Goal: Task Accomplishment & Management: Manage account settings

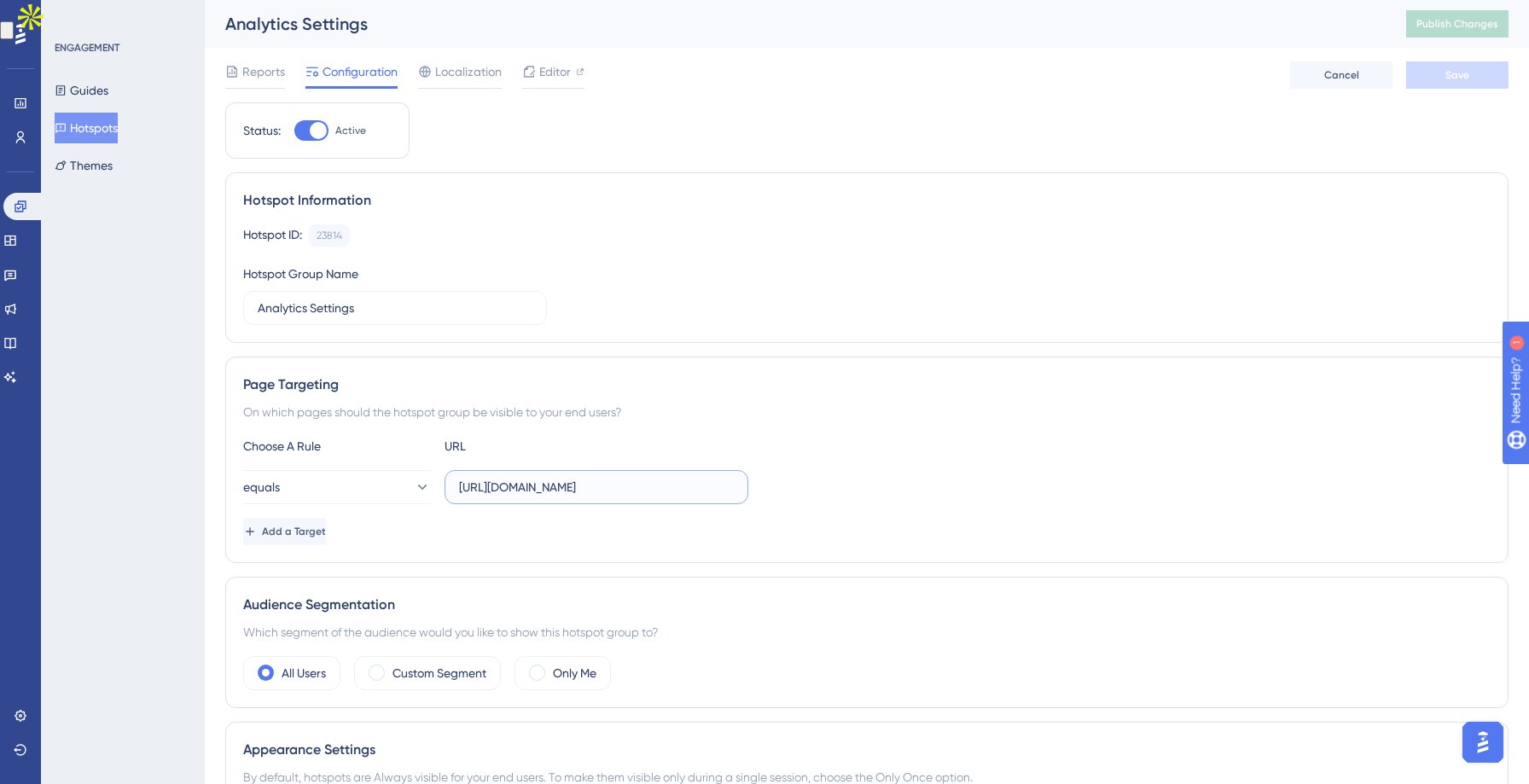
drag, startPoint x: 611, startPoint y: 489, endPoint x: 453, endPoint y: 488, distance: 158.0
click at [453, 488] on label "https://leadwire.netlify.app/analytics" at bounding box center [596, 486] width 304 height 34
click at [603, 491] on input "https://leadwire.netlify.app/analytics" at bounding box center [595, 487] width 274 height 18
drag, startPoint x: 611, startPoint y: 487, endPoint x: 507, endPoint y: 487, distance: 104.0
click at [507, 487] on input "https://leadwire.netlify.app/analytics" at bounding box center [595, 487] width 274 height 18
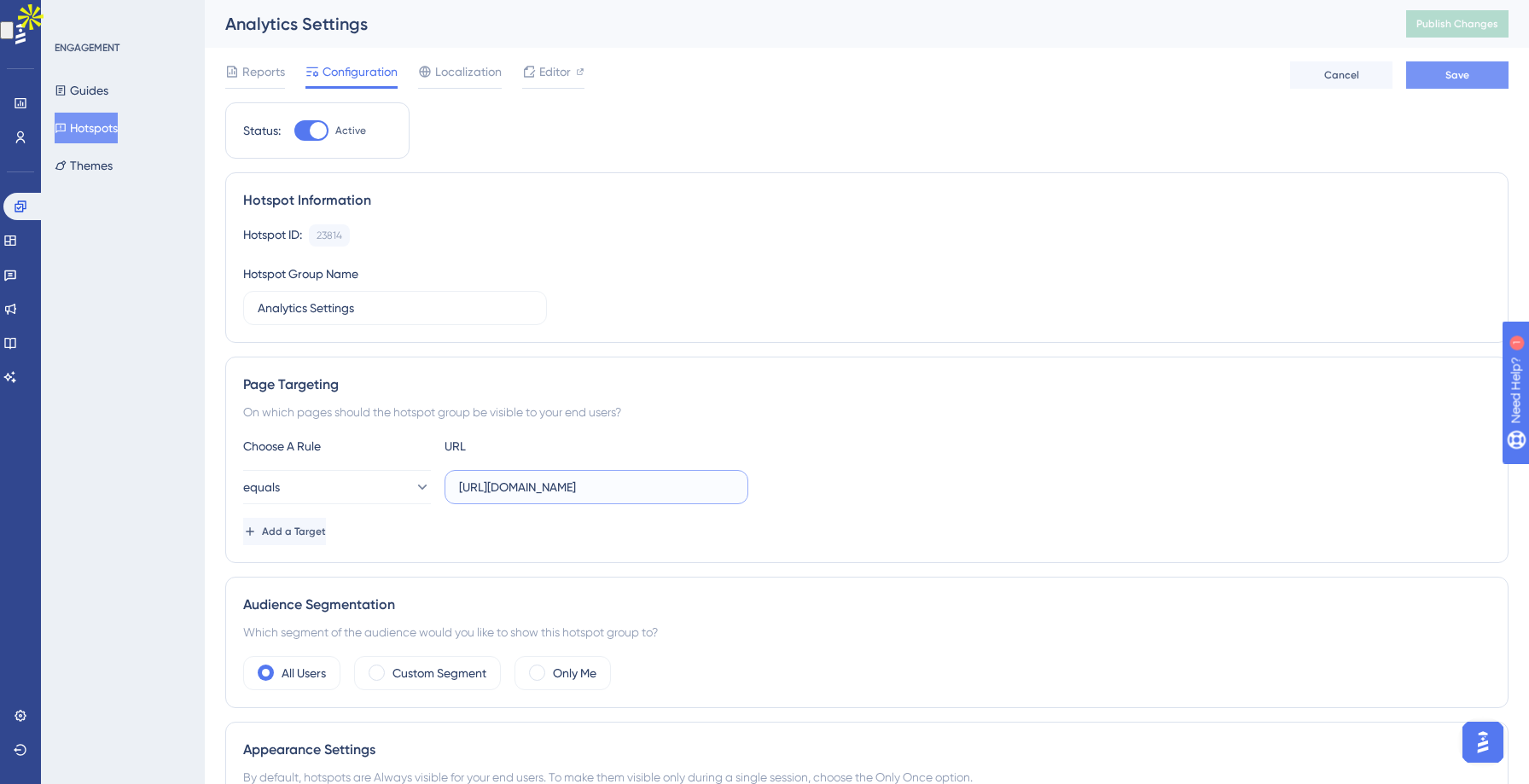
type input "https://app.leadwireapp.com/analytics"
click at [1452, 85] on button "Save" at bounding box center [1457, 75] width 103 height 28
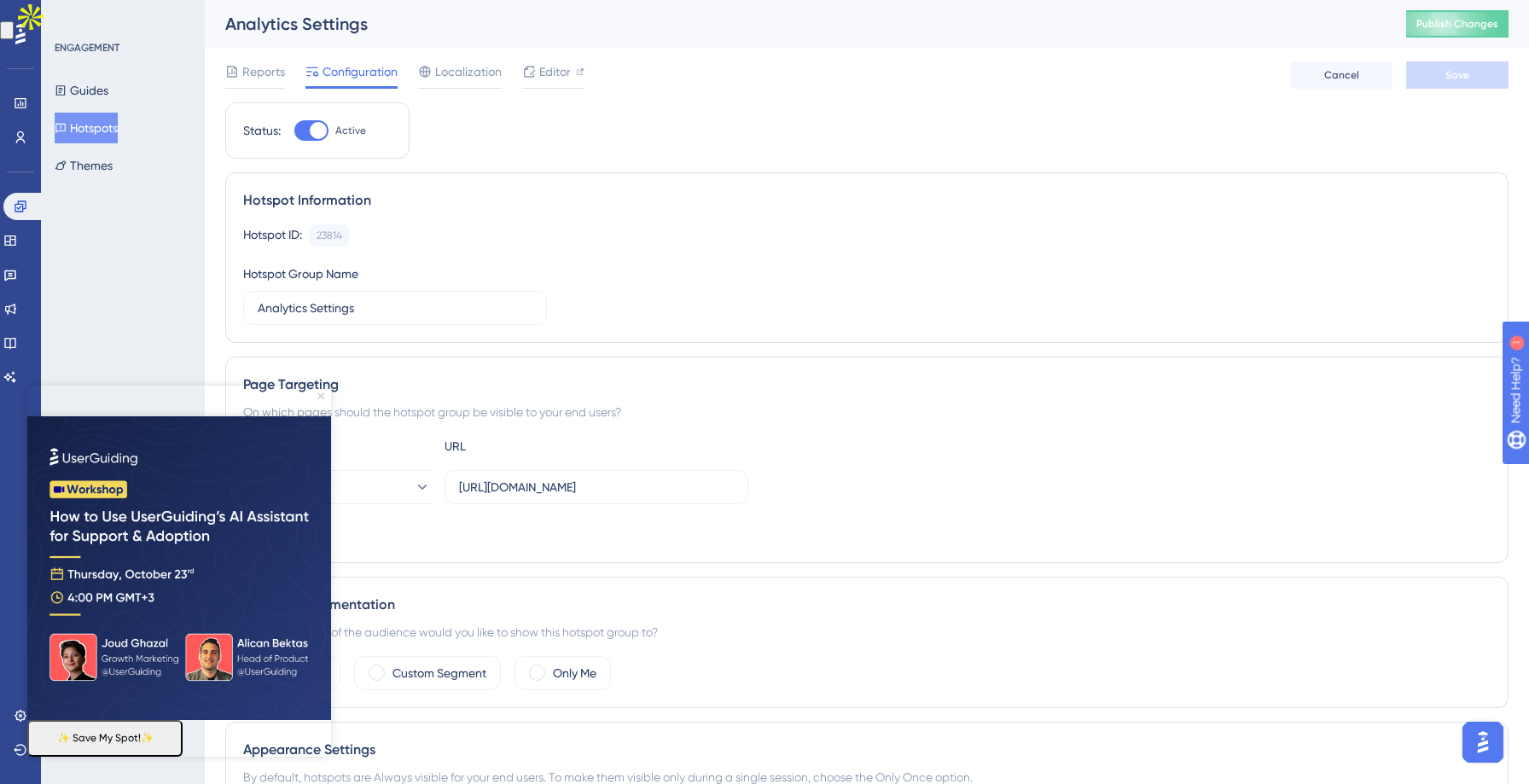
click at [317, 396] on icon "Close Preview" at bounding box center [320, 395] width 6 height 6
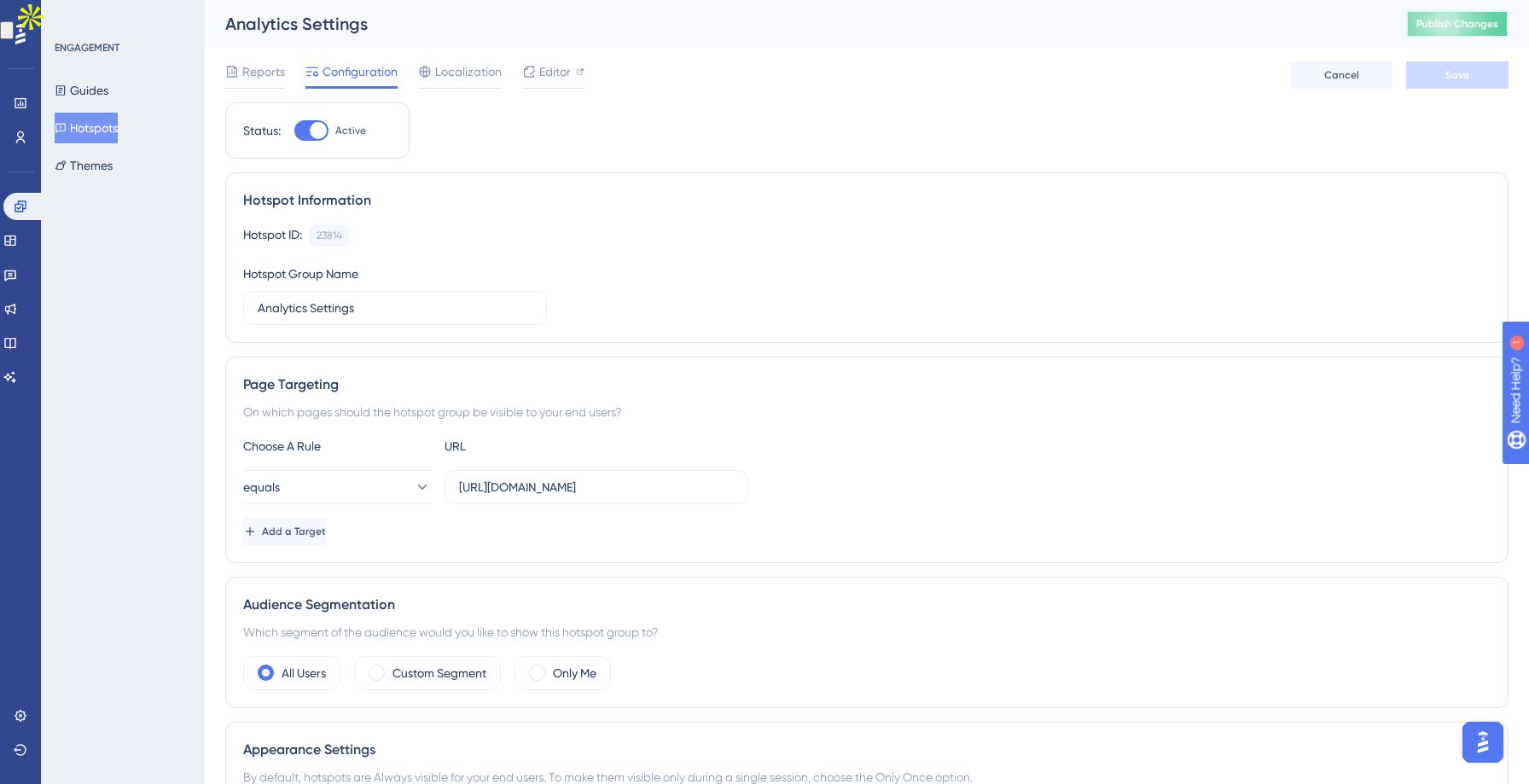
click at [1449, 28] on span "Publish Changes" at bounding box center [1457, 24] width 82 height 14
click at [248, 68] on span "Reports" at bounding box center [263, 72] width 42 height 20
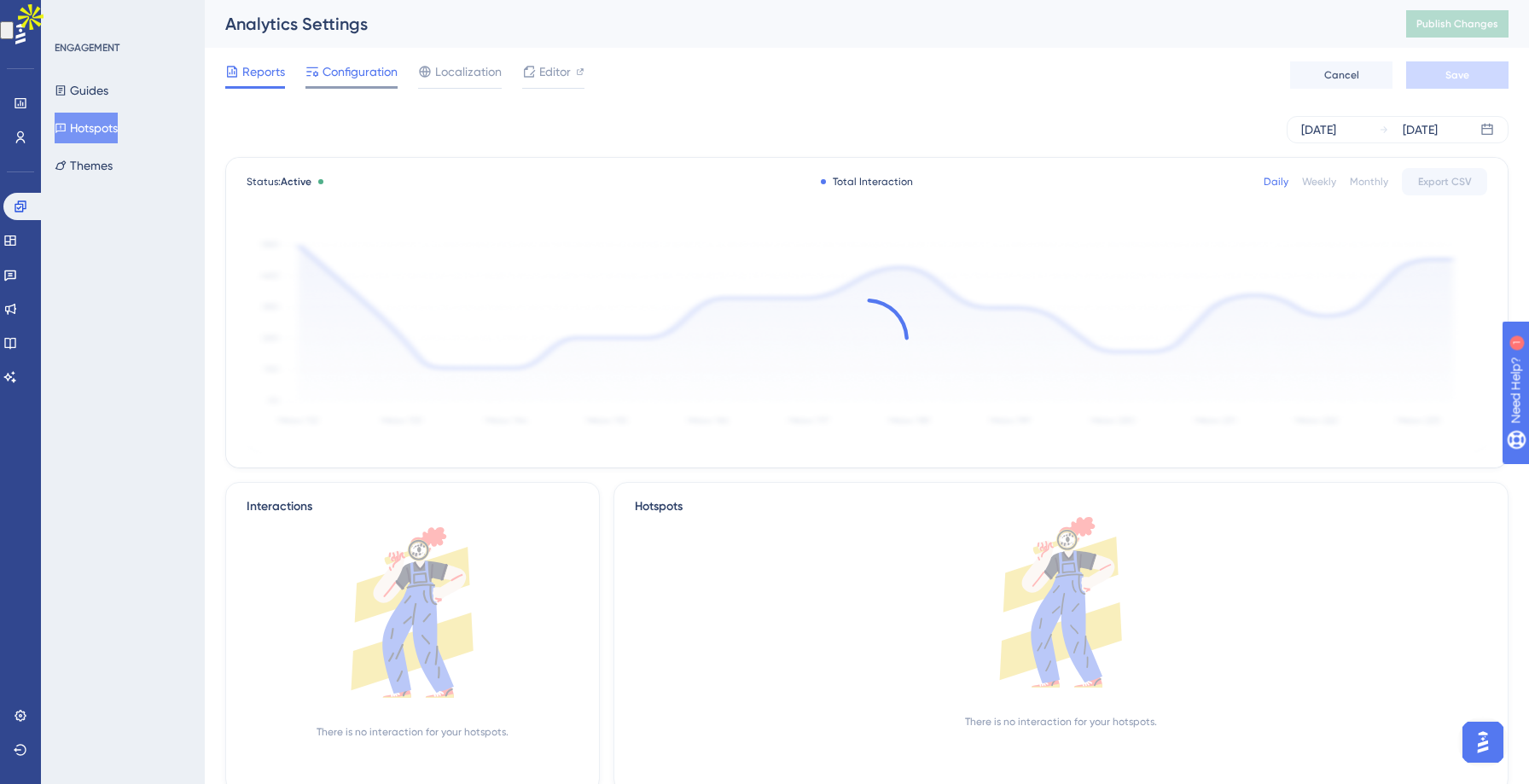
click at [359, 76] on span "Configuration" at bounding box center [360, 72] width 75 height 20
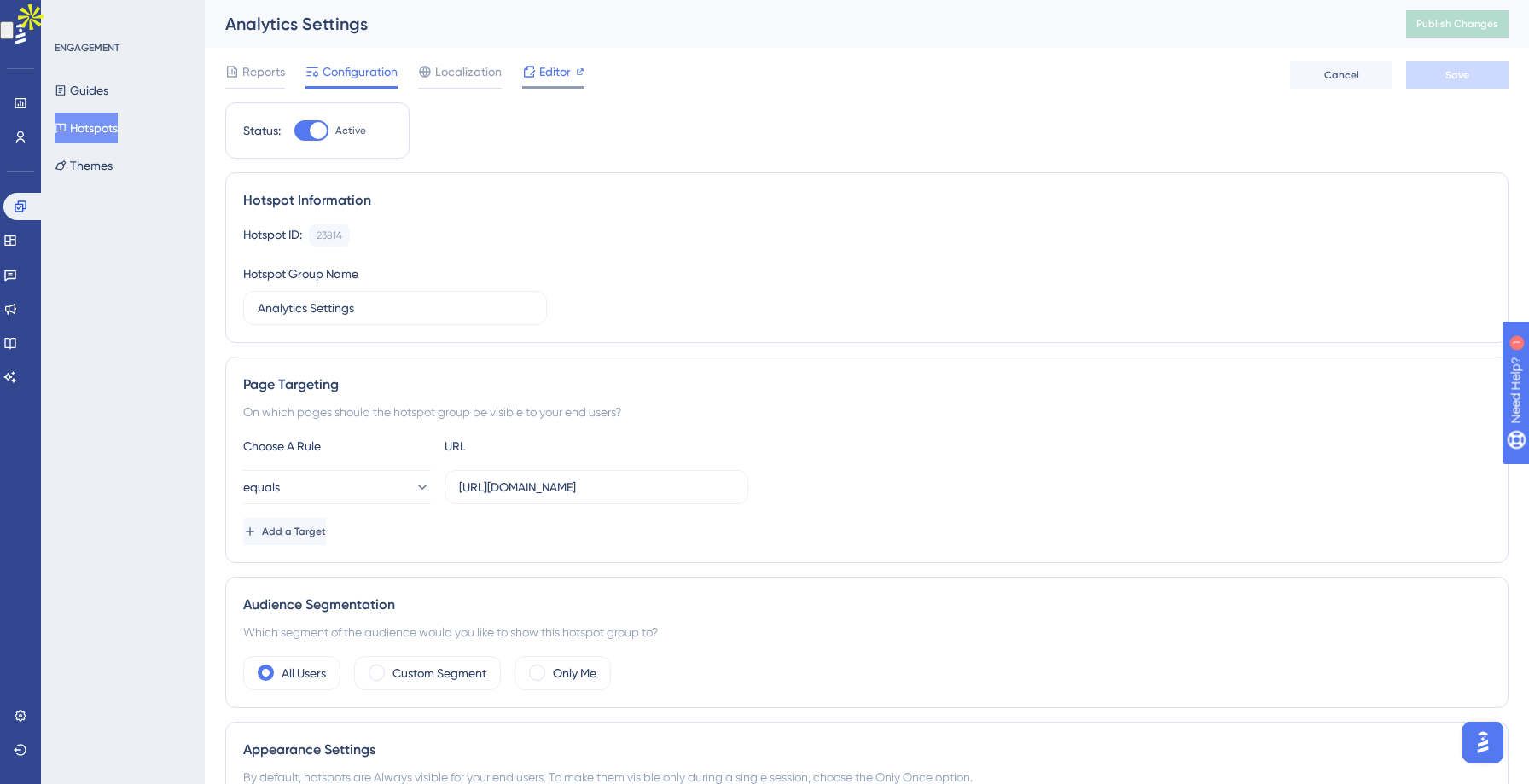
click at [550, 79] on span "Editor" at bounding box center [555, 72] width 31 height 20
click at [546, 71] on span "Editor" at bounding box center [555, 72] width 31 height 20
click at [761, 160] on div "Status: Active Hotspot Information Hotspot ID: 23814 Copy Hotspot Group Name An…" at bounding box center [867, 676] width 1283 height 1146
click at [465, 69] on span "Localization" at bounding box center [468, 72] width 67 height 20
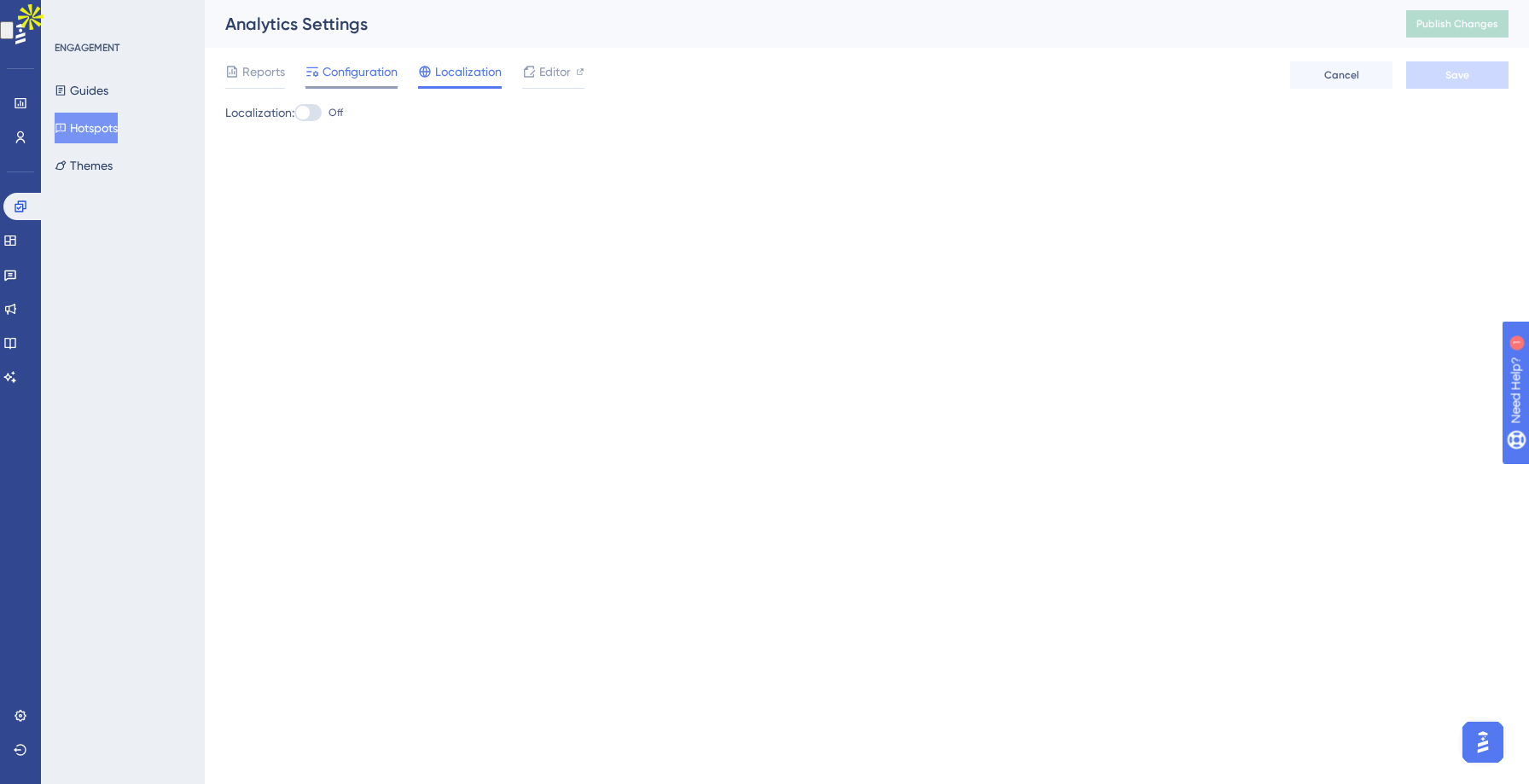
click at [371, 79] on span "Configuration" at bounding box center [360, 72] width 75 height 20
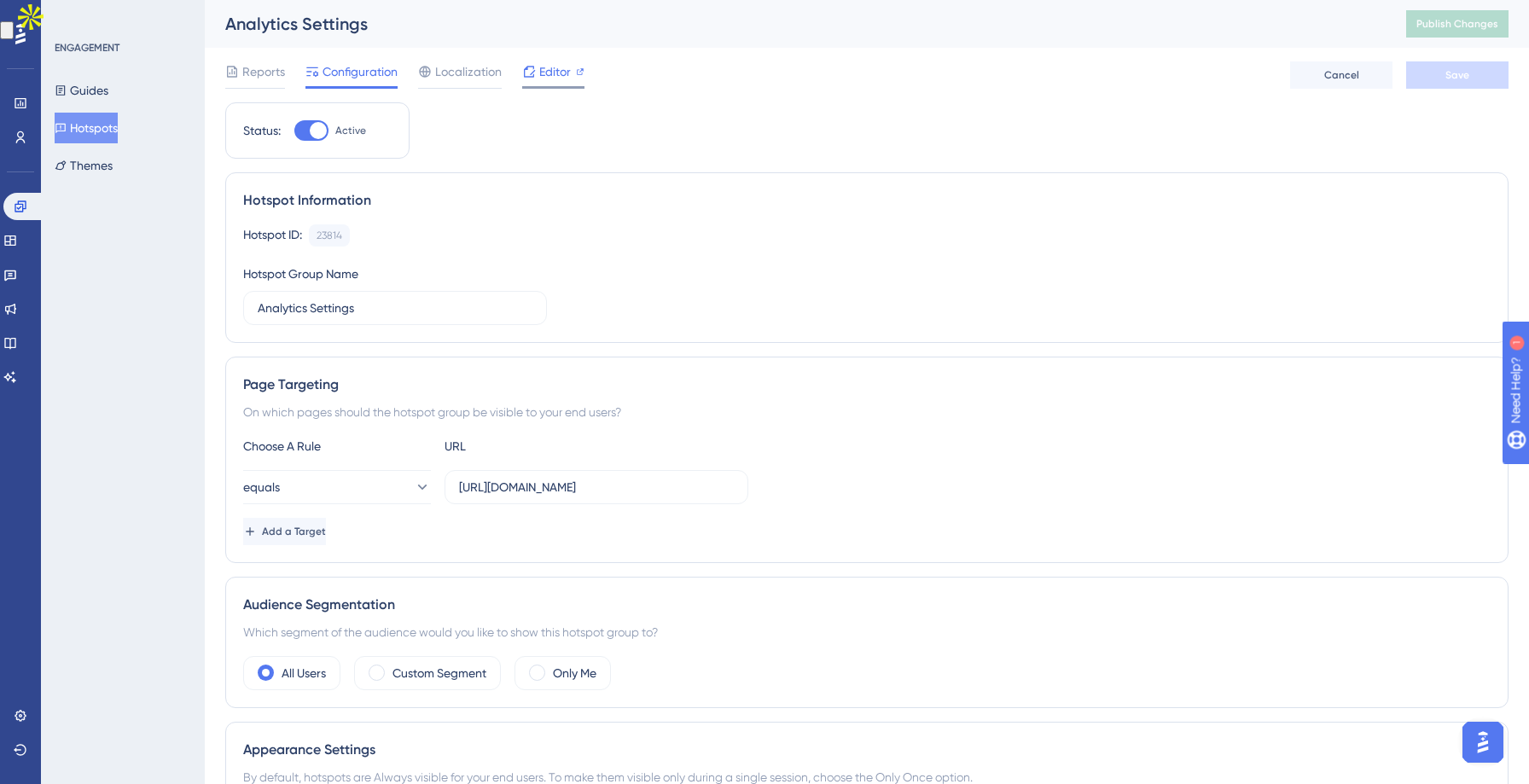
click at [531, 67] on icon at bounding box center [528, 72] width 14 height 14
click at [94, 127] on button "Hotspots" at bounding box center [86, 127] width 63 height 30
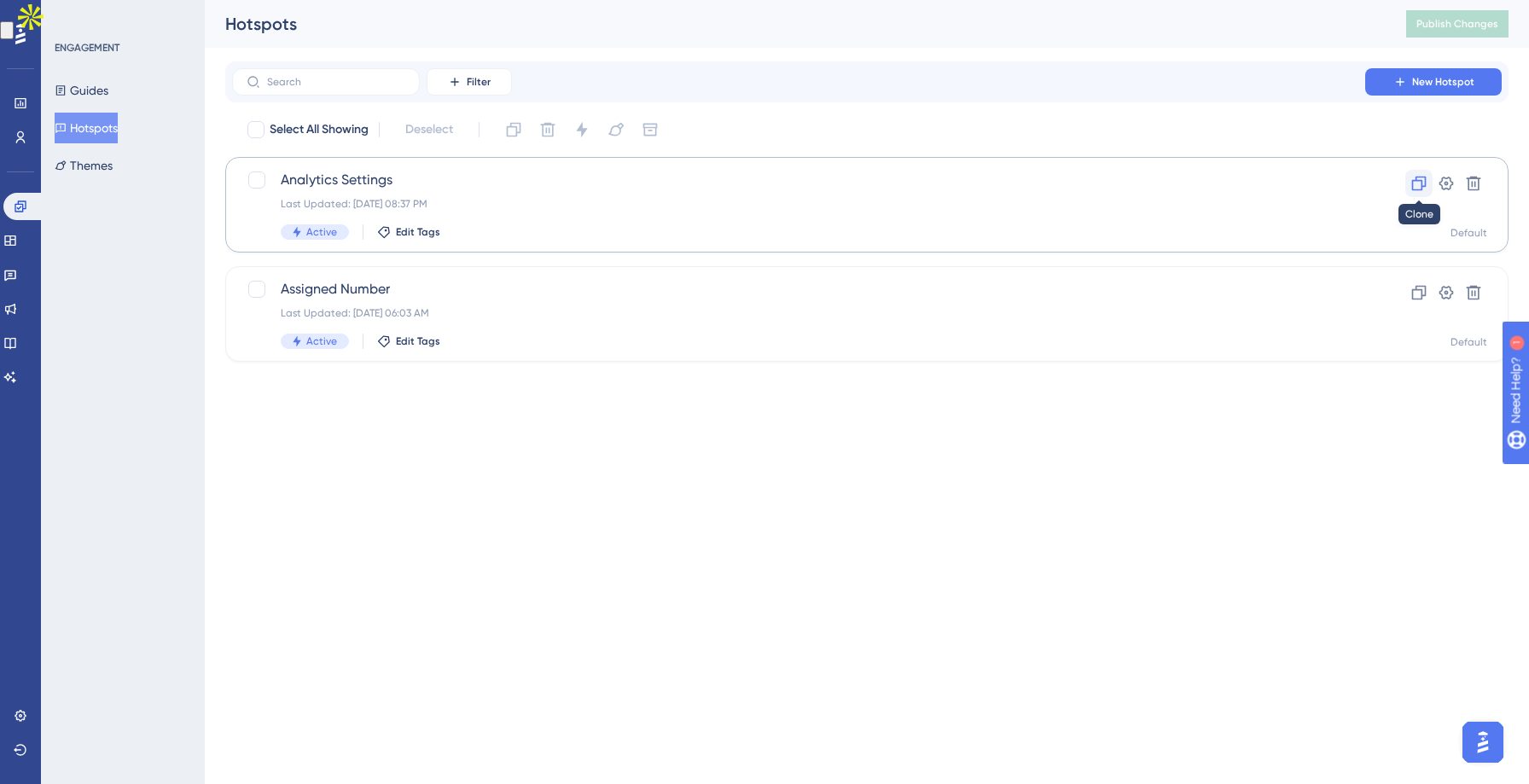
click at [1413, 181] on icon at bounding box center [1419, 184] width 15 height 15
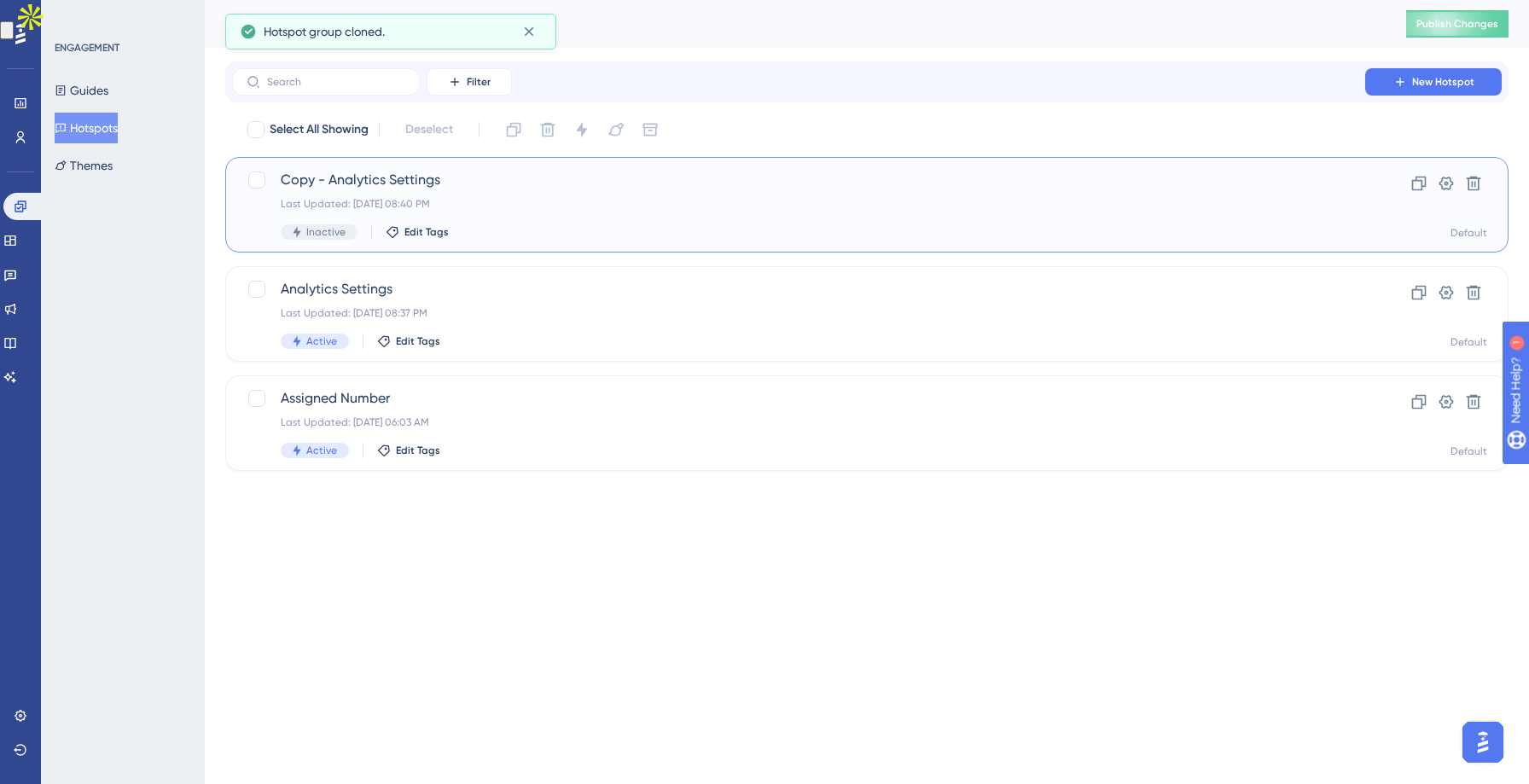
click at [1012, 211] on div "Copy - Analytics Settings Last Updated: Oct 09 2025, 08:40 PM Inactive Edit Tags" at bounding box center [798, 204] width 1036 height 70
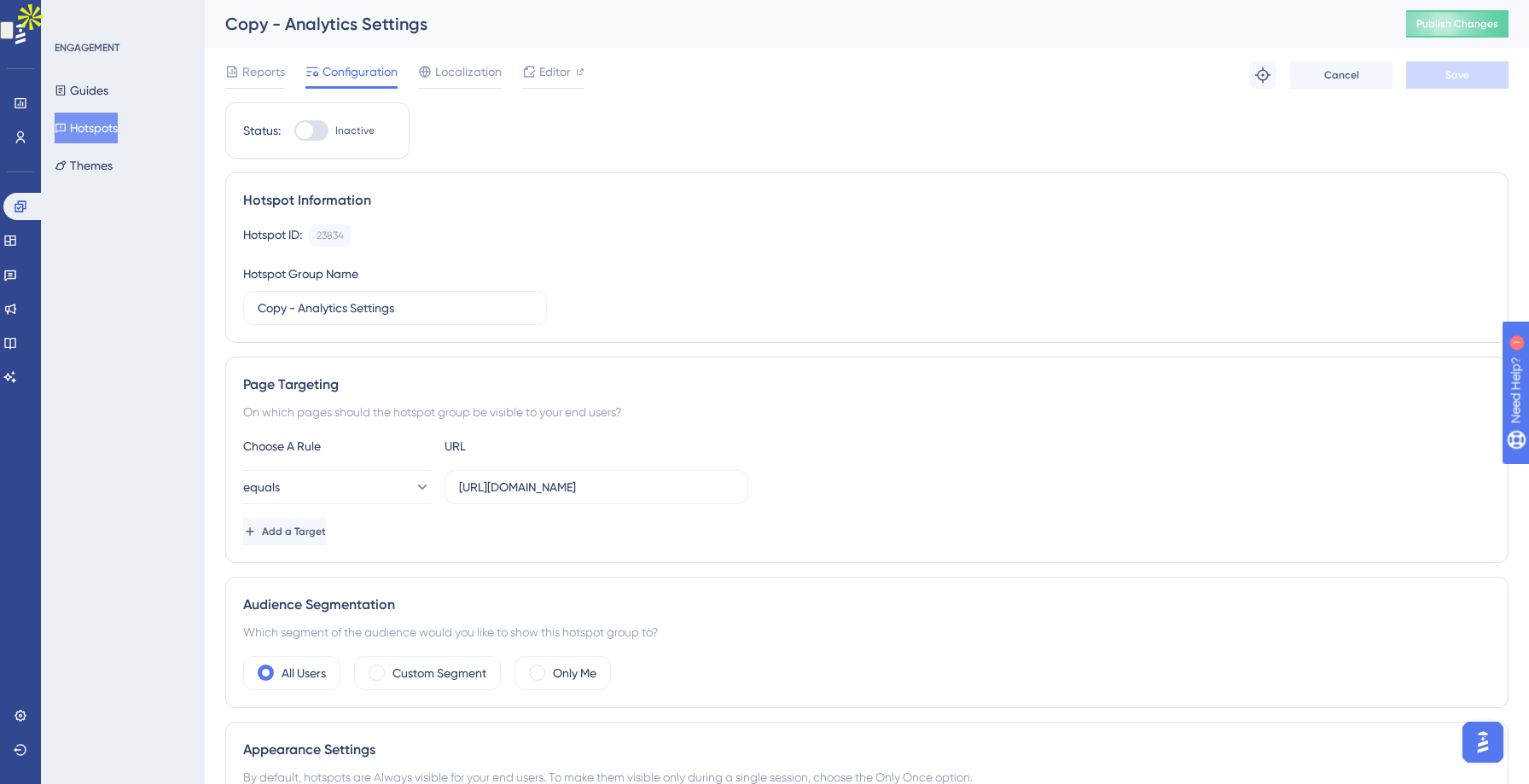
click at [316, 132] on div at bounding box center [311, 130] width 34 height 20
click at [294, 131] on input "Inactive" at bounding box center [294, 130] width 1 height 1
checkbox input "true"
click at [1438, 84] on button "Save" at bounding box center [1457, 75] width 103 height 28
click at [557, 76] on span "Editor" at bounding box center [555, 72] width 31 height 20
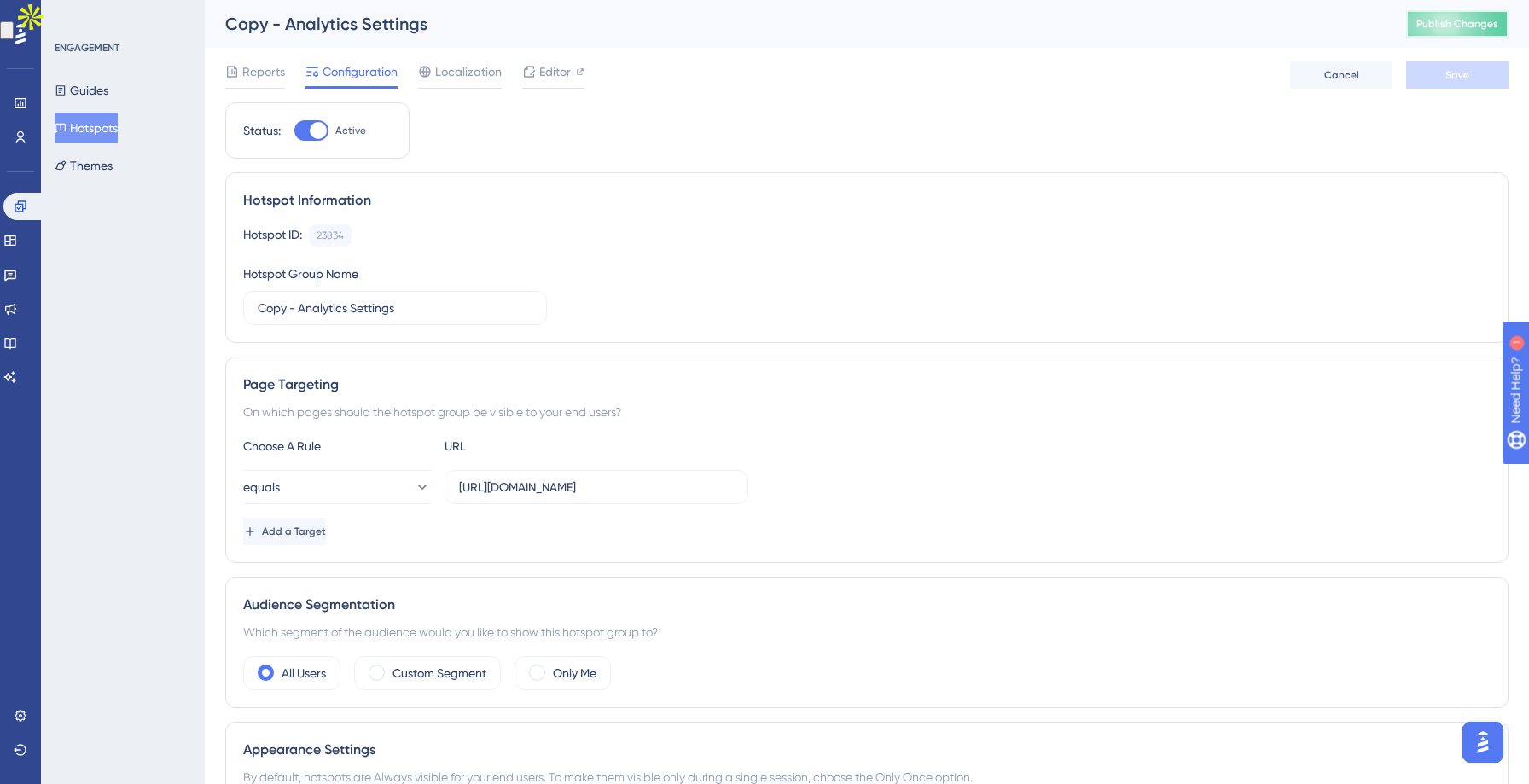
click at [1455, 21] on span "Publish Changes" at bounding box center [1457, 24] width 82 height 14
click at [87, 127] on button "Hotspots" at bounding box center [86, 127] width 63 height 30
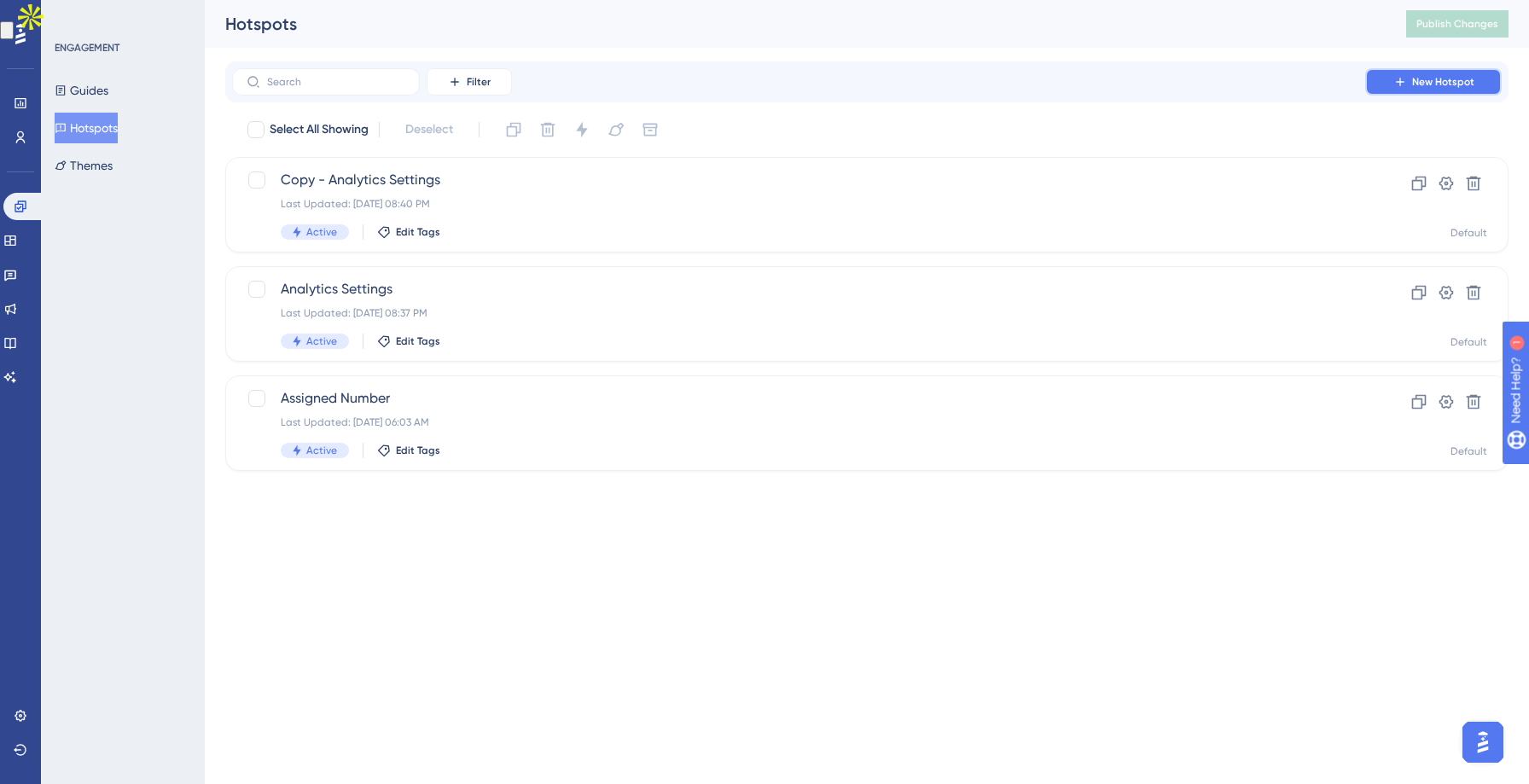
click at [1445, 79] on span "New Hotspot" at bounding box center [1443, 82] width 62 height 14
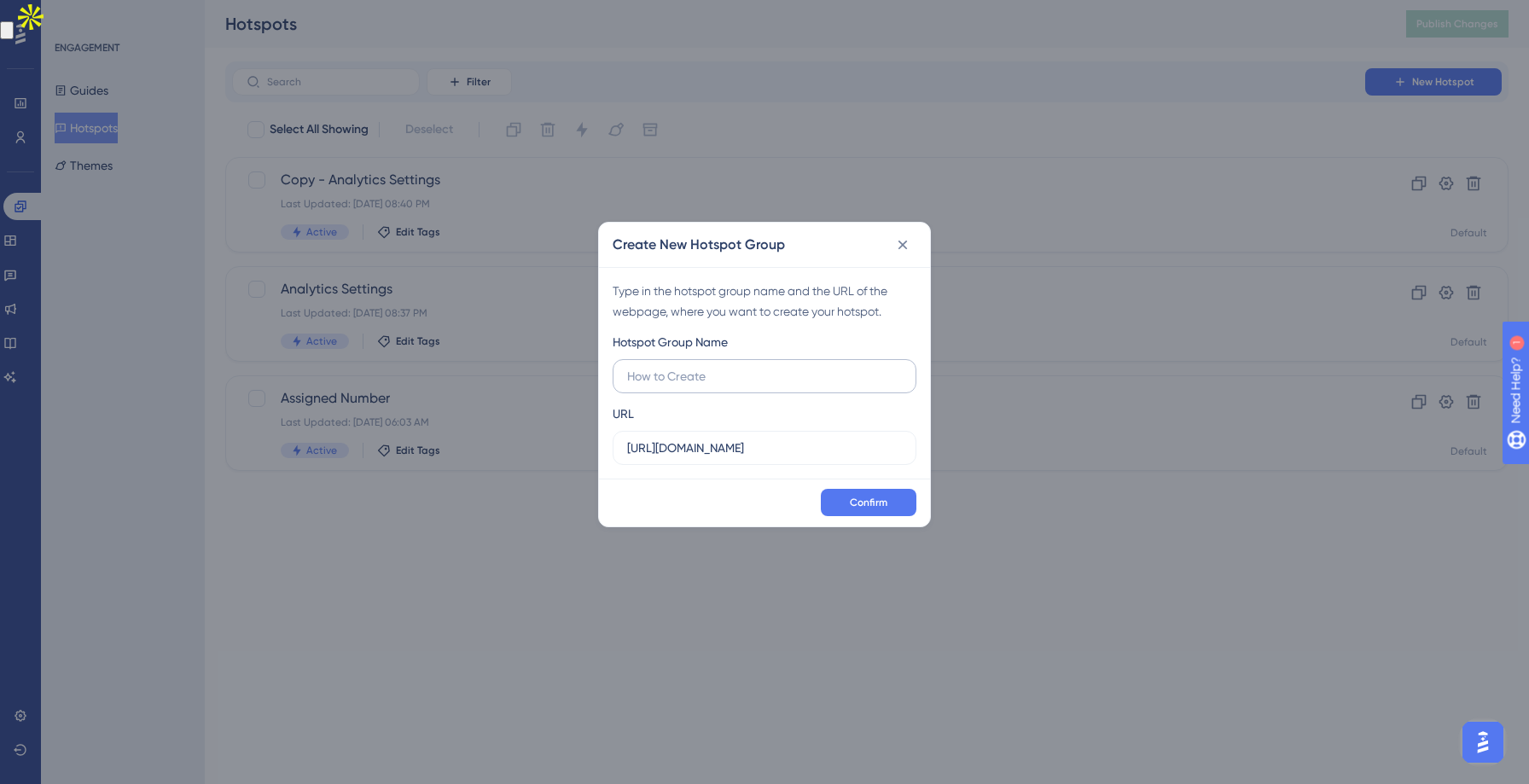
click at [713, 388] on label at bounding box center [764, 376] width 304 height 34
click at [713, 385] on input "text" at bounding box center [764, 376] width 274 height 18
type input "Analytics Settings Hotspot"
click at [627, 447] on input "app.leadwireapp.com/analytics" at bounding box center [764, 447] width 274 height 18
type input "https://app.leadwireapp.com/analytics"
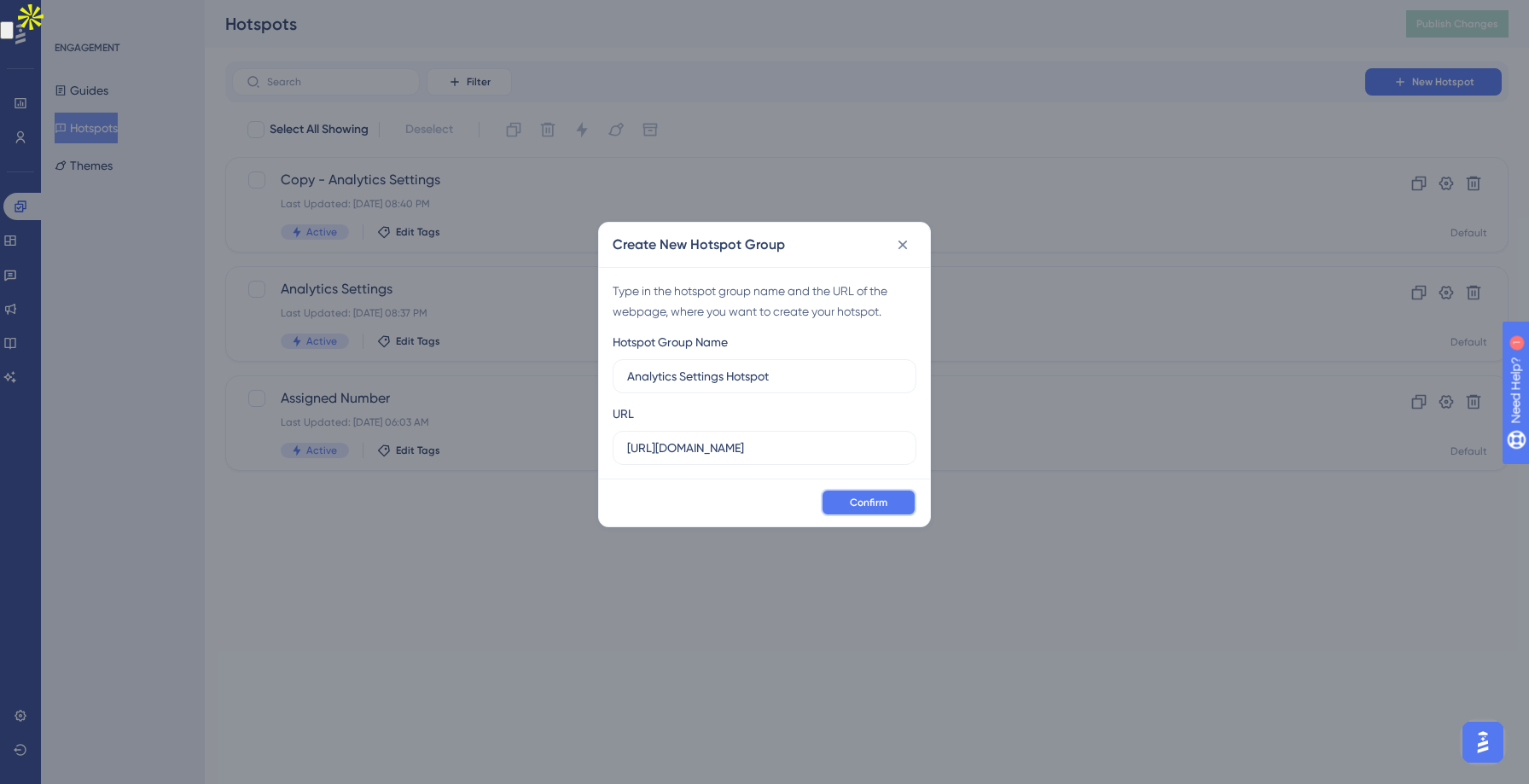
click at [870, 501] on span "Confirm" at bounding box center [868, 502] width 38 height 14
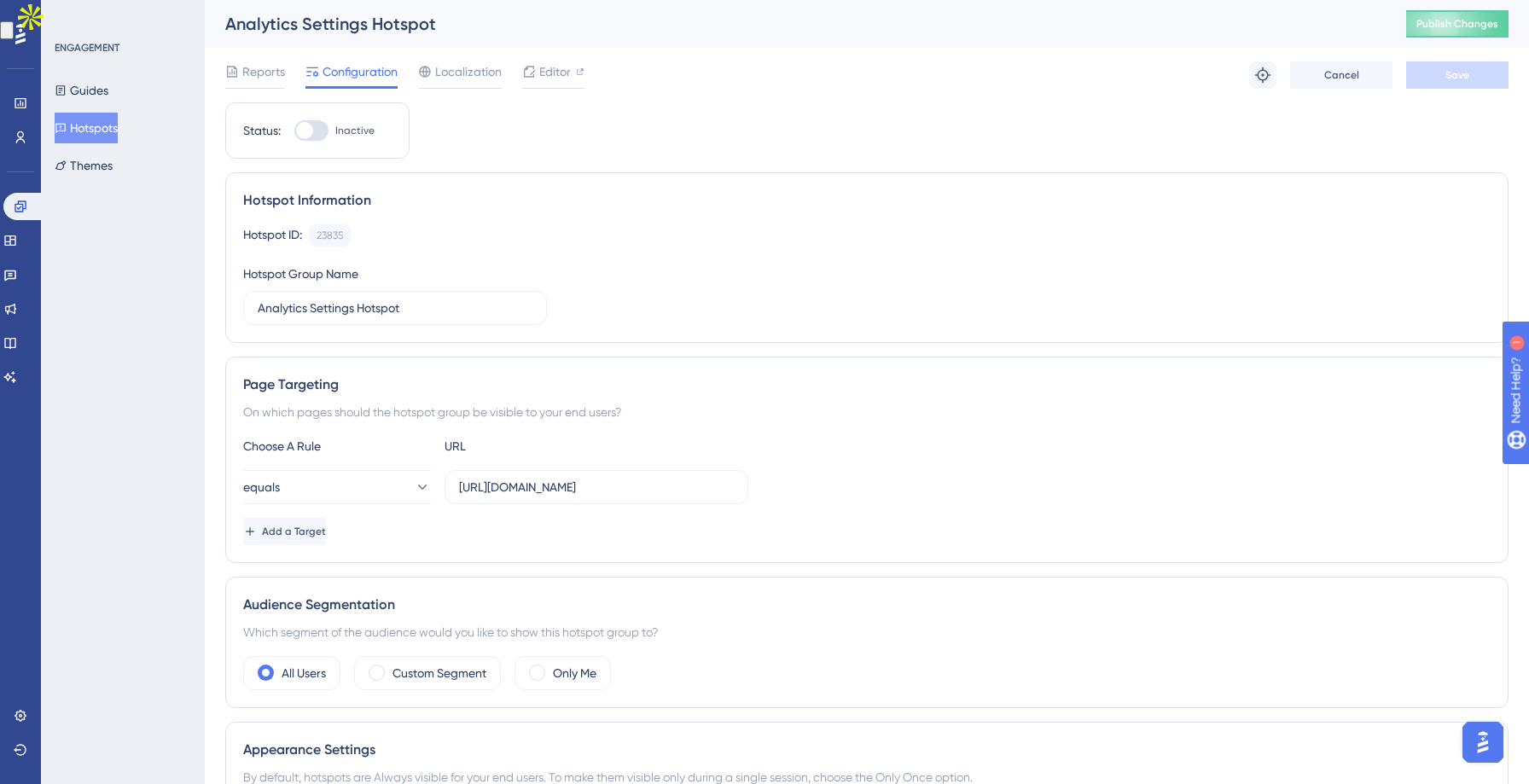
click at [105, 127] on button "Hotspots" at bounding box center [86, 127] width 63 height 30
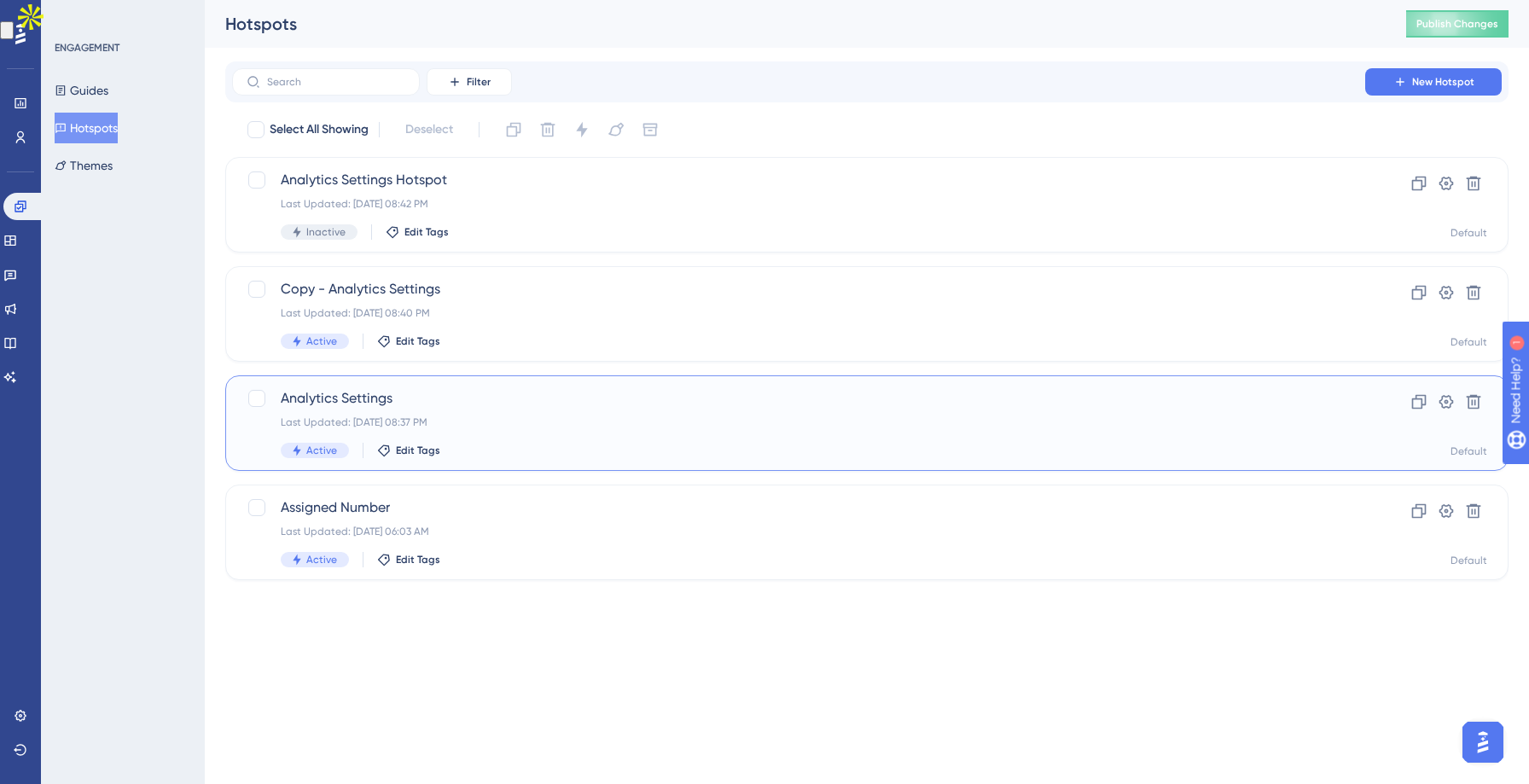
click at [580, 431] on div "Analytics Settings Last Updated: Oct 09 2025, 08:37 PM Active Edit Tags" at bounding box center [798, 423] width 1036 height 70
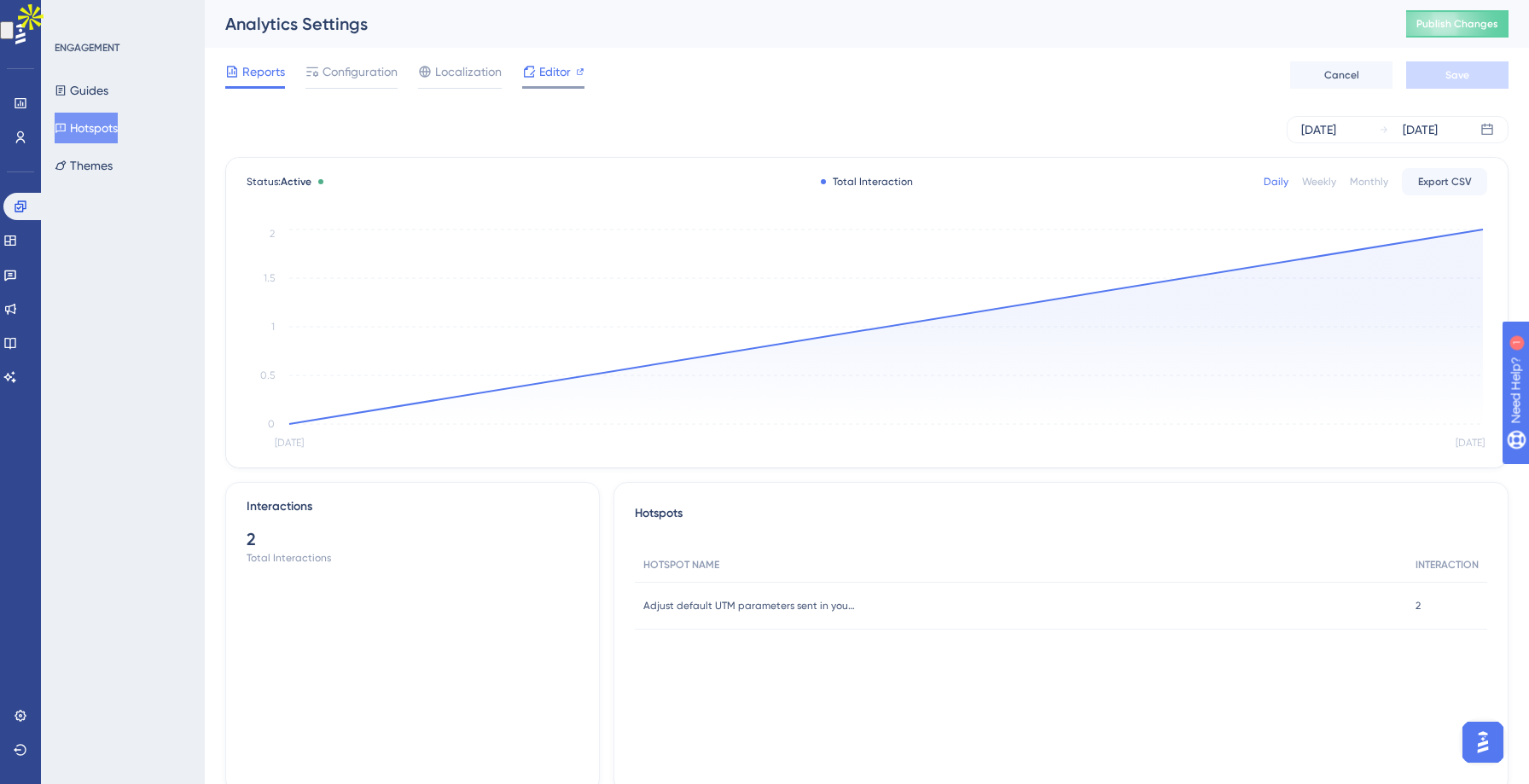
click at [556, 66] on span "Editor" at bounding box center [555, 72] width 31 height 20
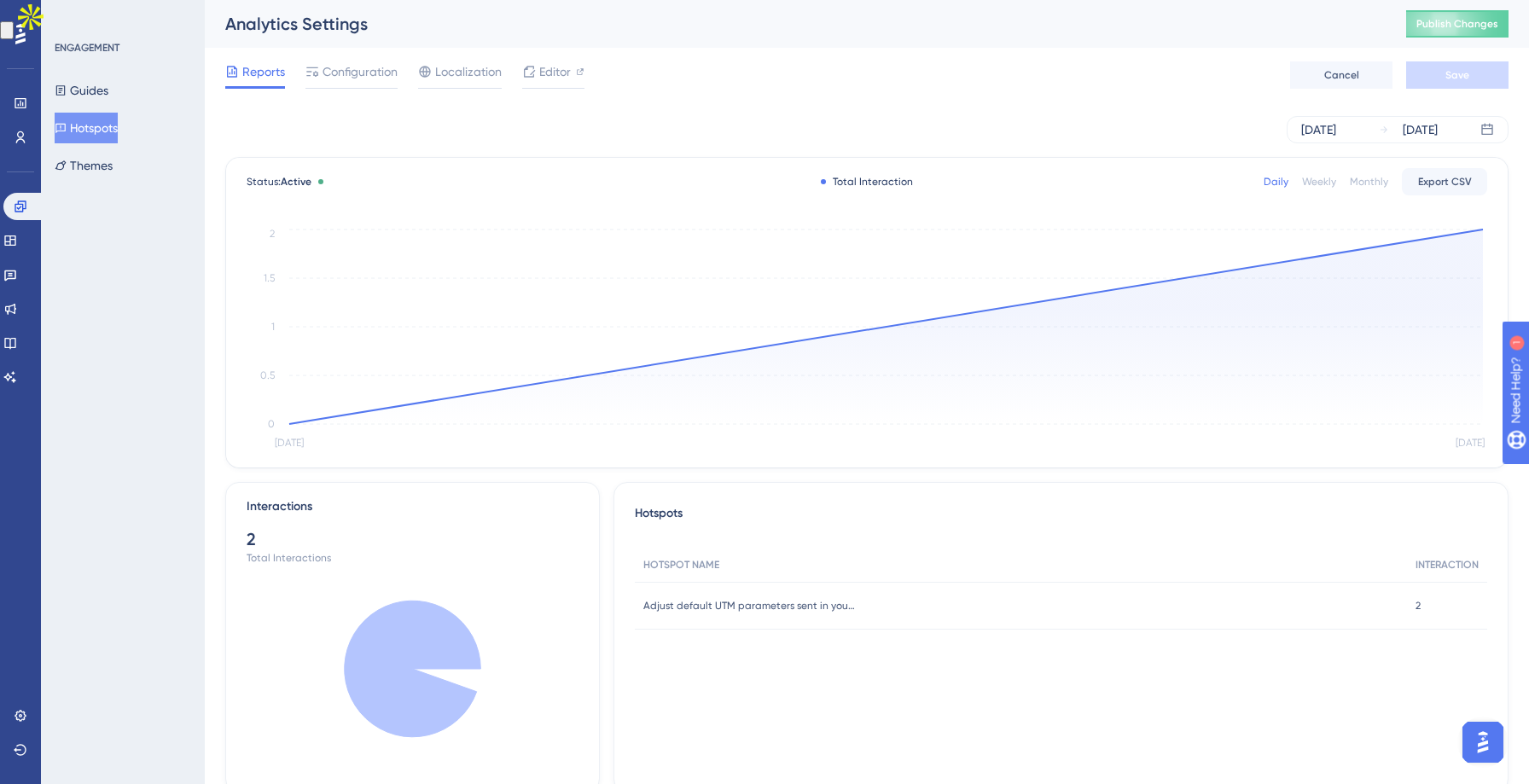
click at [103, 131] on button "Hotspots" at bounding box center [86, 127] width 63 height 30
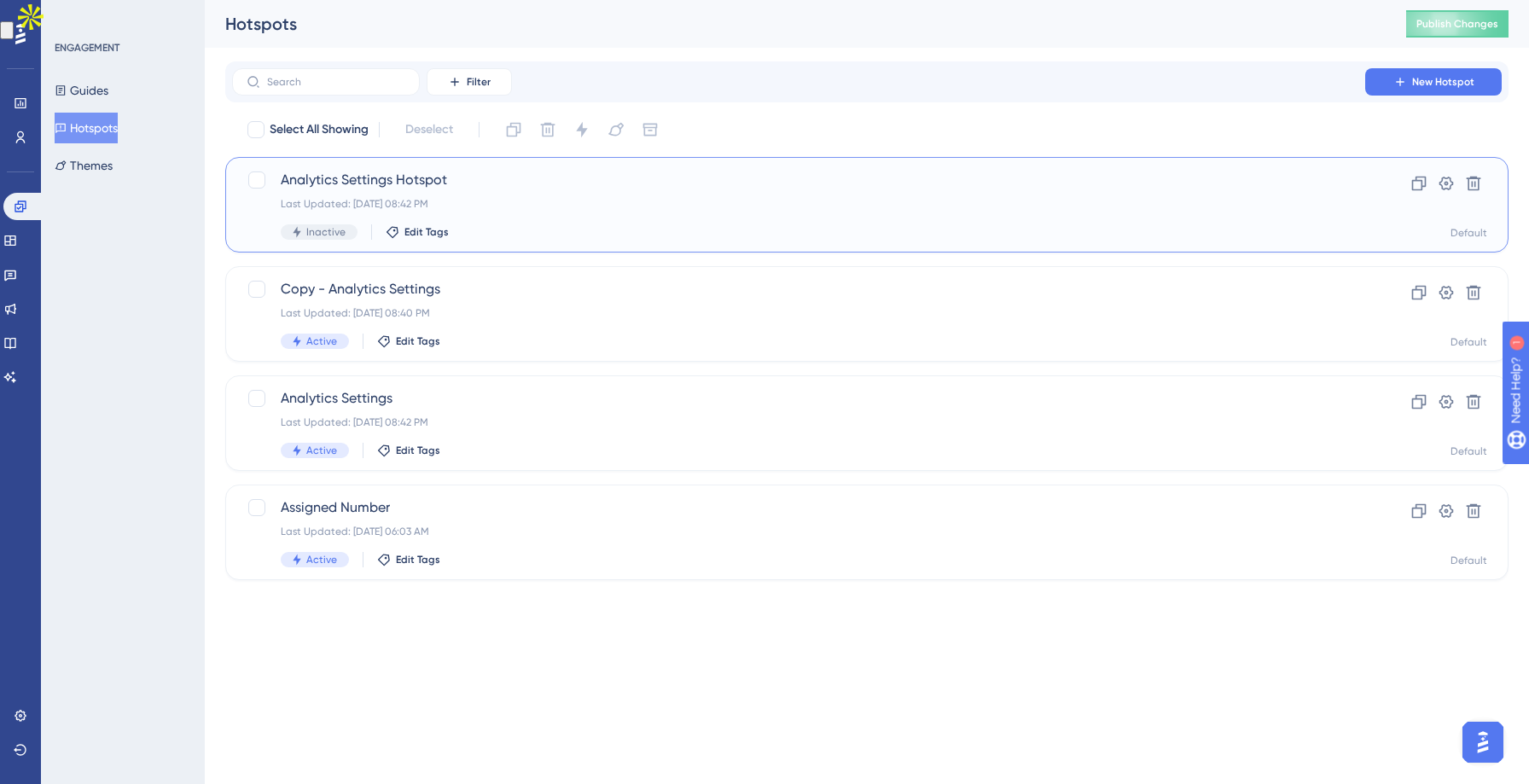
click at [504, 197] on div "Last Updated: Oct 09 2025, 08:42 PM" at bounding box center [798, 204] width 1036 height 14
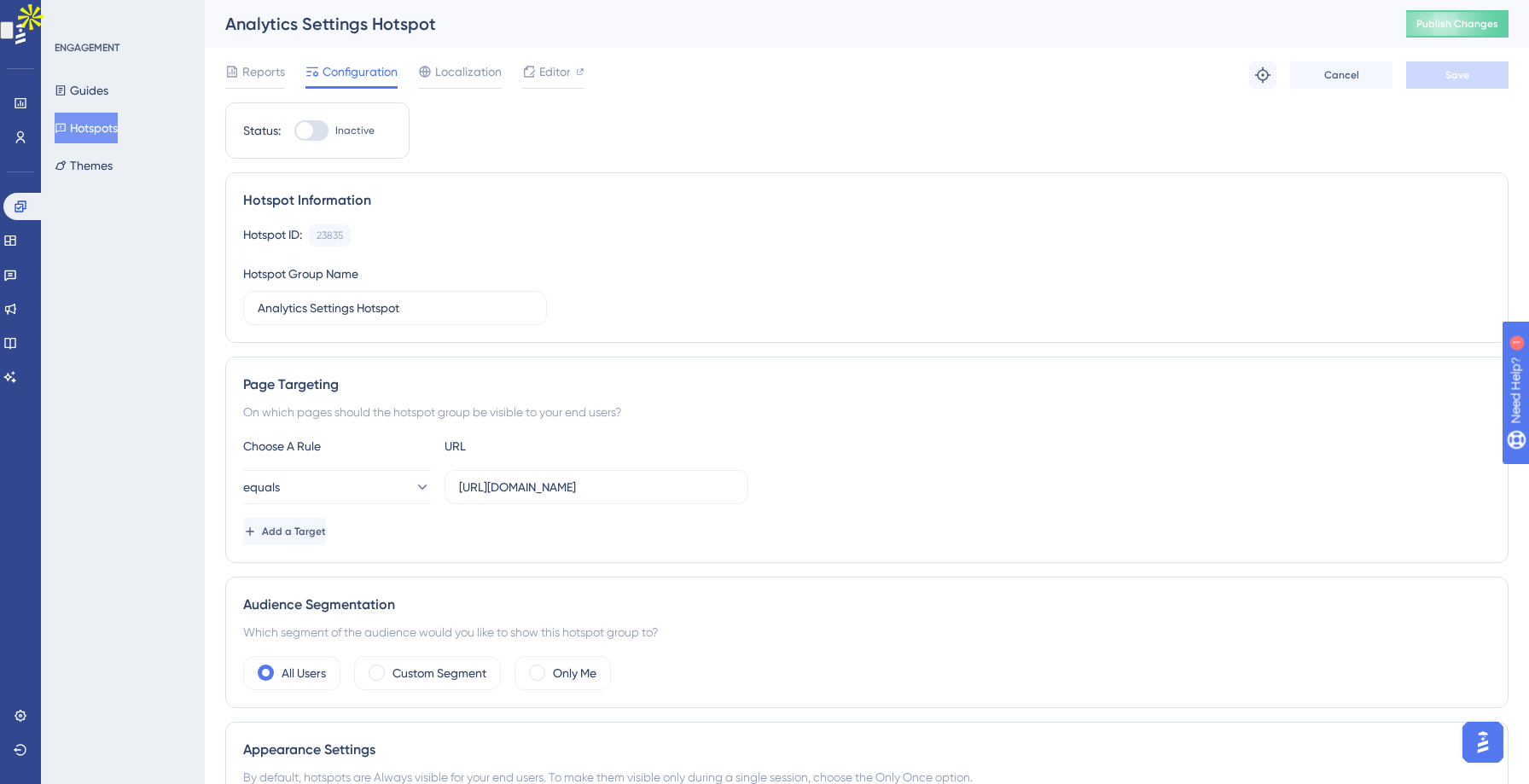
click at [504, 197] on div "Hotspot Information" at bounding box center [867, 200] width 1247 height 20
click at [548, 69] on span "Editor" at bounding box center [555, 72] width 31 height 20
click at [1457, 30] on button "Publish Changes" at bounding box center [1457, 24] width 103 height 28
click at [92, 135] on button "Hotspots" at bounding box center [86, 127] width 63 height 30
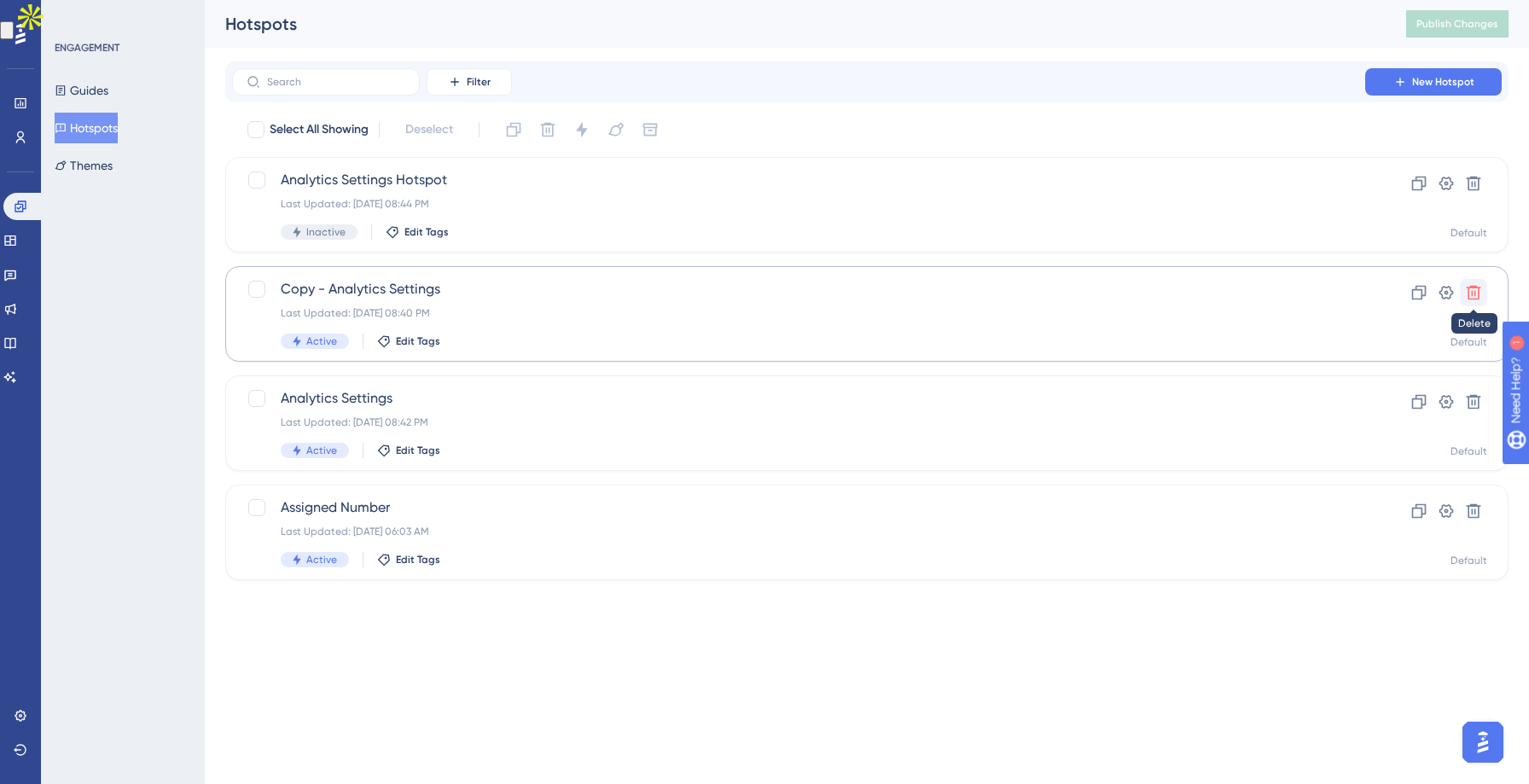
click at [1473, 287] on icon at bounding box center [1474, 293] width 15 height 15
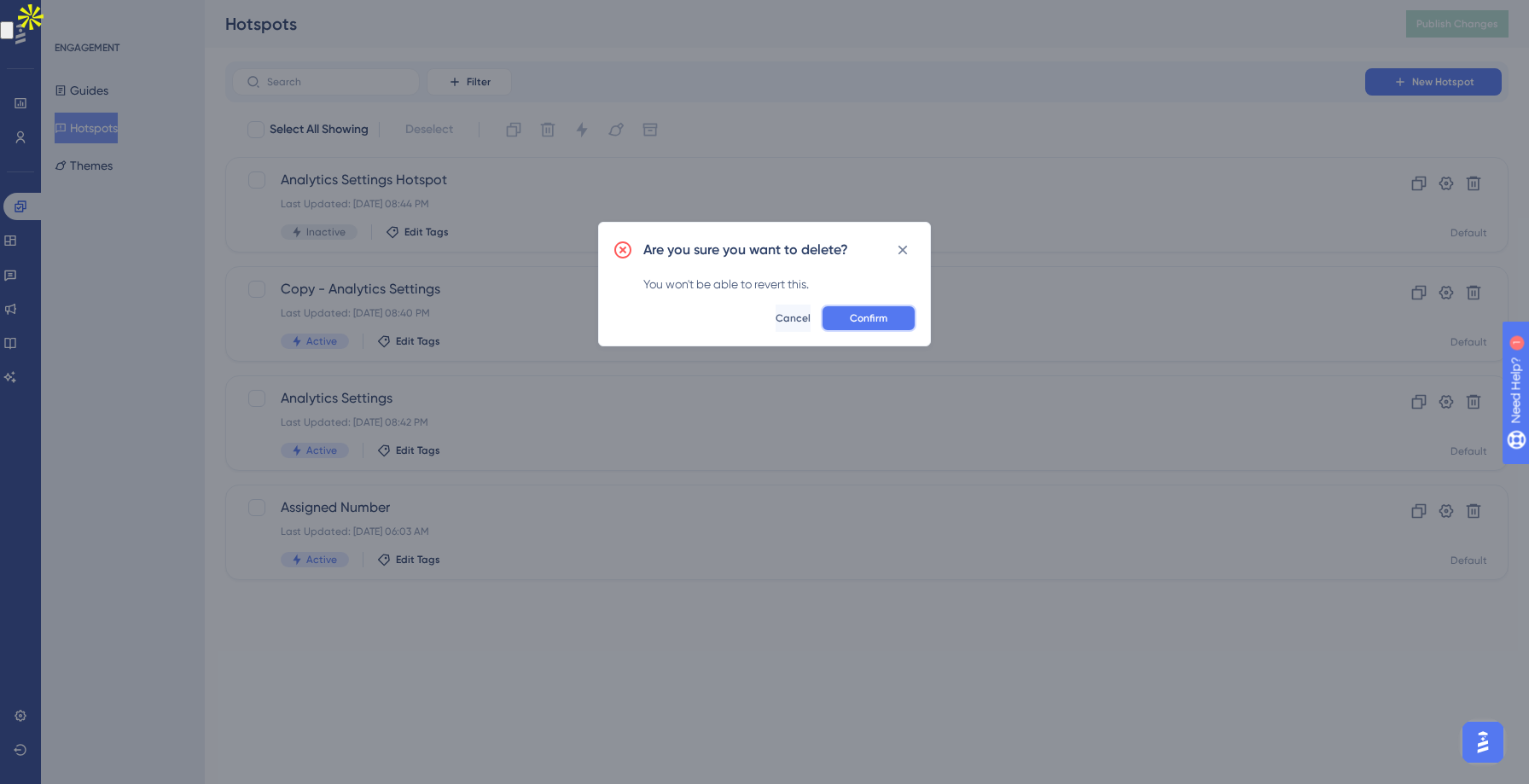
click at [881, 311] on span "Confirm" at bounding box center [868, 317] width 38 height 14
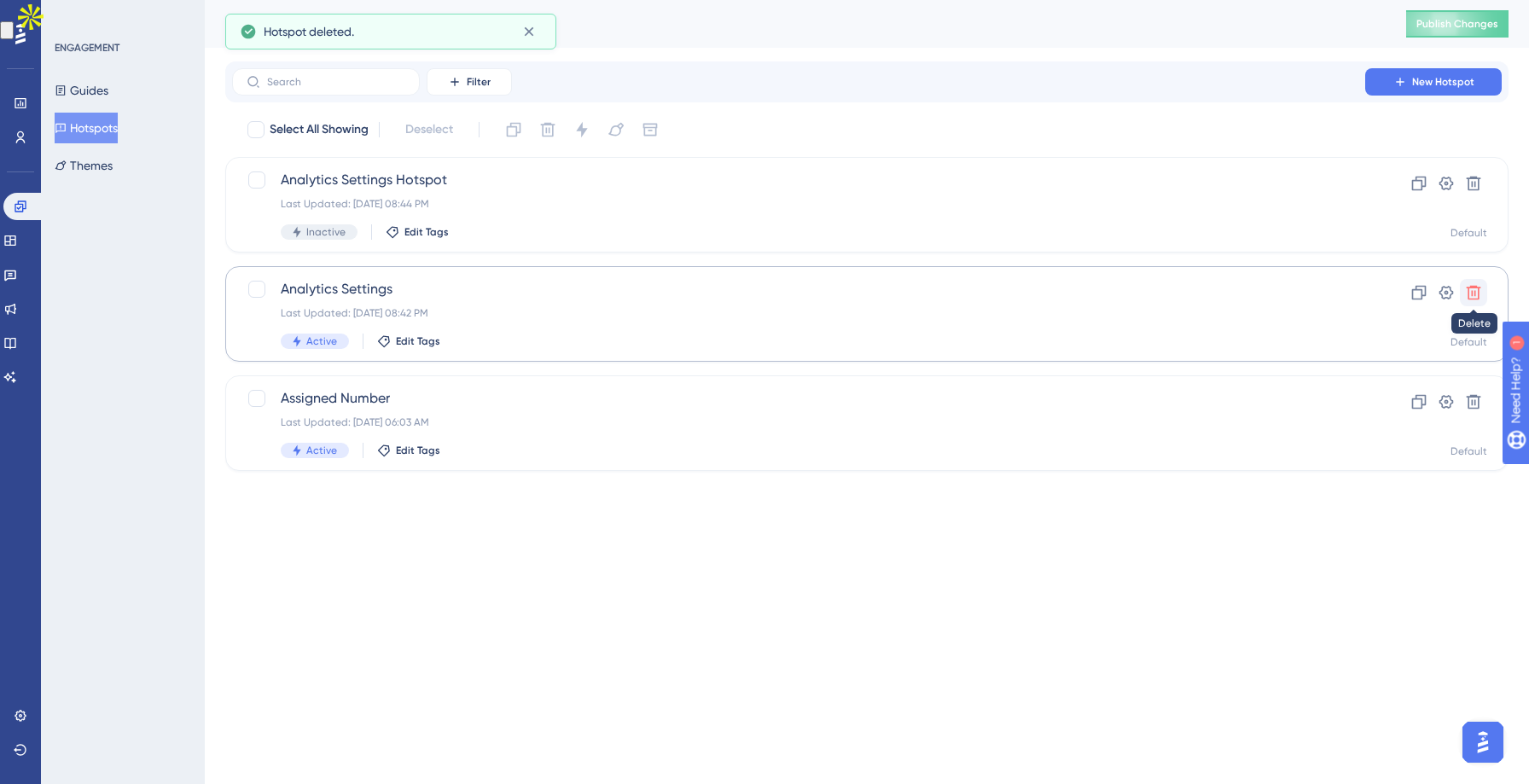
click at [1472, 295] on icon at bounding box center [1473, 293] width 17 height 17
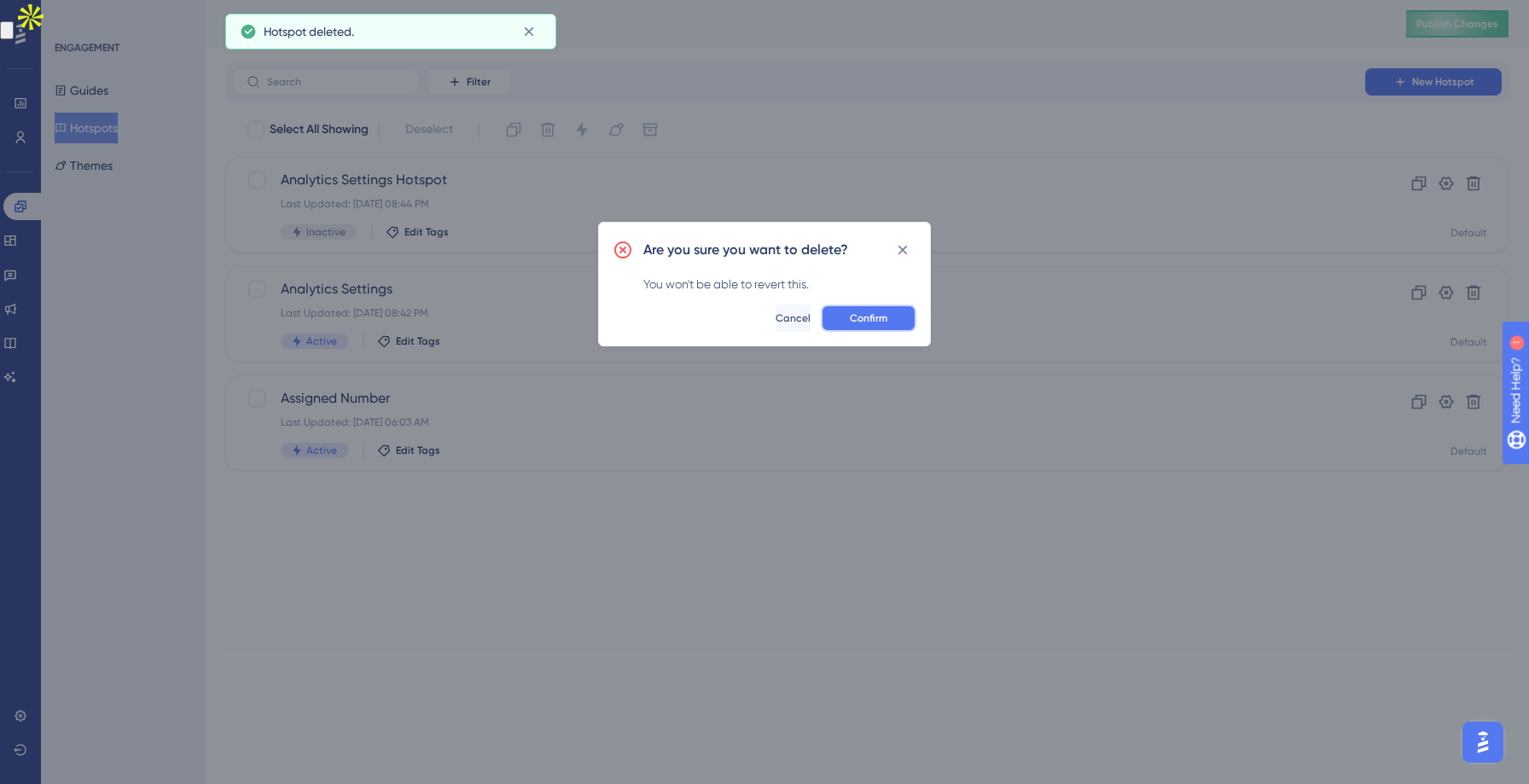
click at [892, 321] on button "Confirm" at bounding box center [869, 318] width 95 height 28
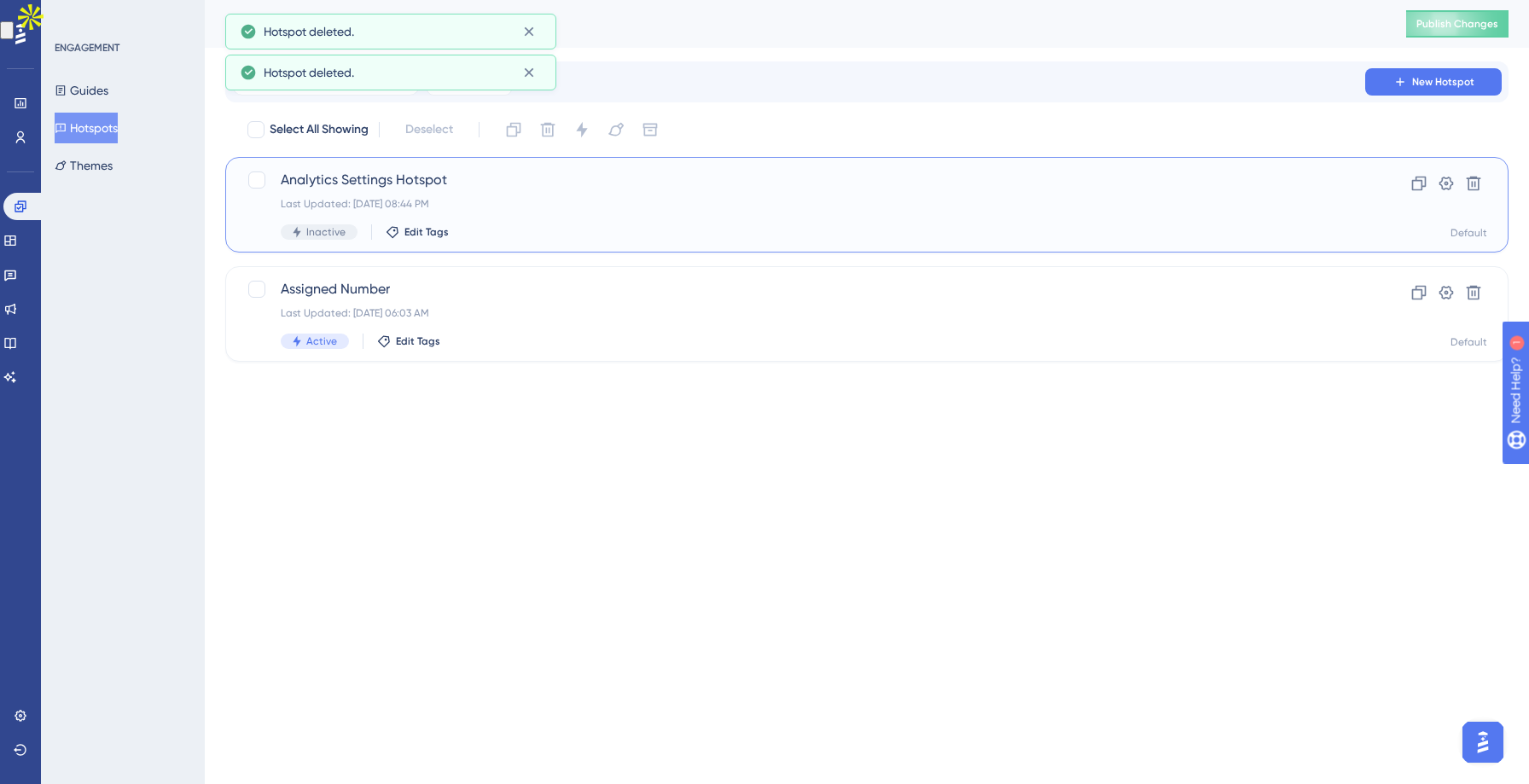
click at [493, 186] on span "Analytics Settings Hotspot" at bounding box center [798, 180] width 1036 height 20
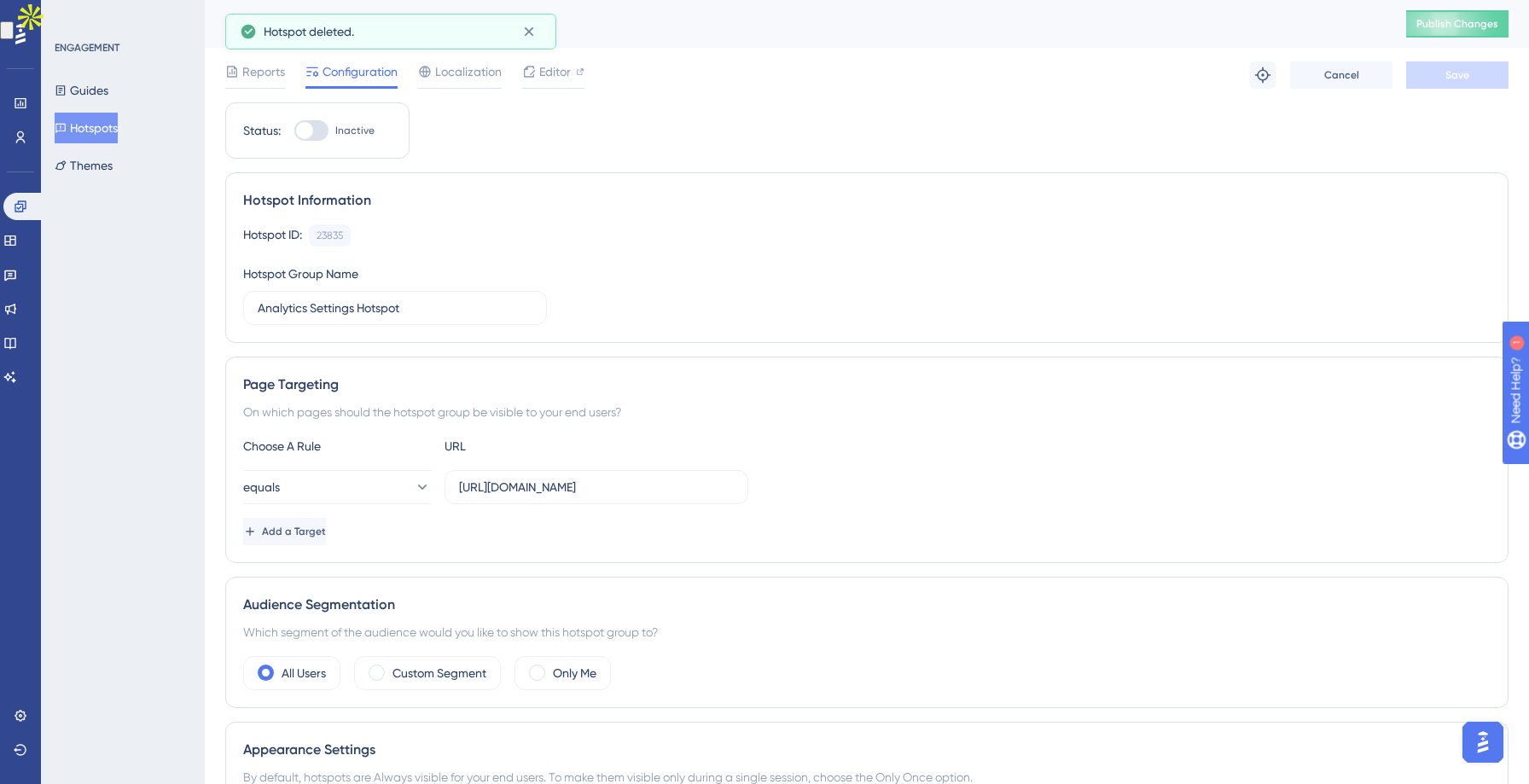
click at [301, 120] on div at bounding box center [311, 130] width 34 height 20
click at [294, 130] on input "Inactive" at bounding box center [294, 130] width 1 height 1
checkbox input "true"
click at [1455, 74] on span "Save" at bounding box center [1457, 74] width 24 height 14
click at [1440, 22] on span "Publish Changes" at bounding box center [1457, 24] width 82 height 14
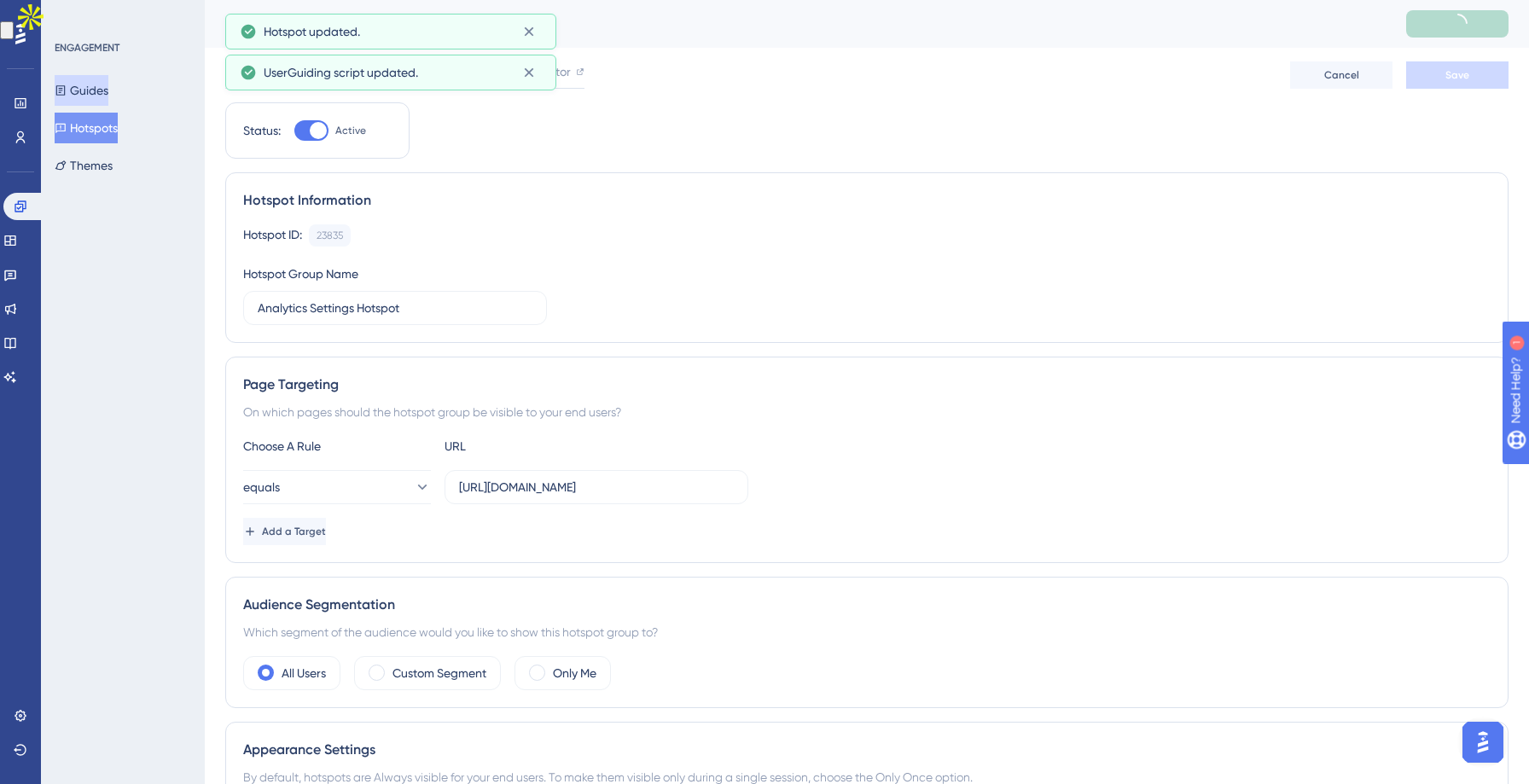
click at [102, 95] on button "Guides" at bounding box center [82, 90] width 54 height 30
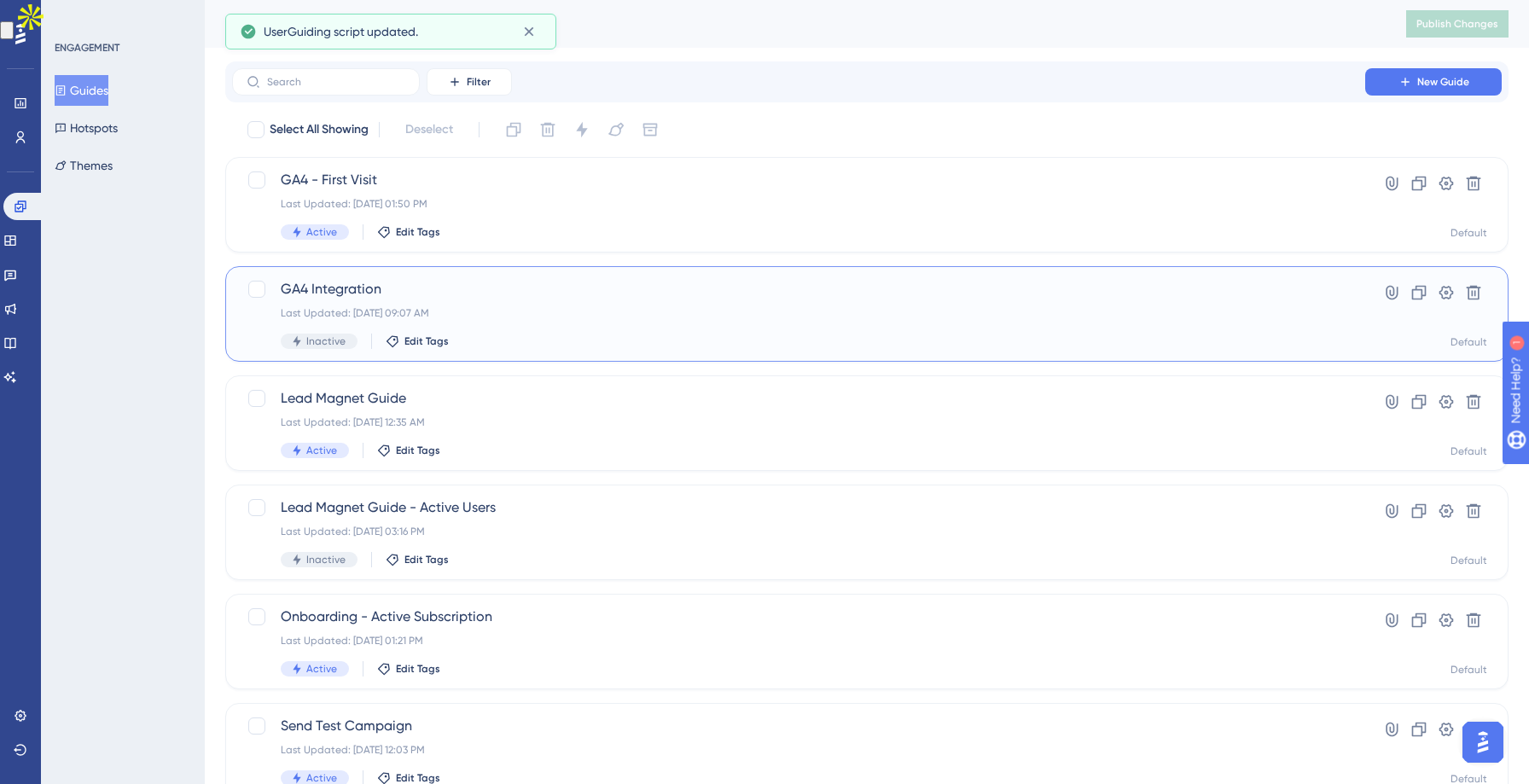
click at [502, 311] on div "Last Updated: Oct 06 2025, 09:07 AM" at bounding box center [798, 313] width 1036 height 14
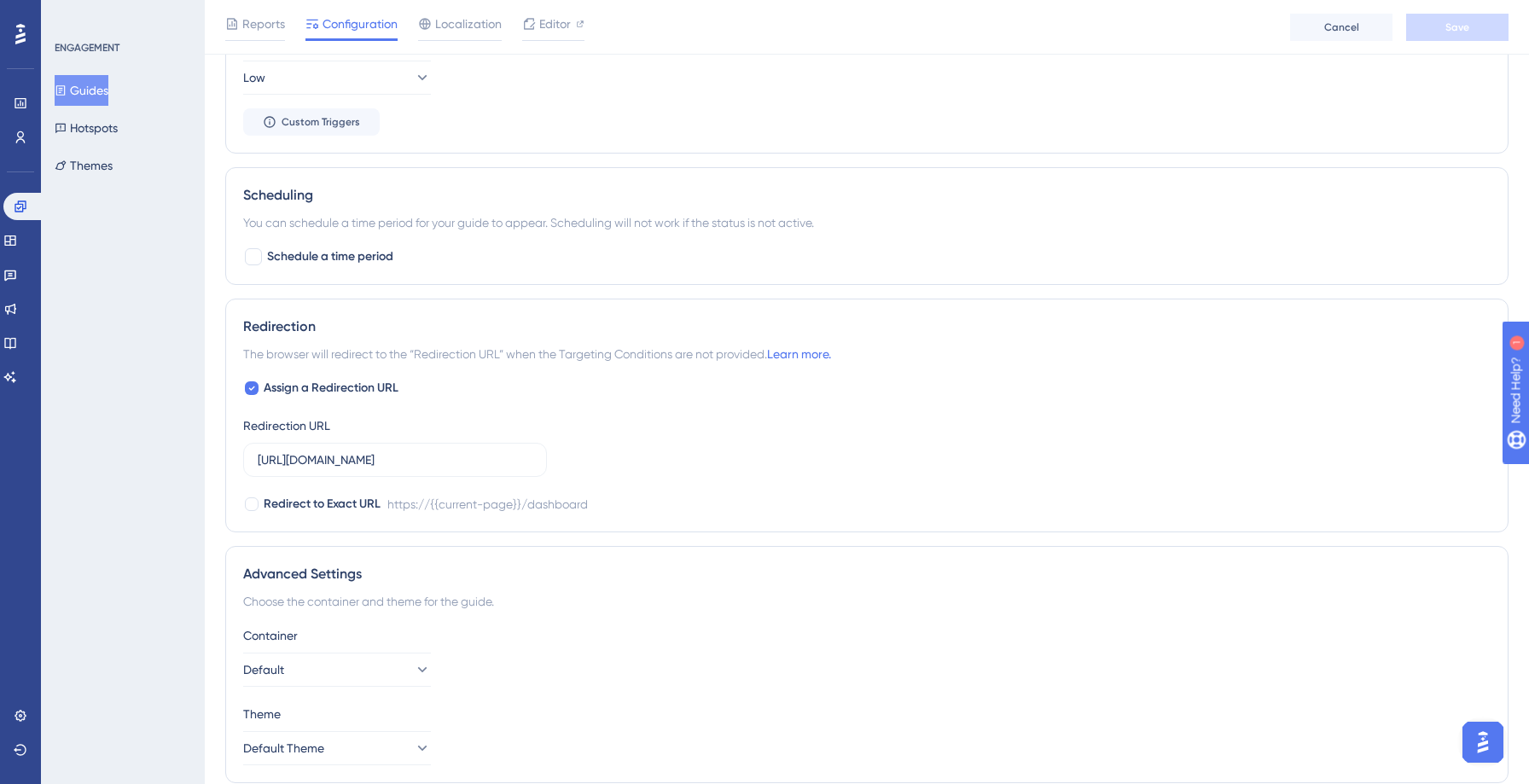
scroll to position [1032, 0]
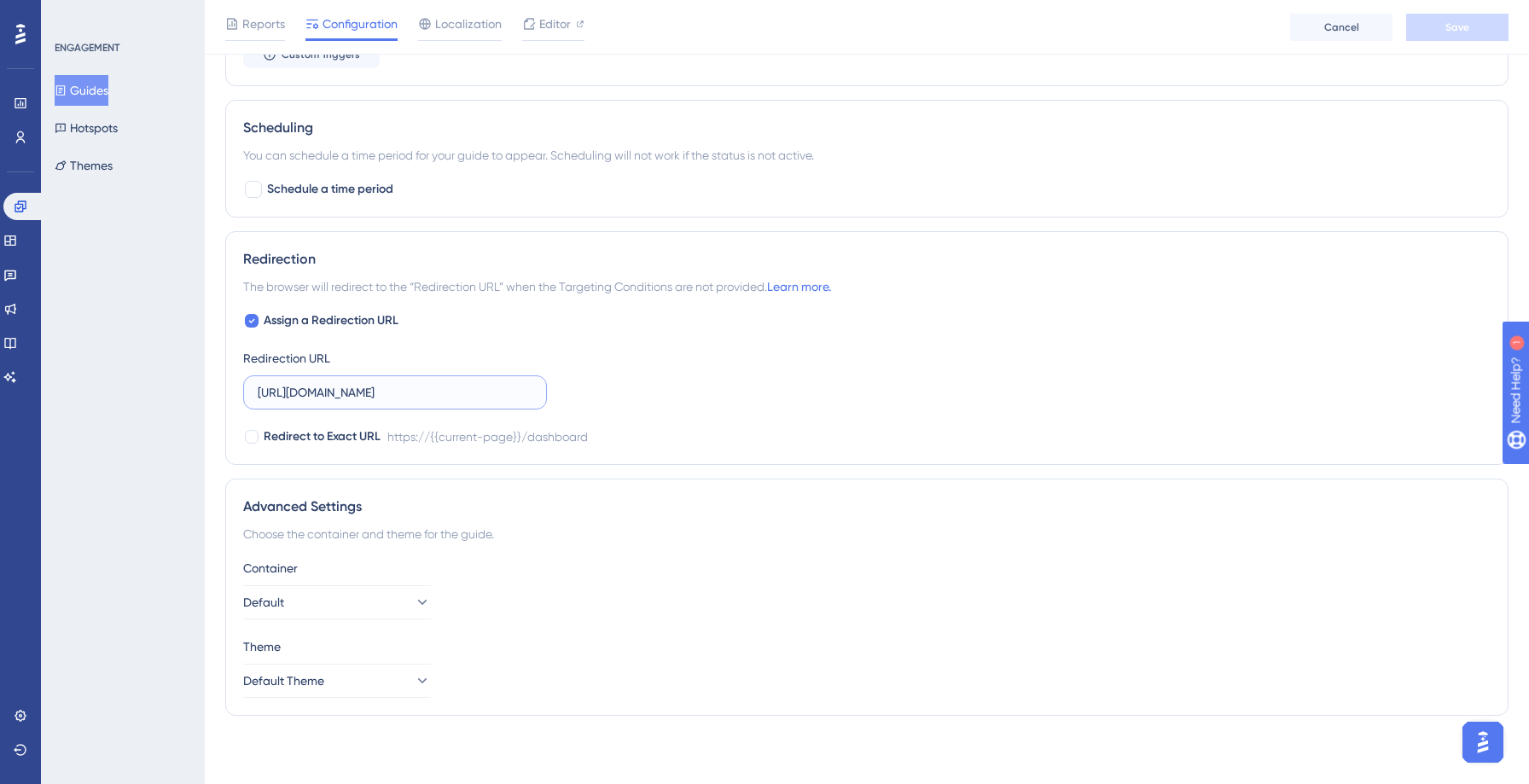
click at [404, 392] on input "https://leadwire.netlify.app/dashboard" at bounding box center [394, 392] width 274 height 18
drag, startPoint x: 410, startPoint y: 392, endPoint x: 306, endPoint y: 396, distance: 104.1
click at [306, 396] on input "https://leadwire.netlify.app/dashboard" at bounding box center [394, 392] width 274 height 18
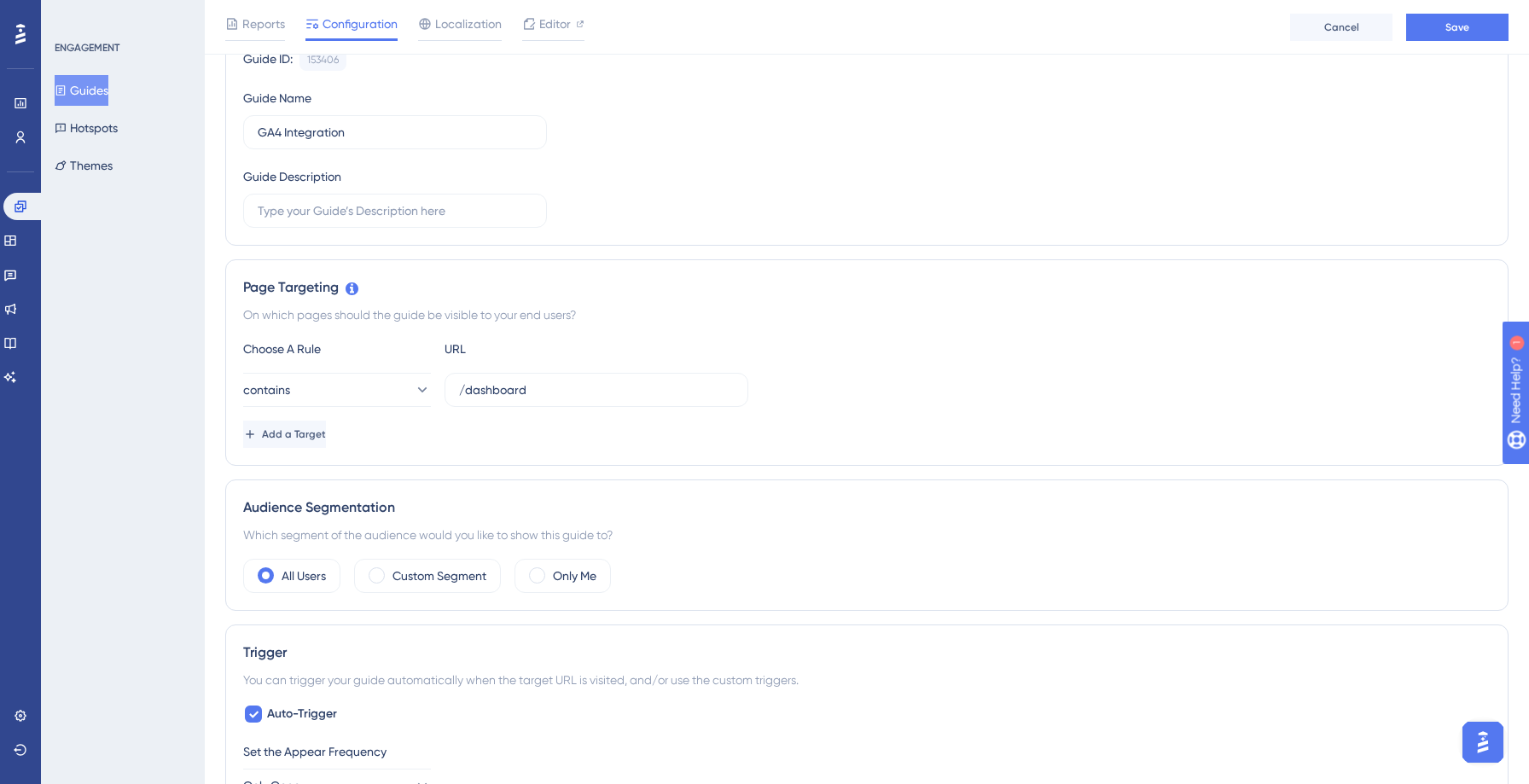
scroll to position [0, 0]
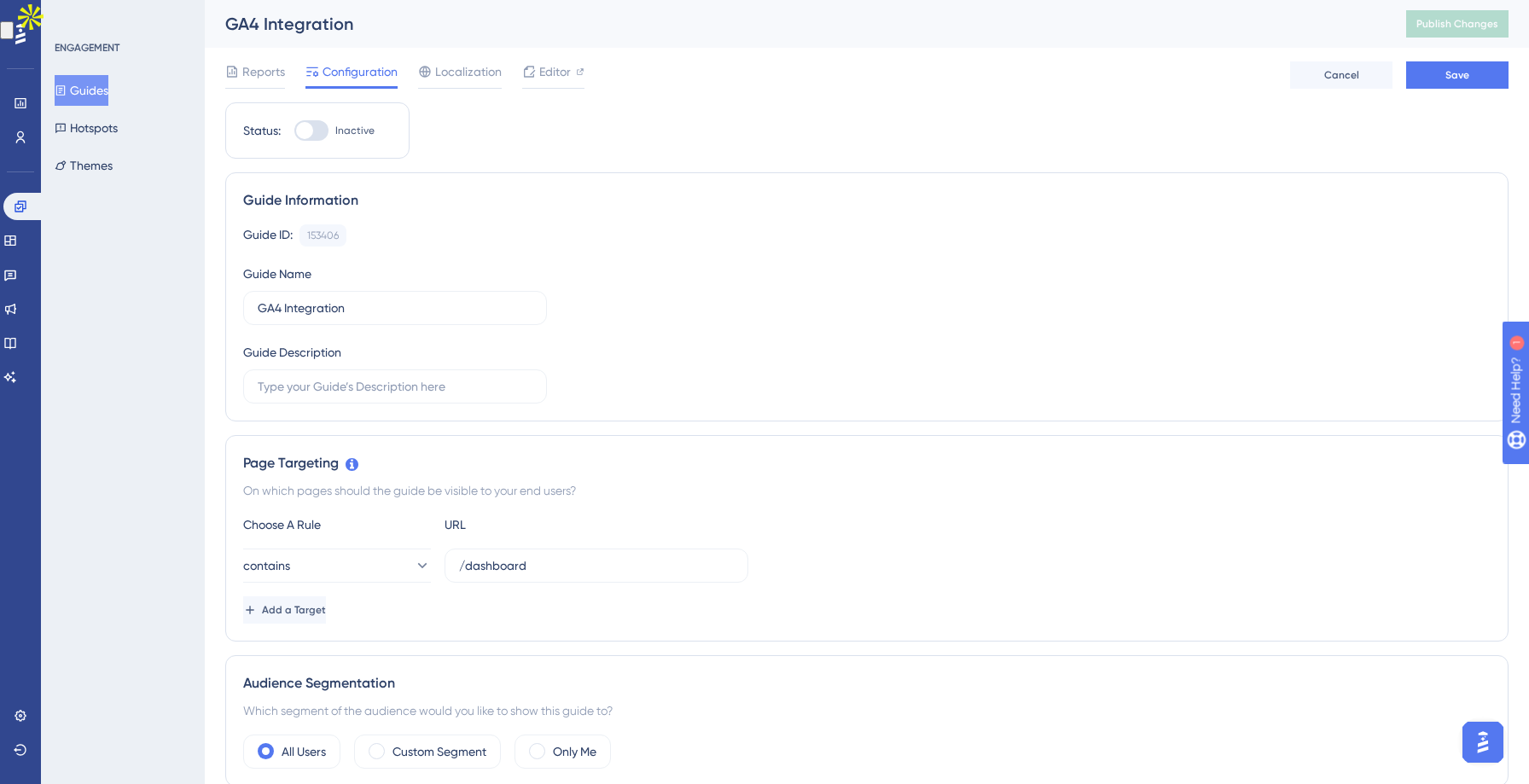
type input "https://app.leadwireapp.com/dashboard"
click at [302, 130] on div at bounding box center [305, 130] width 17 height 17
click at [294, 130] on input "Inactive" at bounding box center [294, 130] width 1 height 1
checkbox input "true"
click at [1464, 66] on button "Save" at bounding box center [1457, 75] width 103 height 28
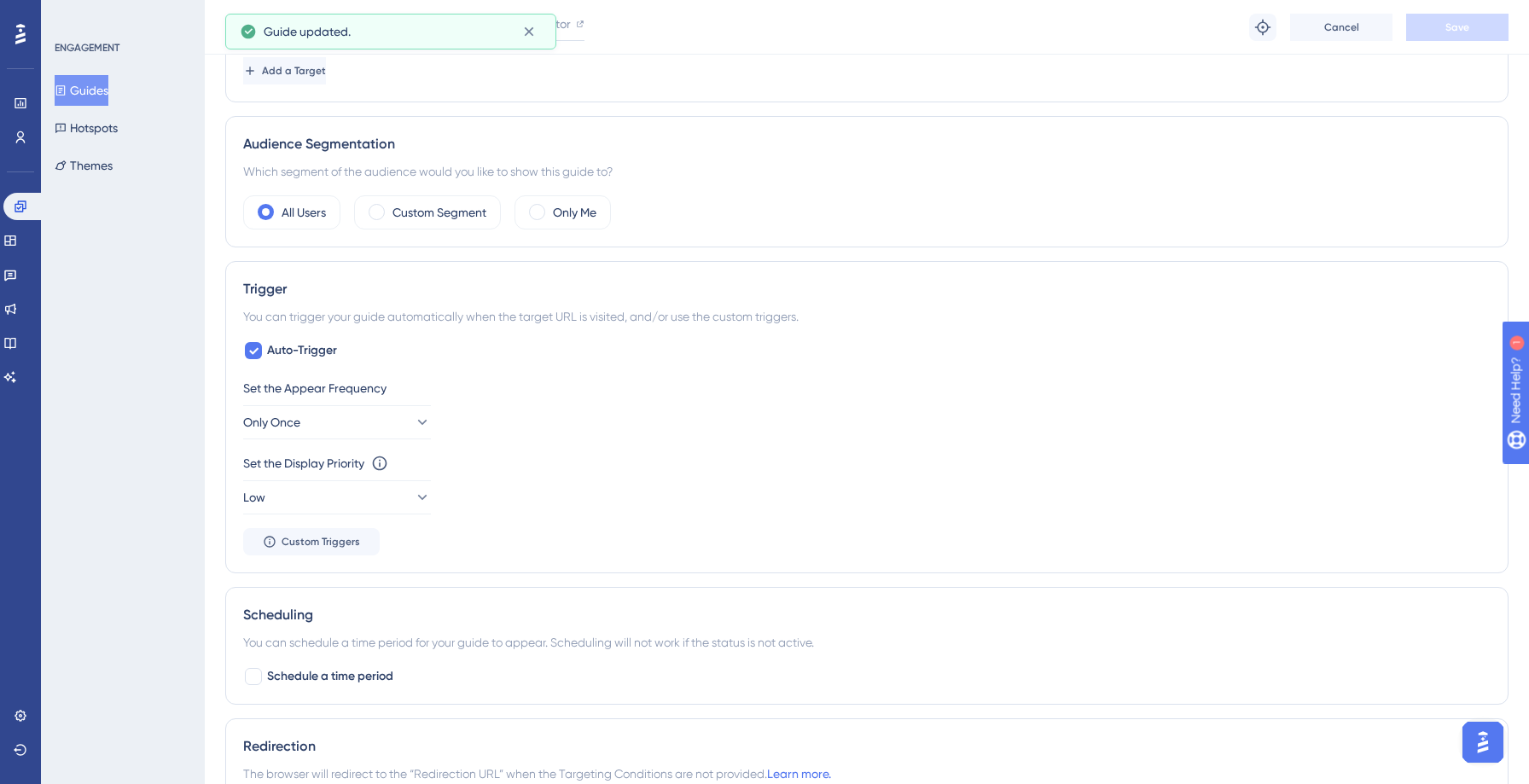
scroll to position [685, 0]
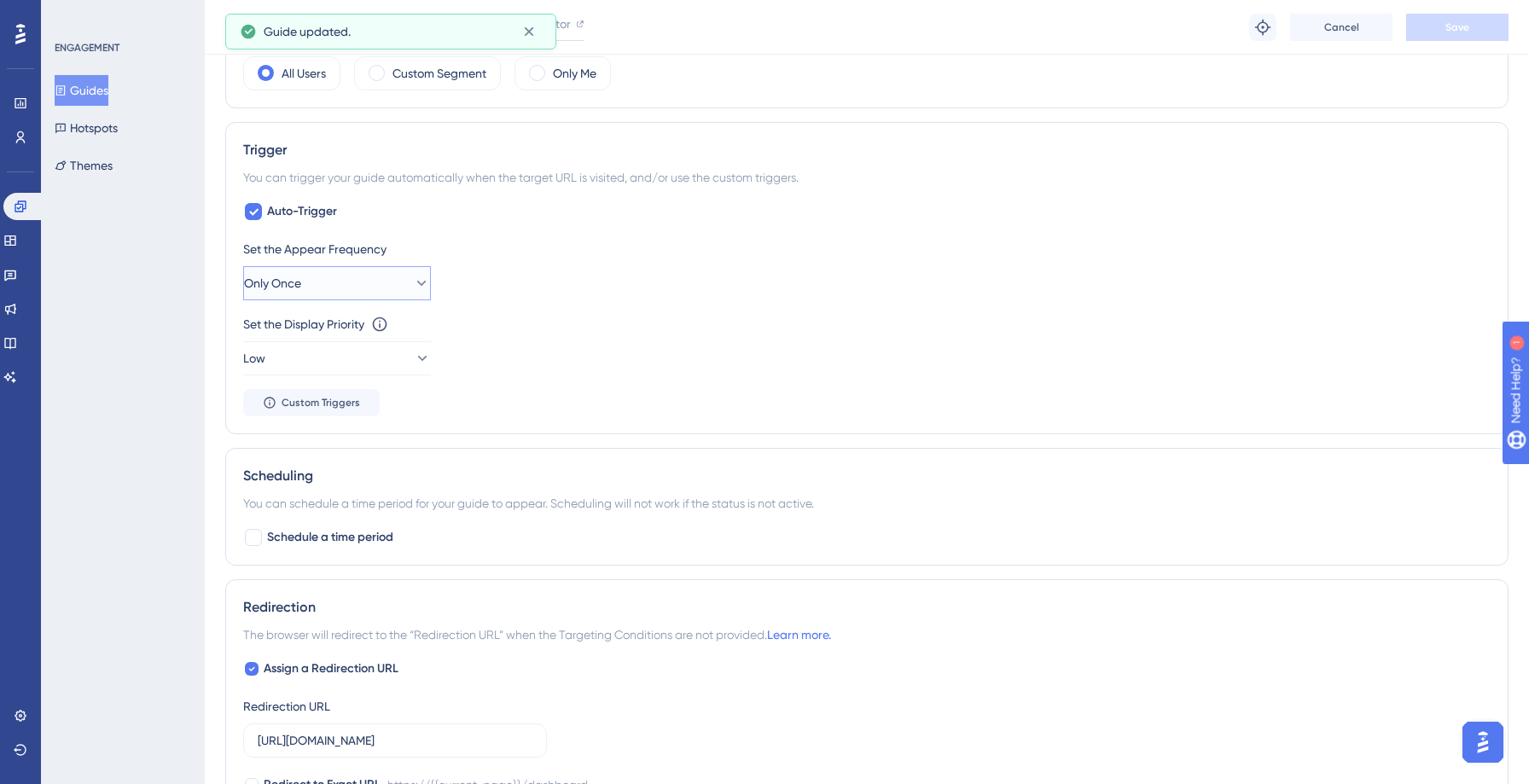
click at [413, 289] on icon at bounding box center [421, 282] width 17 height 17
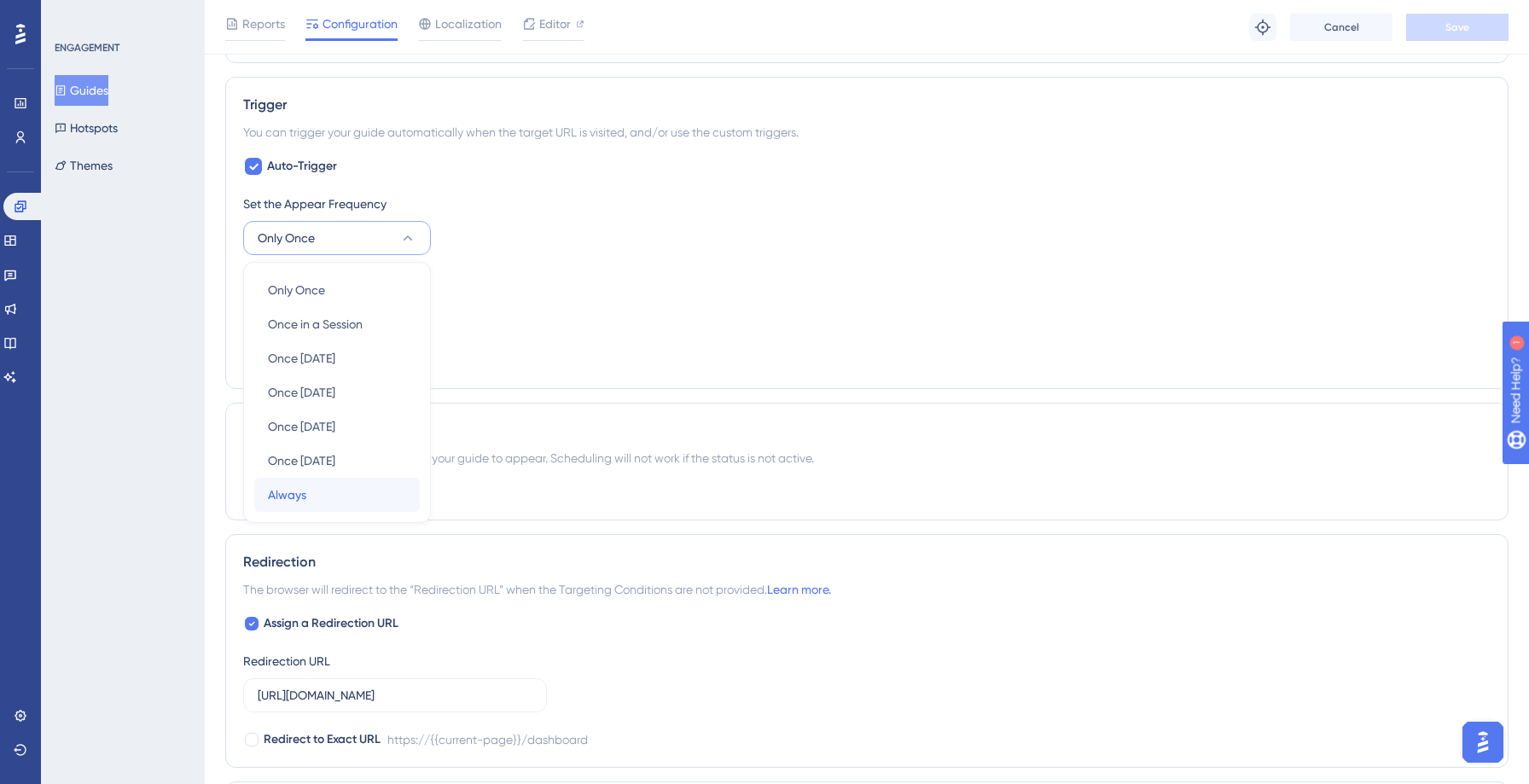
click at [313, 499] on div "Always Always" at bounding box center [337, 494] width 138 height 34
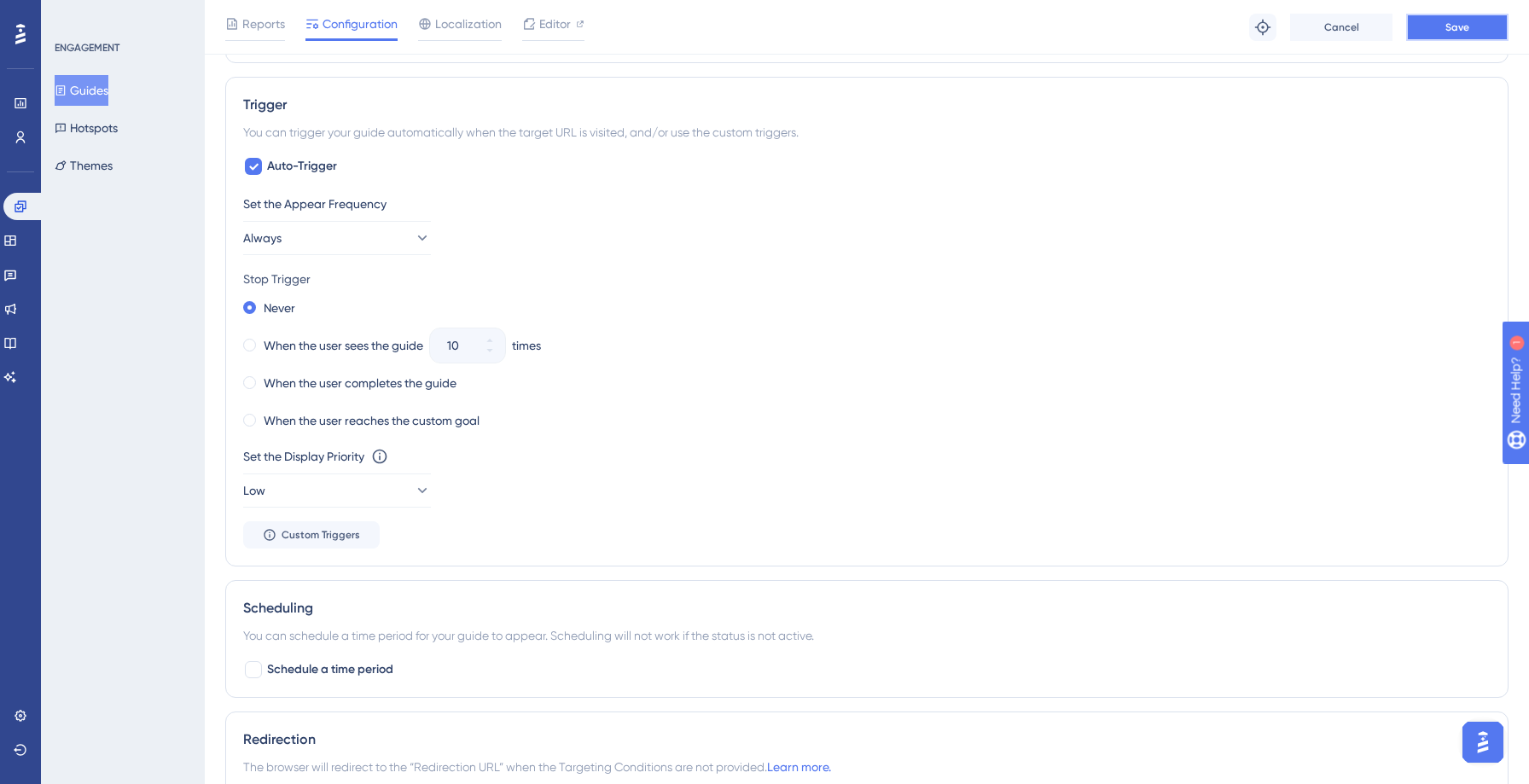
click at [1468, 29] on button "Save" at bounding box center [1457, 28] width 103 height 28
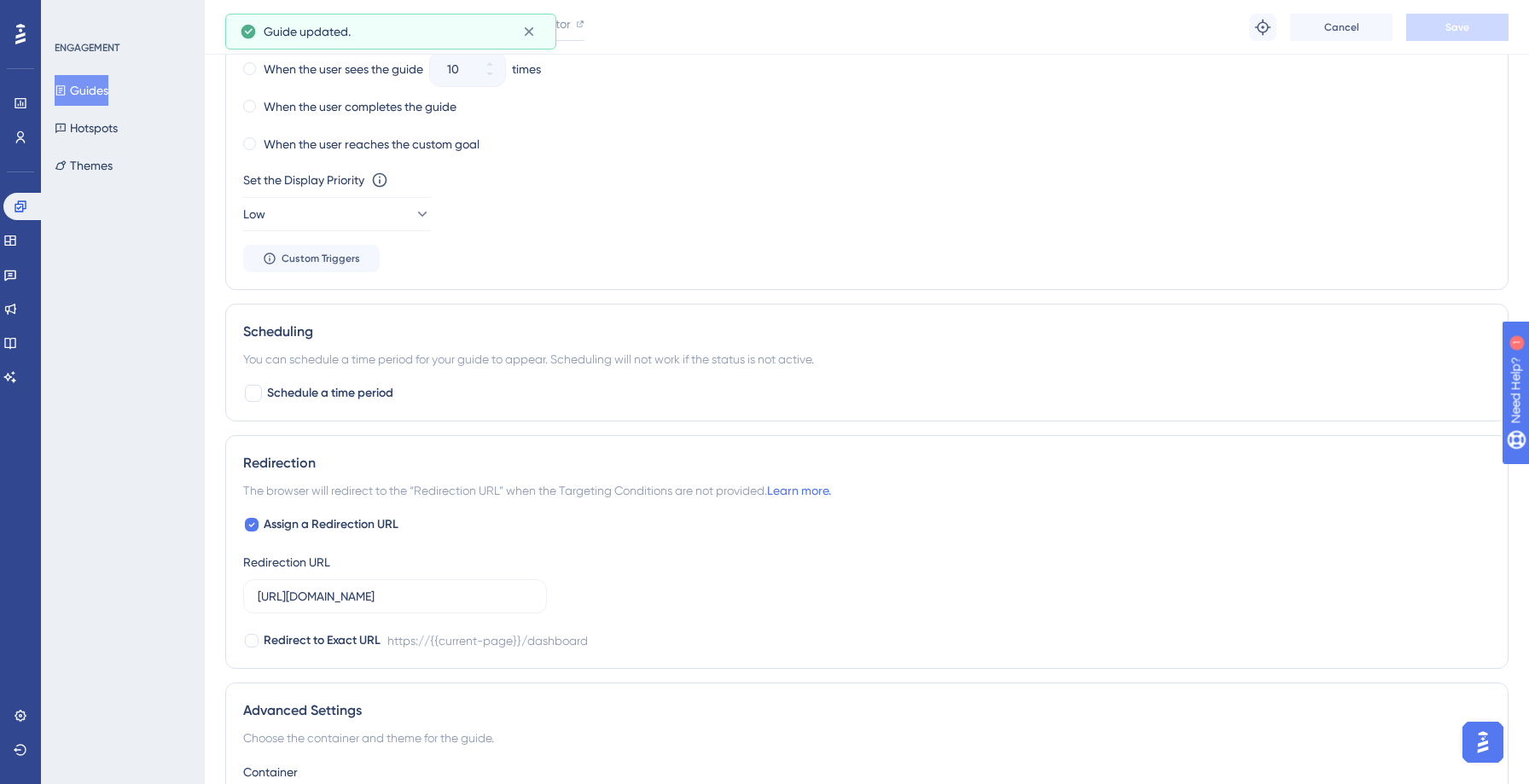
scroll to position [0, 0]
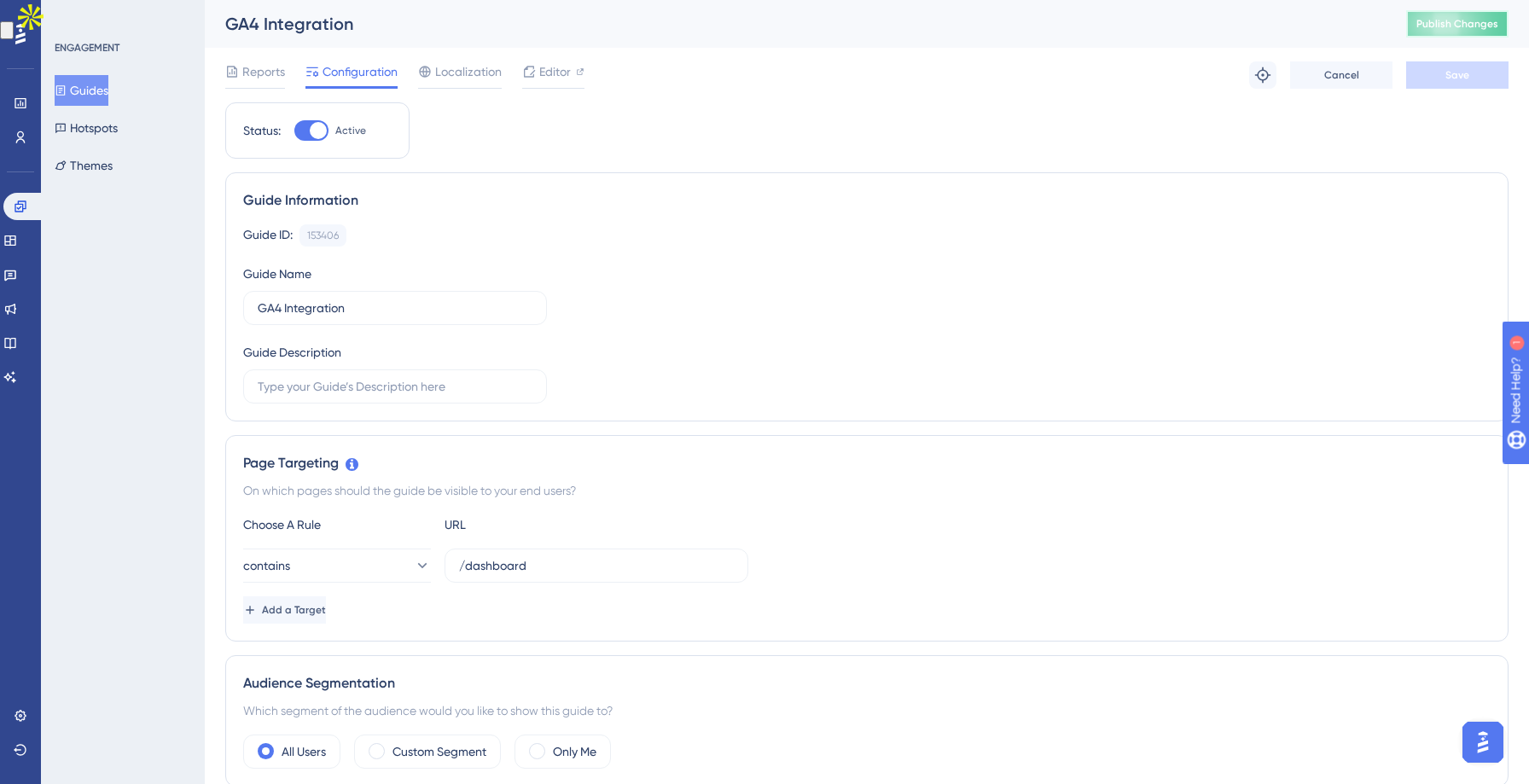
click at [1450, 28] on span "Publish Changes" at bounding box center [1457, 24] width 82 height 14
click at [553, 77] on span "Editor" at bounding box center [555, 72] width 31 height 20
click at [263, 83] on div "Reports" at bounding box center [255, 75] width 60 height 28
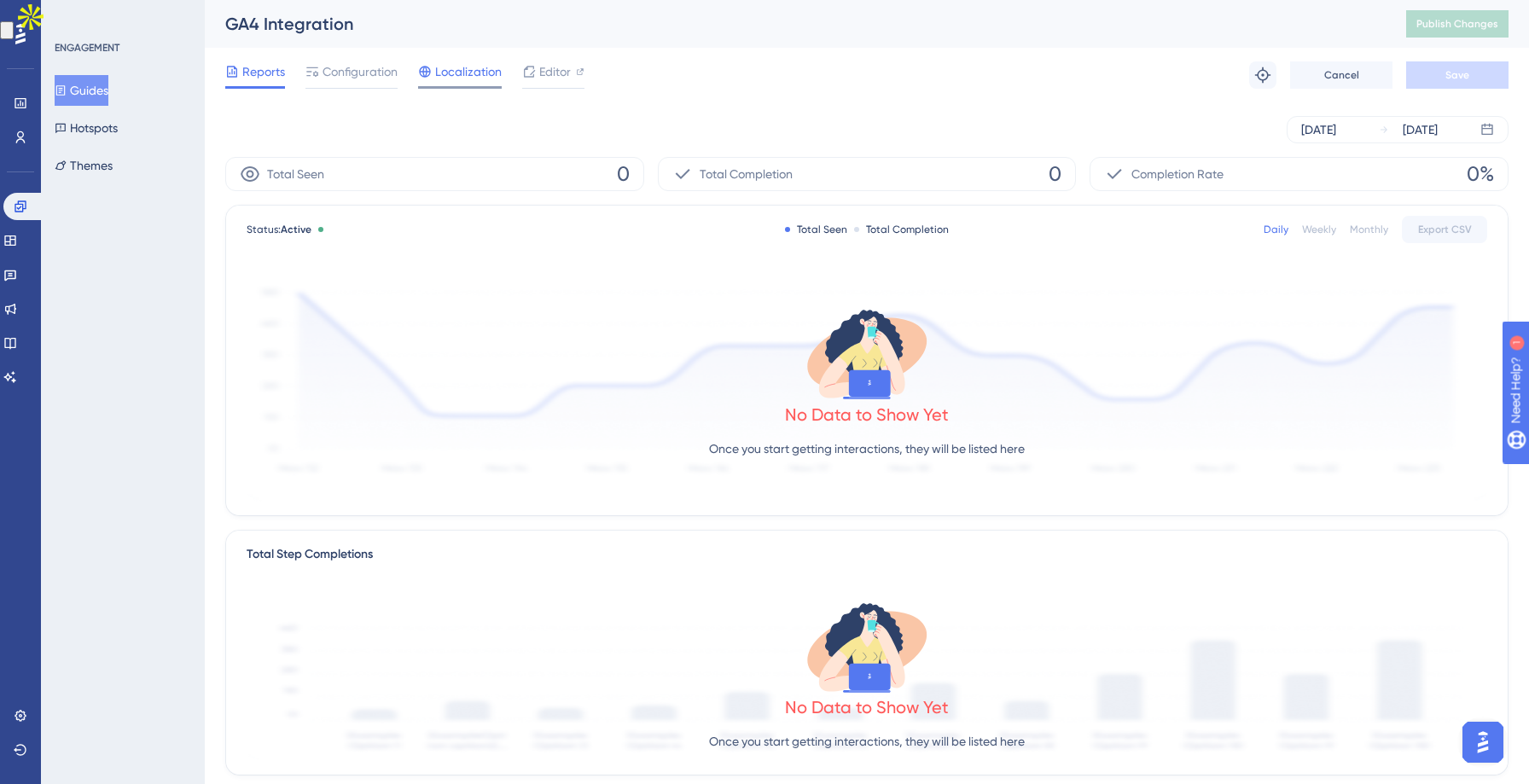
click at [466, 76] on span "Localization" at bounding box center [468, 72] width 67 height 20
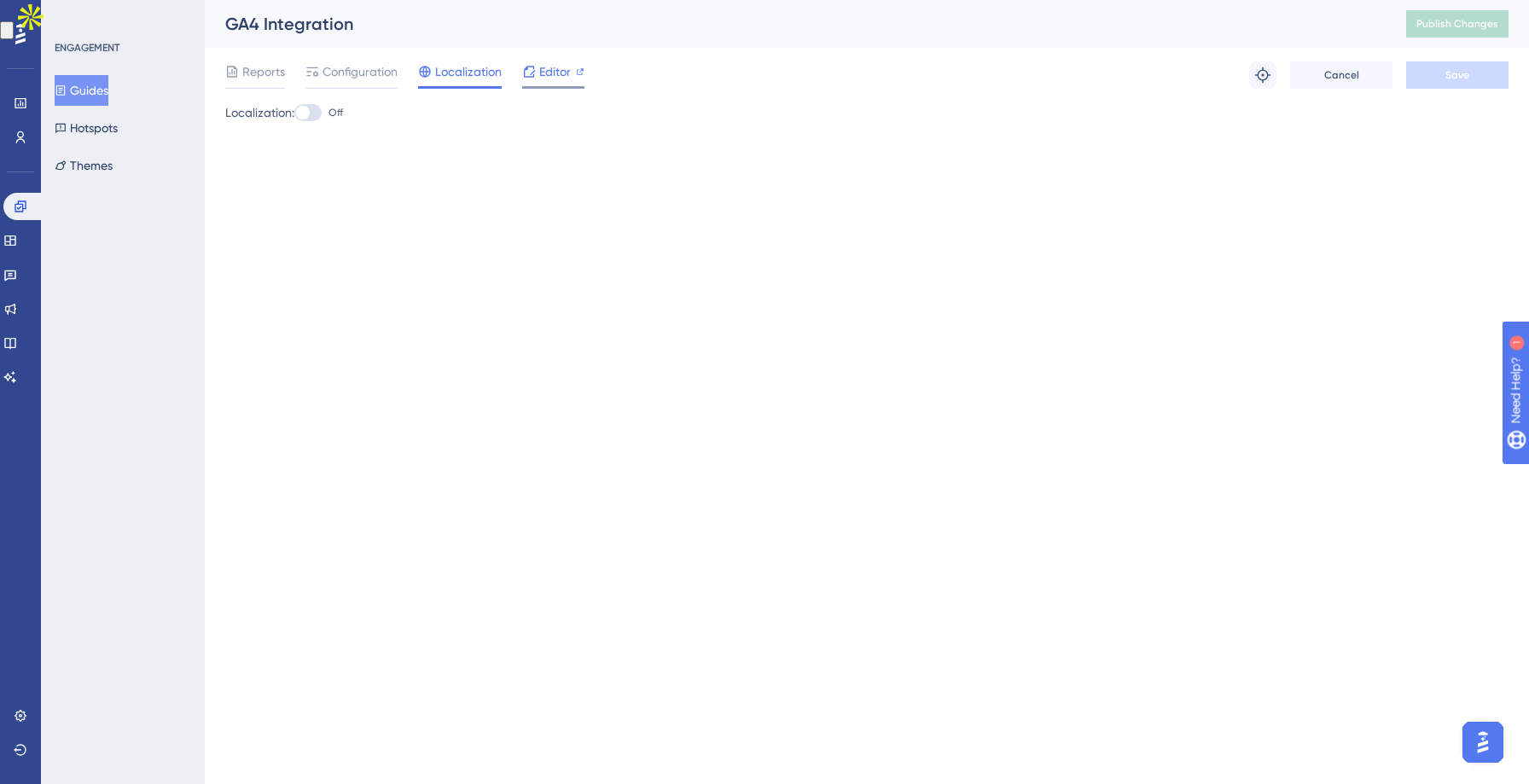
click at [532, 81] on div at bounding box center [528, 72] width 14 height 20
click at [343, 67] on span "Configuration" at bounding box center [360, 72] width 75 height 20
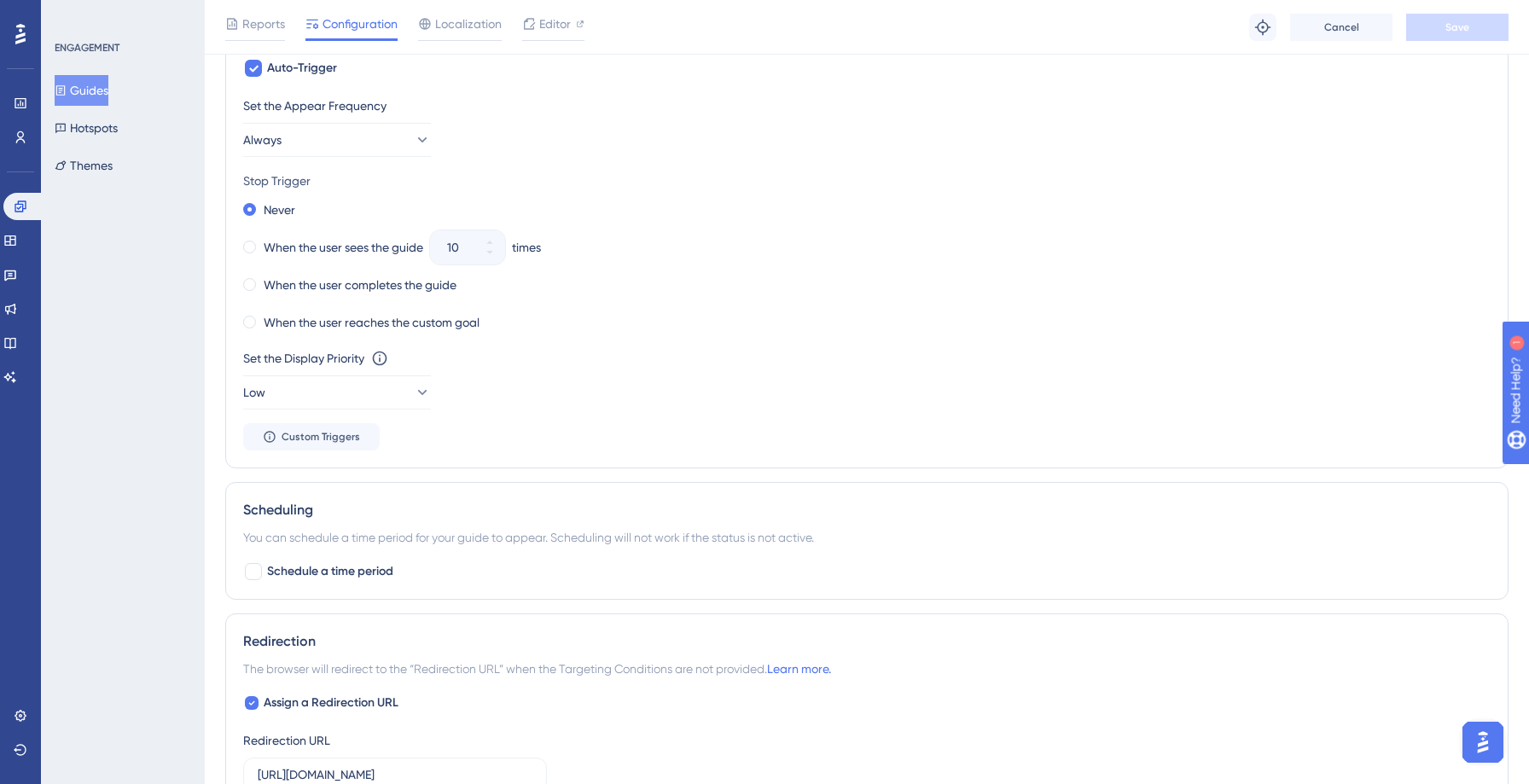
scroll to position [834, 0]
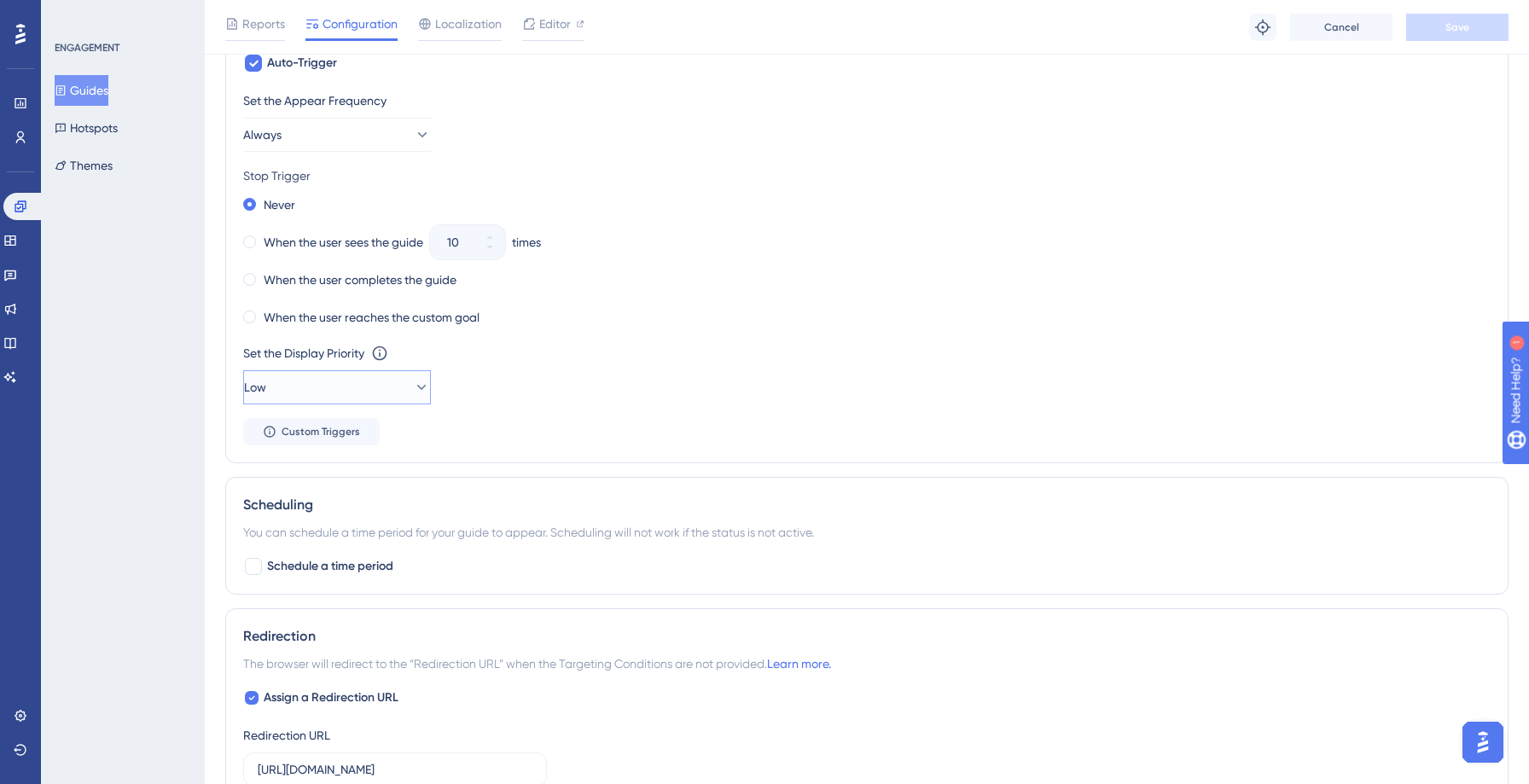
click at [413, 392] on icon at bounding box center [421, 387] width 17 height 17
click at [318, 534] on div "Highest Highest" at bounding box center [337, 541] width 138 height 34
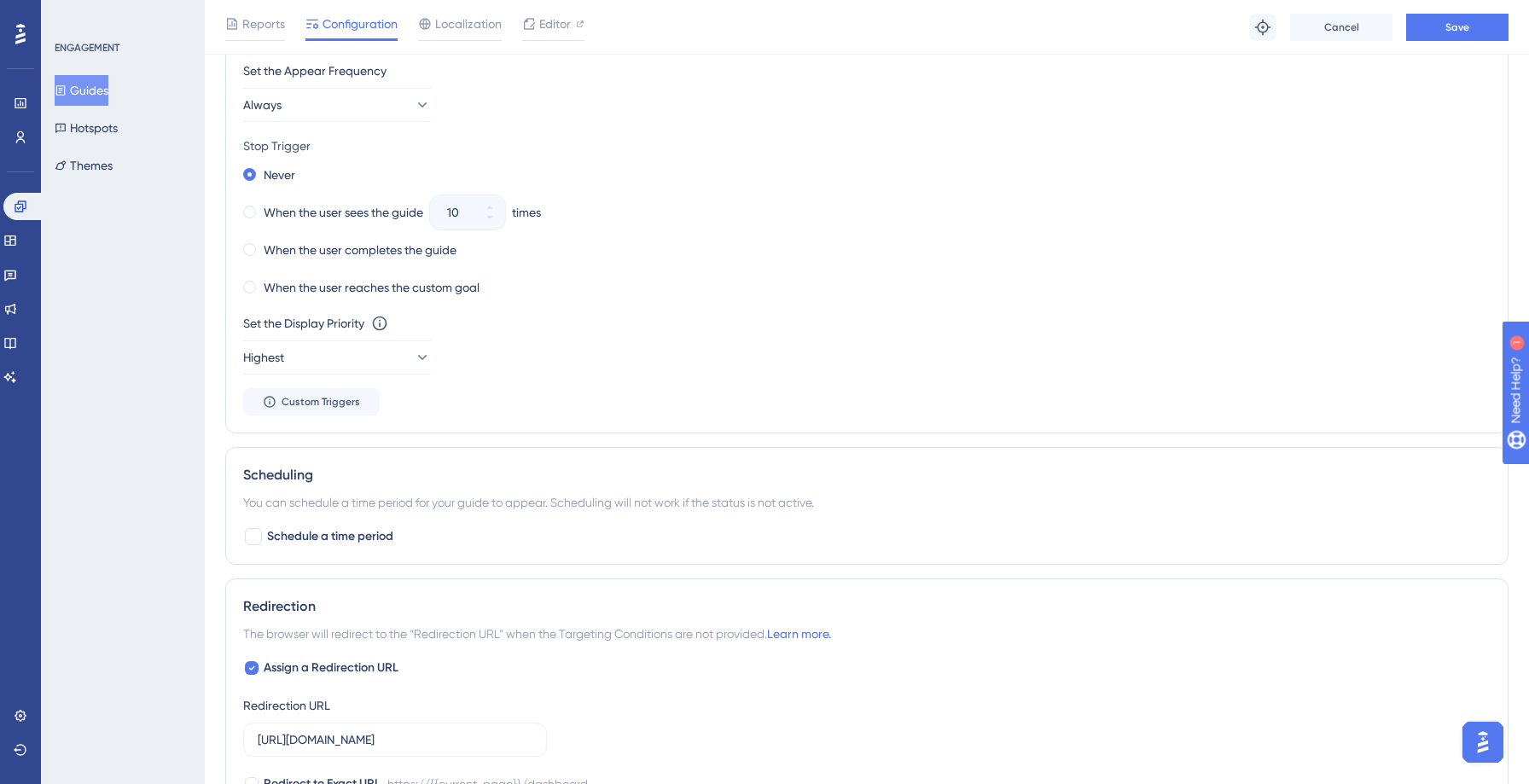
scroll to position [867, 0]
click at [1446, 21] on span "Save" at bounding box center [1457, 27] width 24 height 14
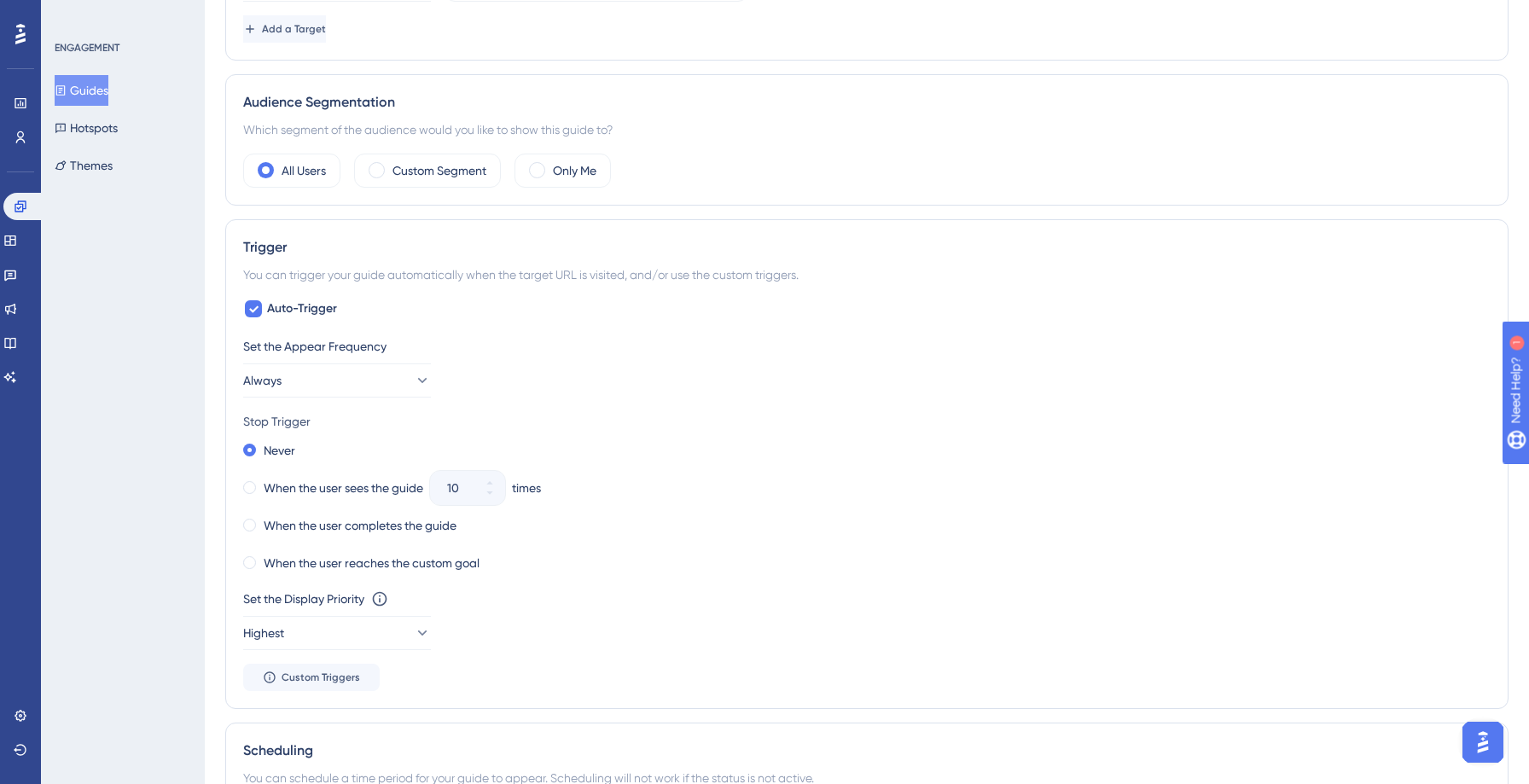
scroll to position [0, 0]
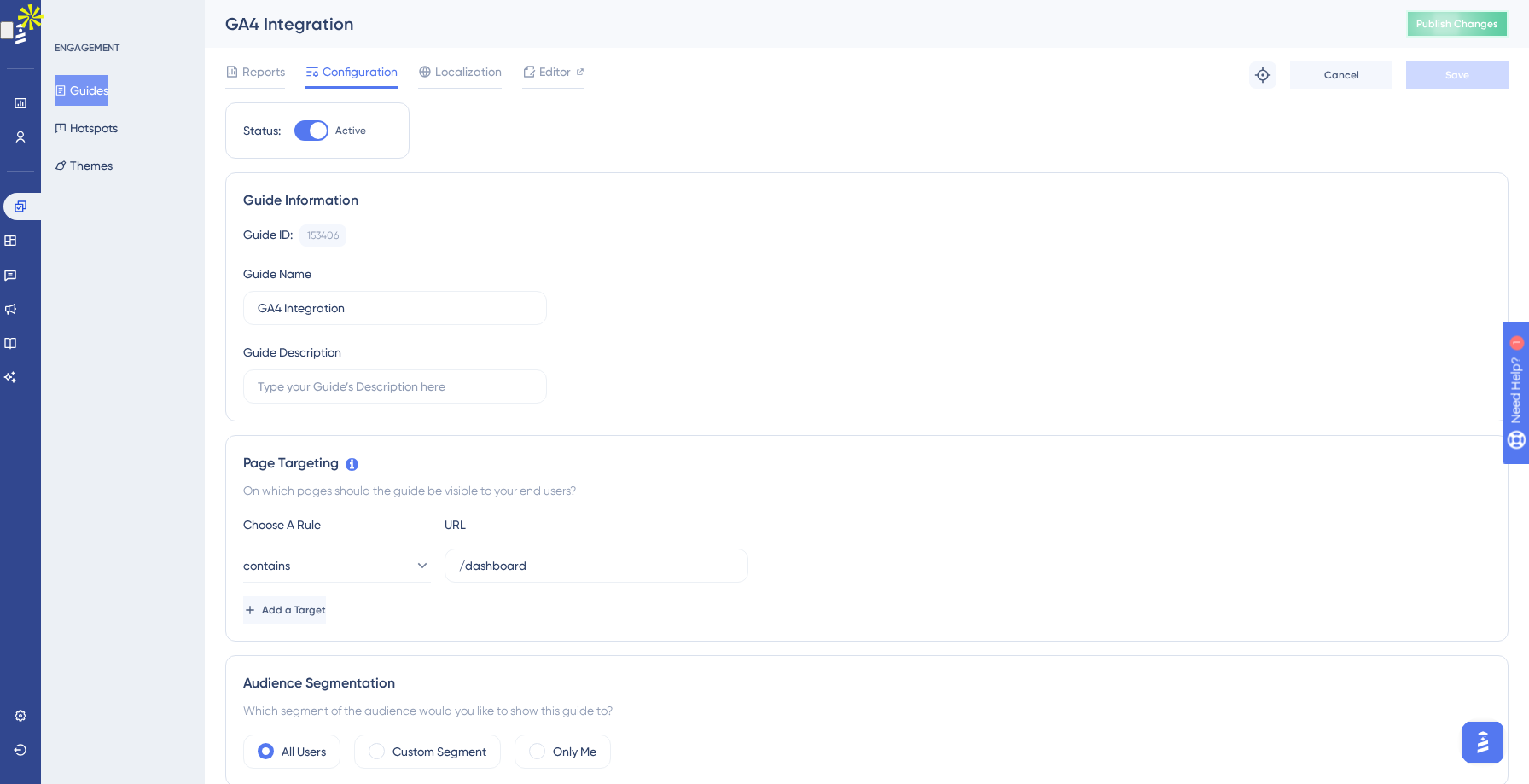
click at [1472, 30] on button "Publish Changes" at bounding box center [1457, 24] width 103 height 28
click at [460, 569] on input "/dashboard" at bounding box center [595, 565] width 274 height 18
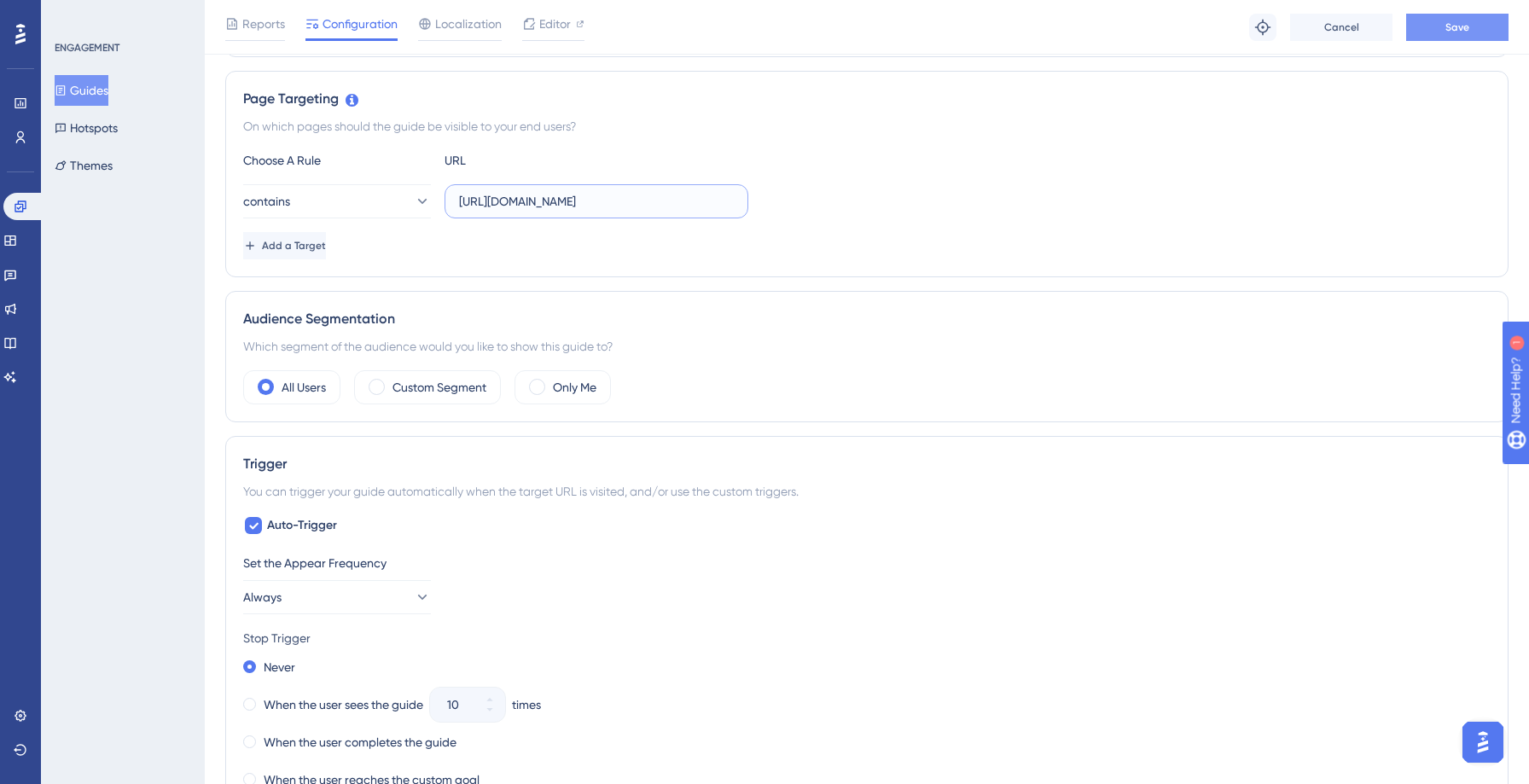
type input "https://app.leadwireapp.com/dashboard"
click at [1436, 22] on button "Save" at bounding box center [1457, 28] width 103 height 28
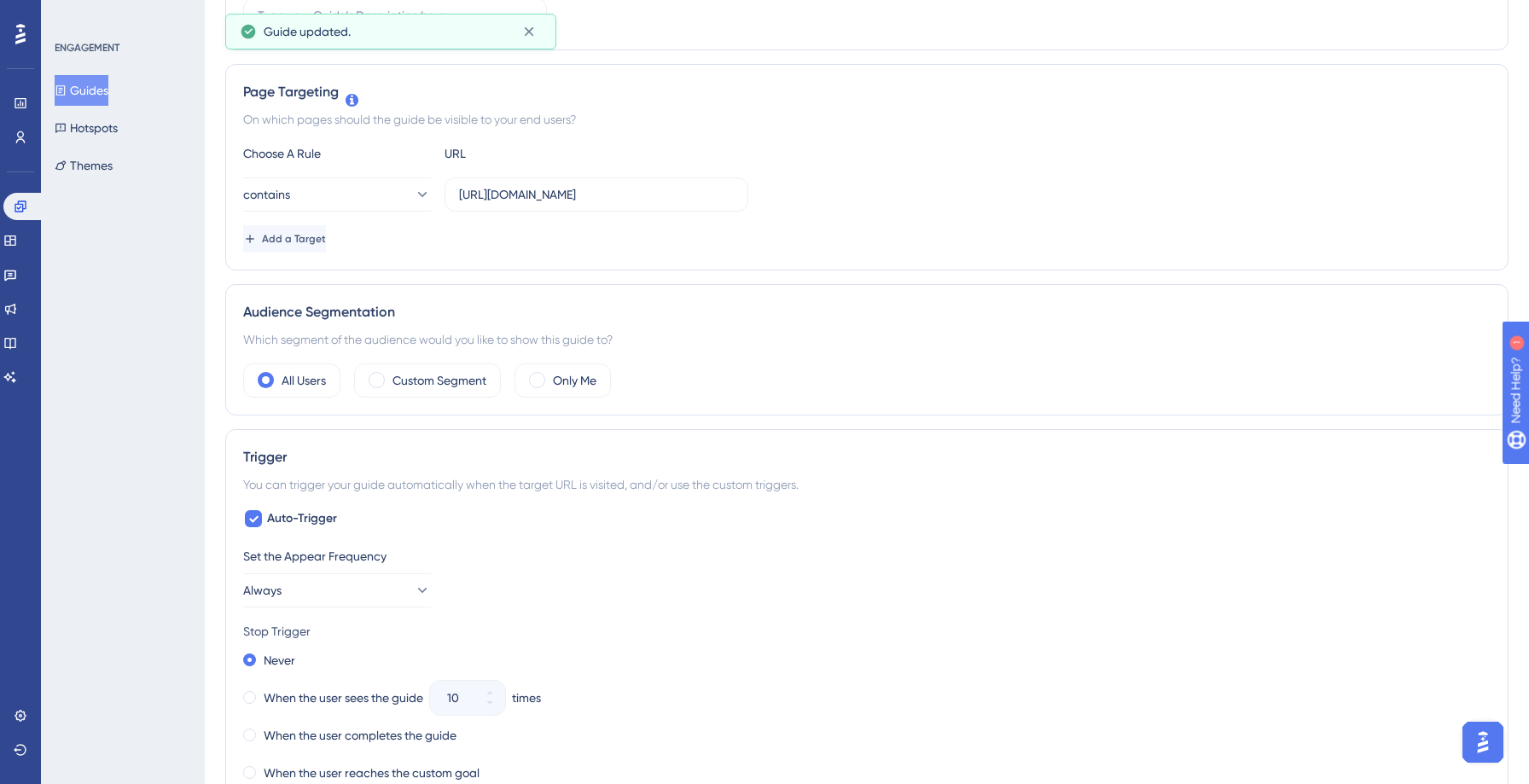
scroll to position [0, 0]
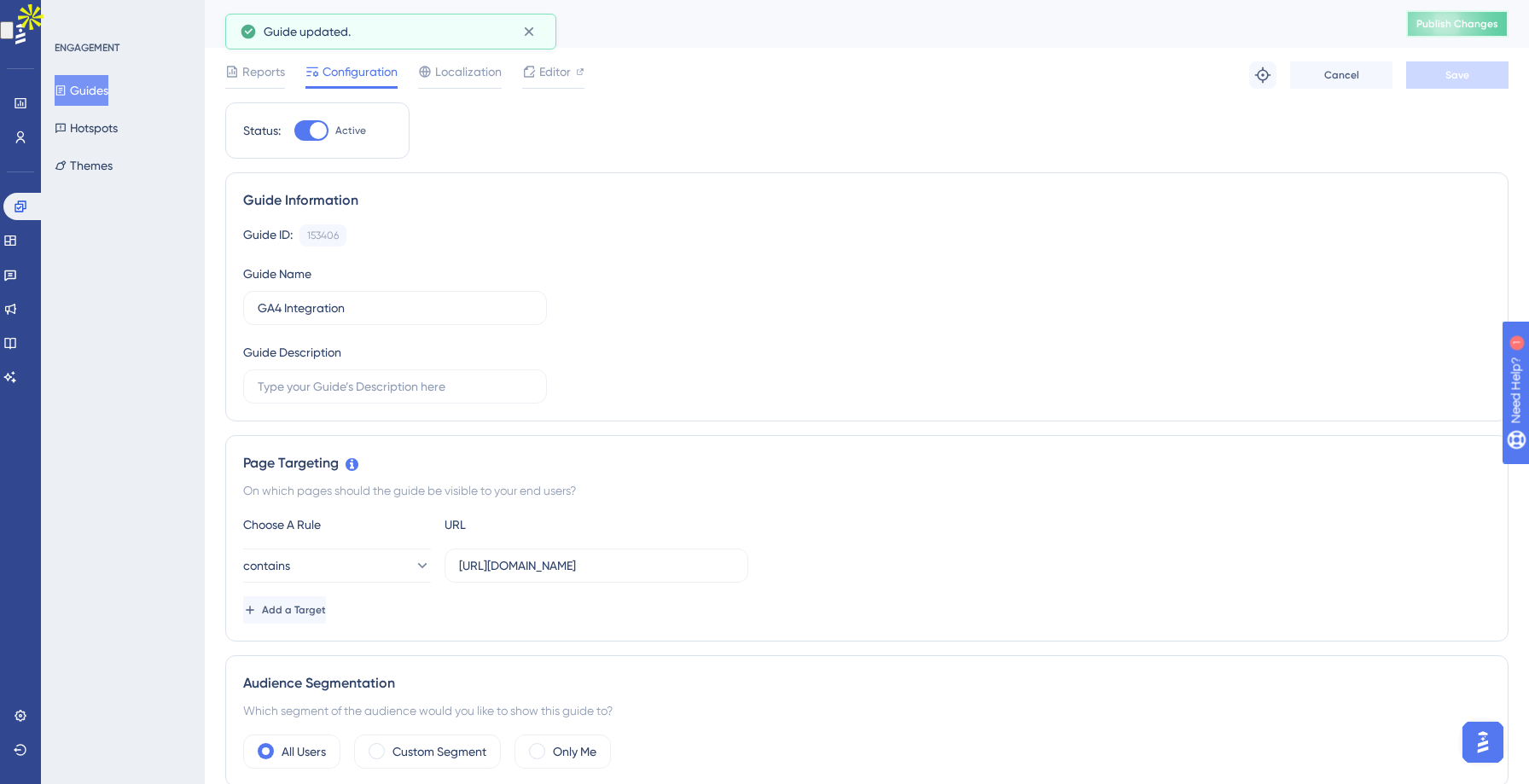
click at [1455, 22] on span "Publish Changes" at bounding box center [1457, 24] width 82 height 14
click at [1255, 77] on icon at bounding box center [1262, 75] width 17 height 17
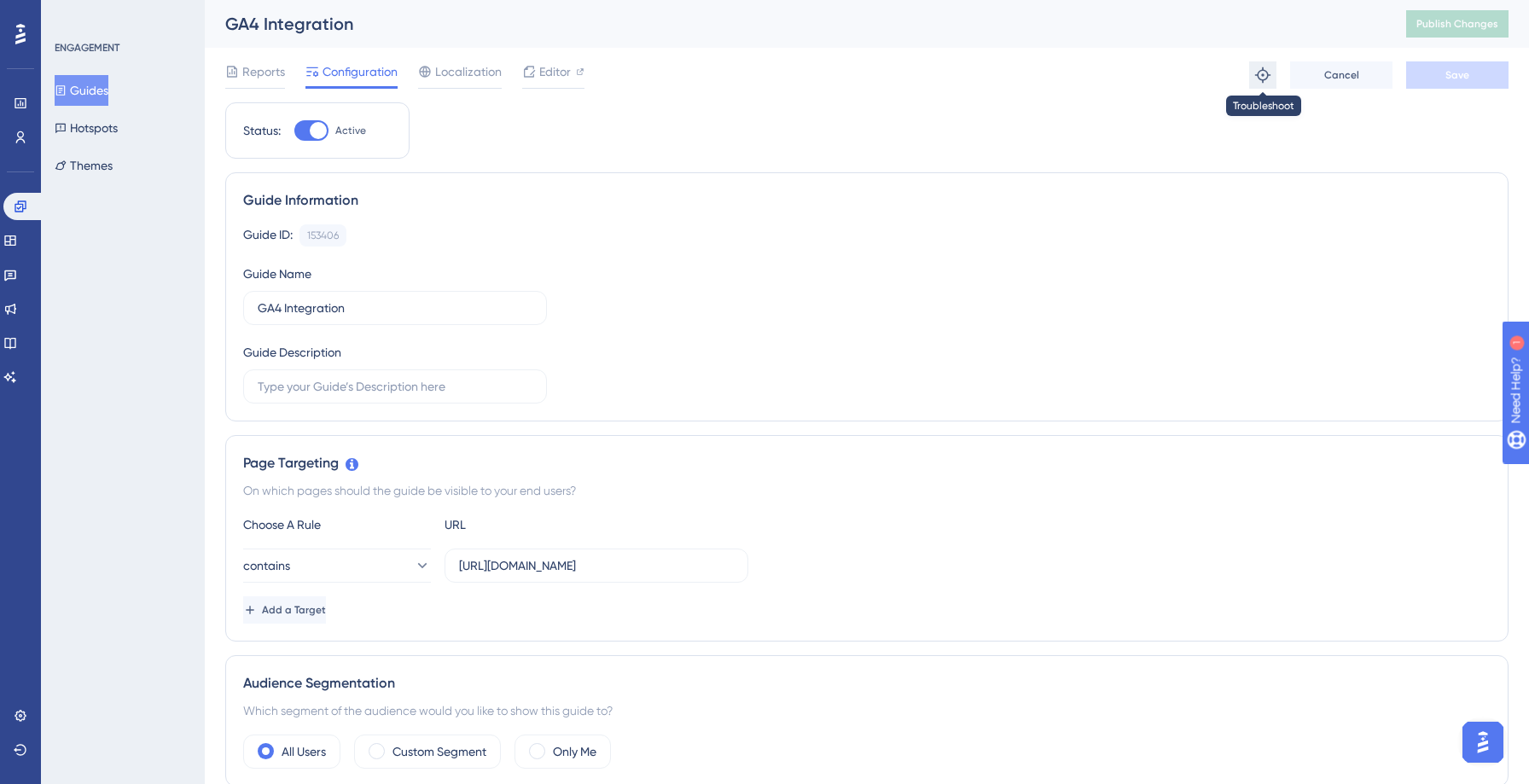
click at [1256, 79] on icon at bounding box center [1262, 75] width 17 height 17
click at [105, 85] on button "Guides" at bounding box center [82, 90] width 54 height 30
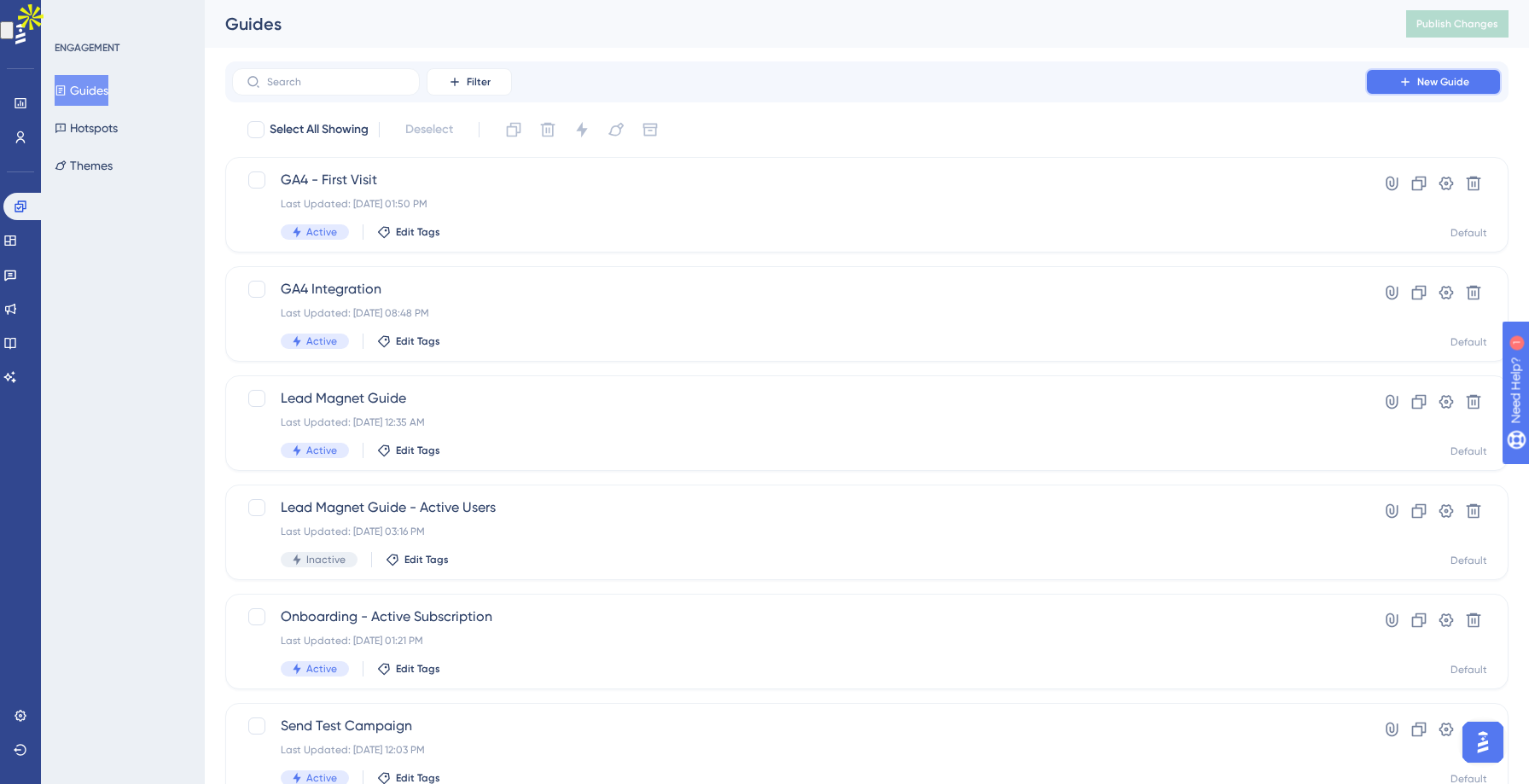
click at [1452, 76] on span "New Guide" at bounding box center [1443, 82] width 52 height 14
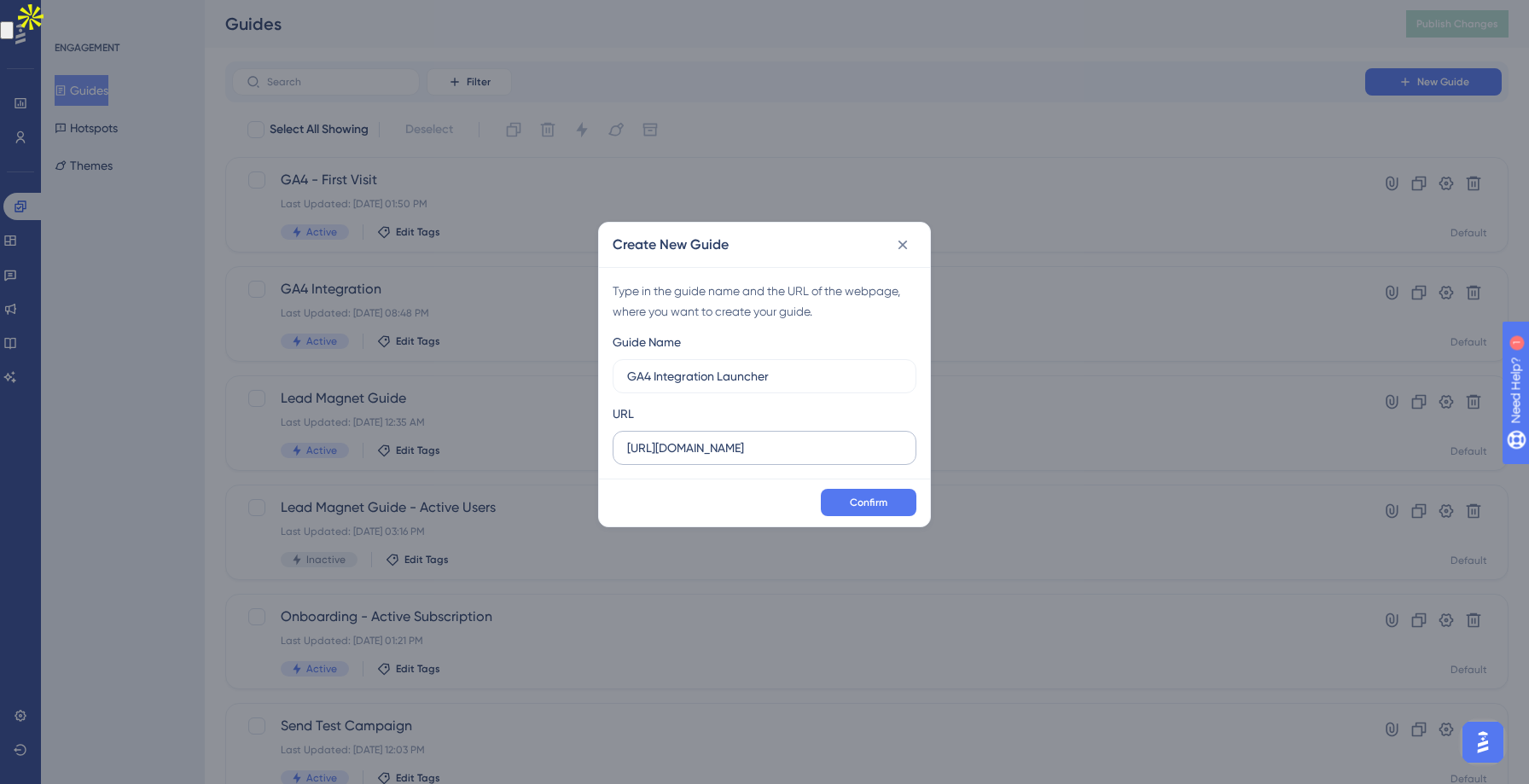
type input "GA4 Integration Launcher"
click at [761, 449] on input "https://leadwire.netlify.app" at bounding box center [764, 447] width 274 height 18
type input "a"
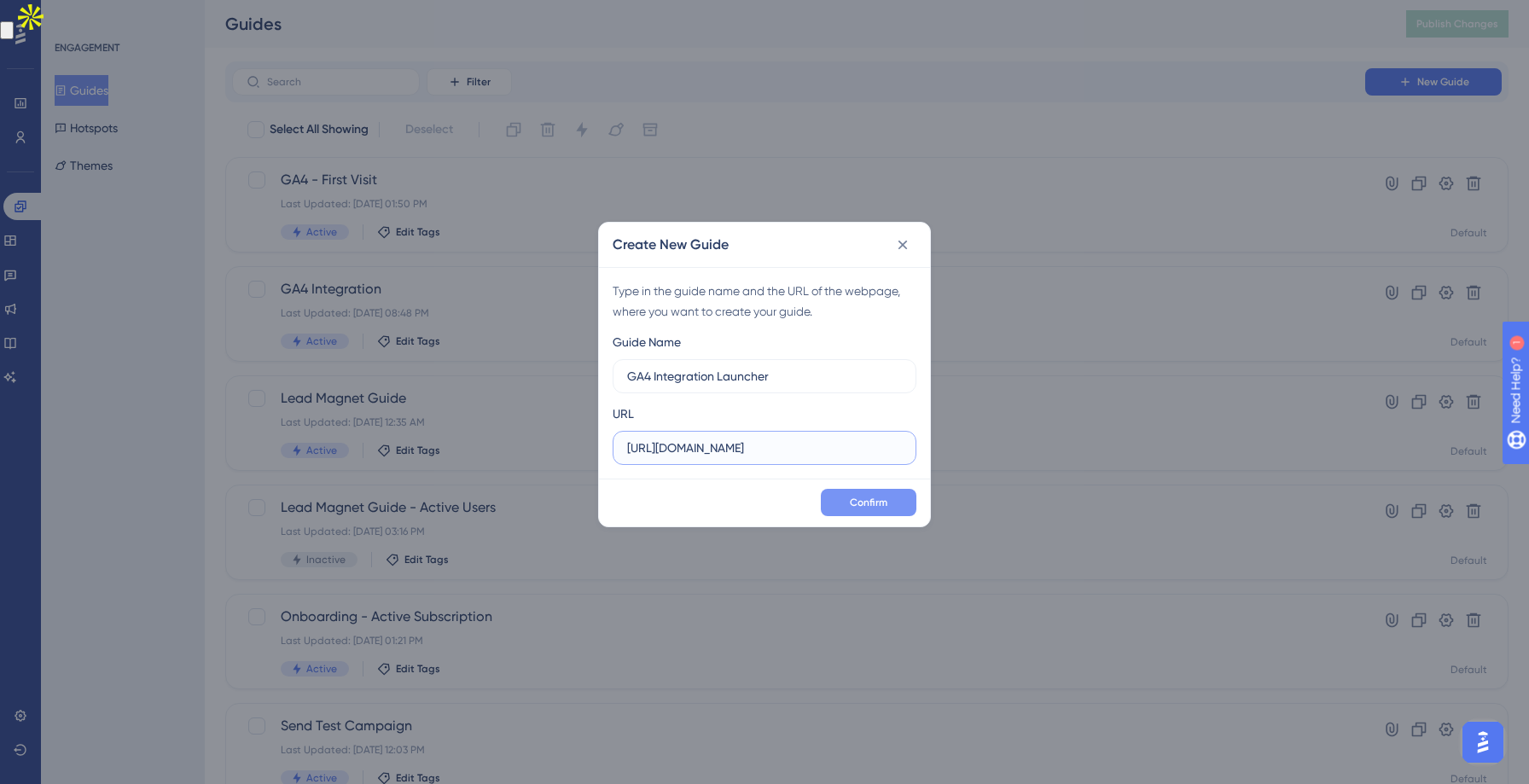
type input "https://app.leadwireapp.com/dashboard"
click at [893, 513] on button "Confirm" at bounding box center [869, 502] width 95 height 28
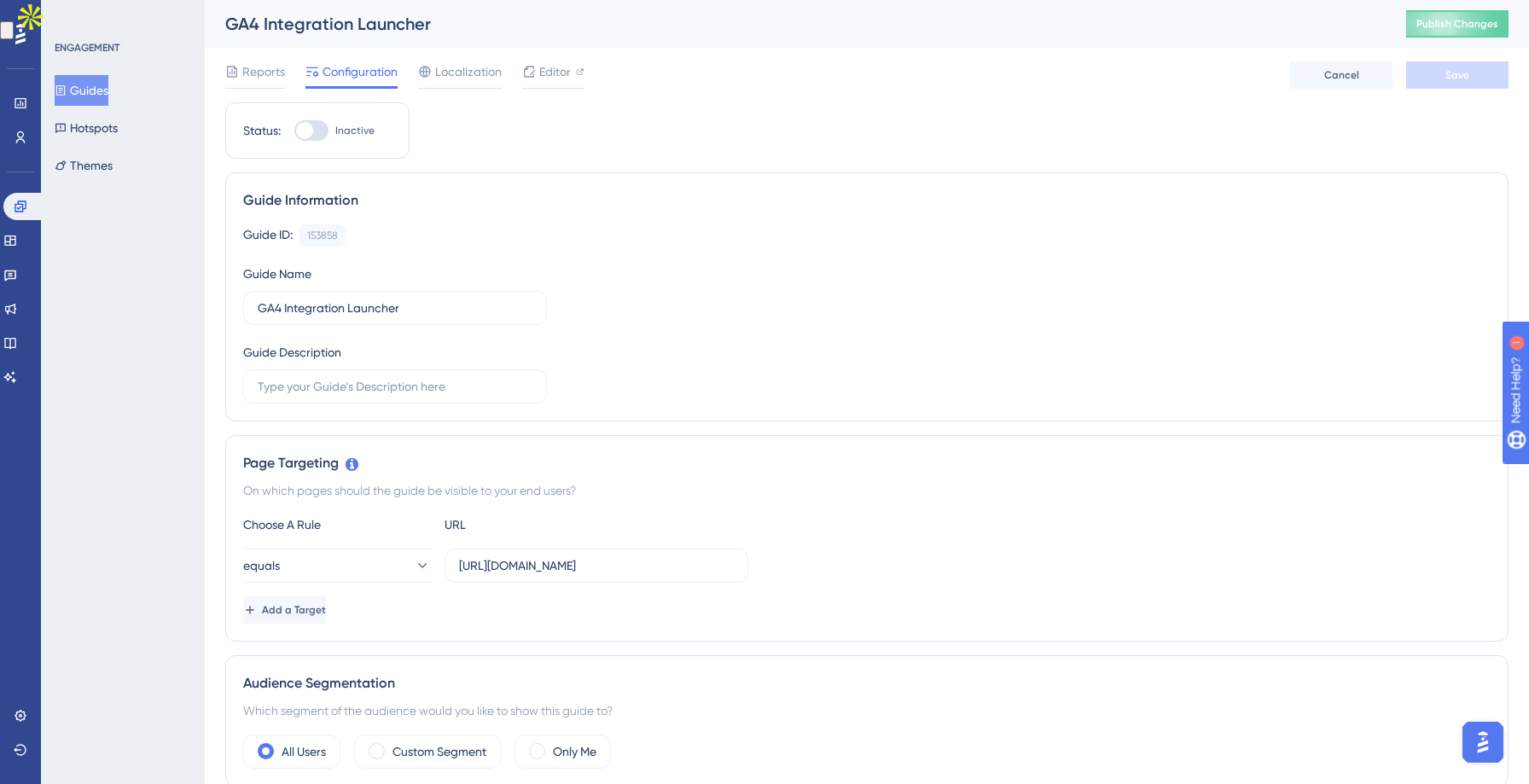
click at [313, 138] on div at bounding box center [311, 130] width 34 height 20
click at [294, 131] on input "Inactive" at bounding box center [294, 130] width 1 height 1
checkbox input "true"
click at [1428, 79] on button "Save" at bounding box center [1457, 75] width 103 height 28
click at [1432, 25] on span "Publish Changes" at bounding box center [1457, 24] width 82 height 14
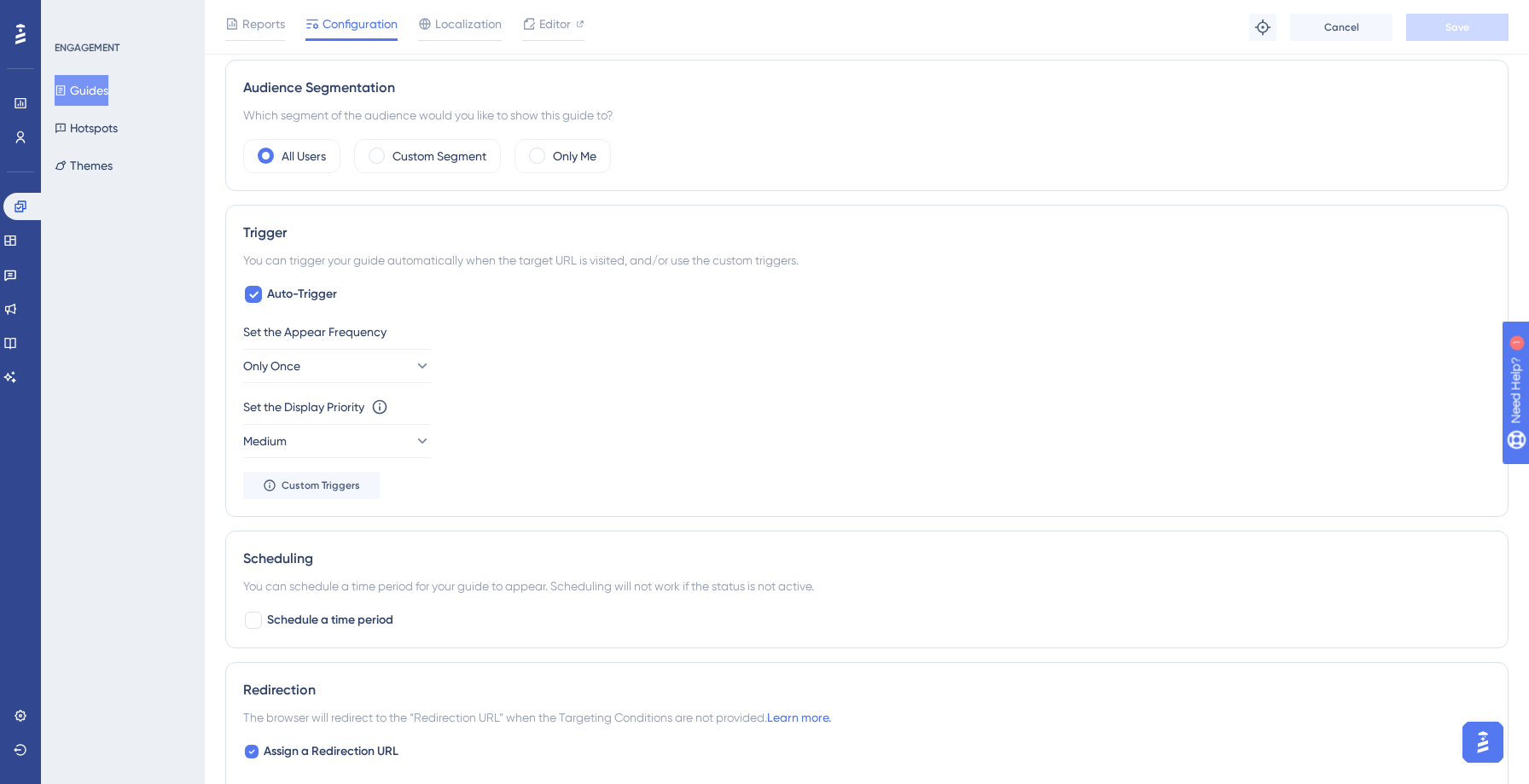
scroll to position [604, 0]
click at [413, 363] on icon at bounding box center [421, 363] width 17 height 17
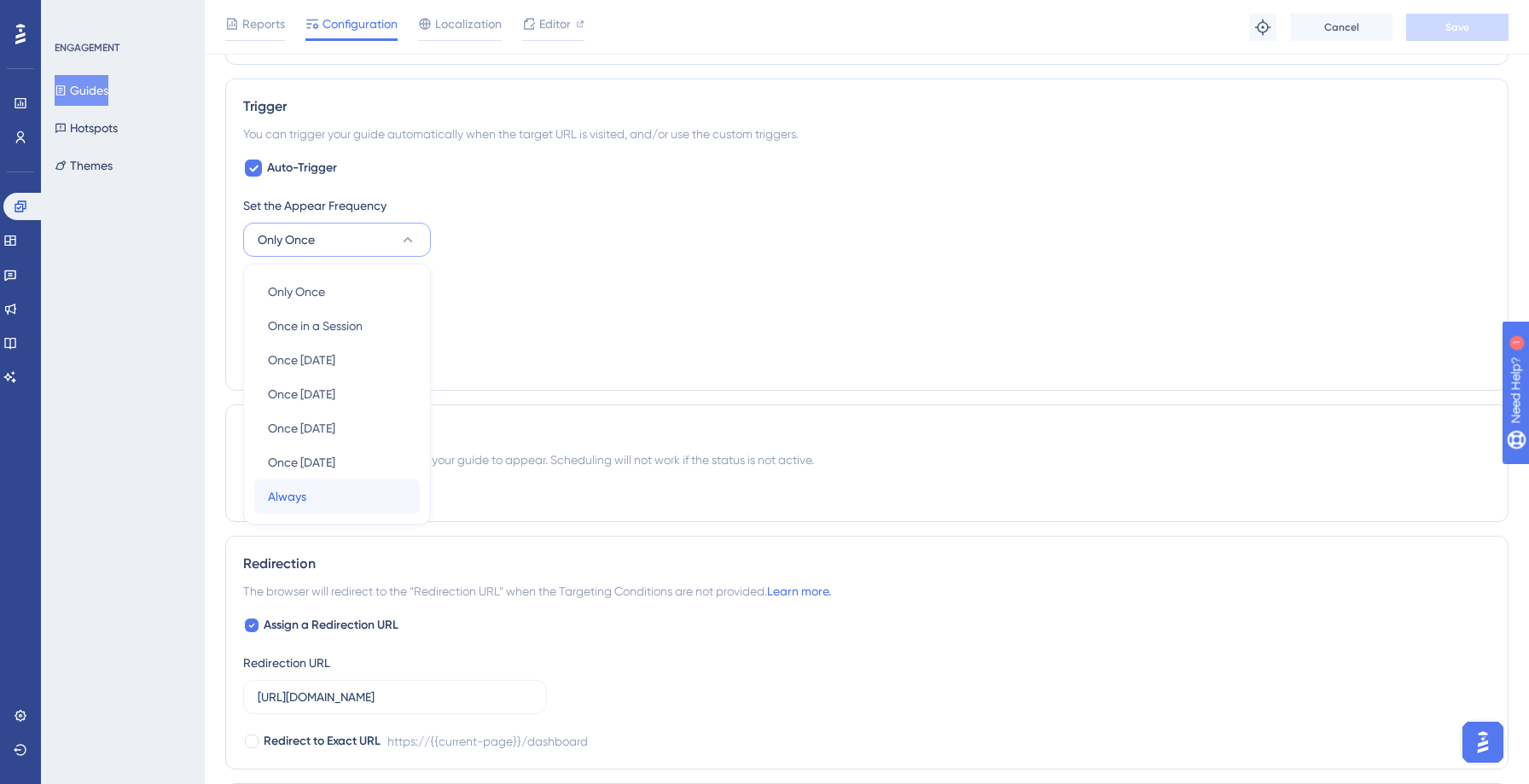
click at [344, 491] on div "Always Always" at bounding box center [337, 496] width 138 height 34
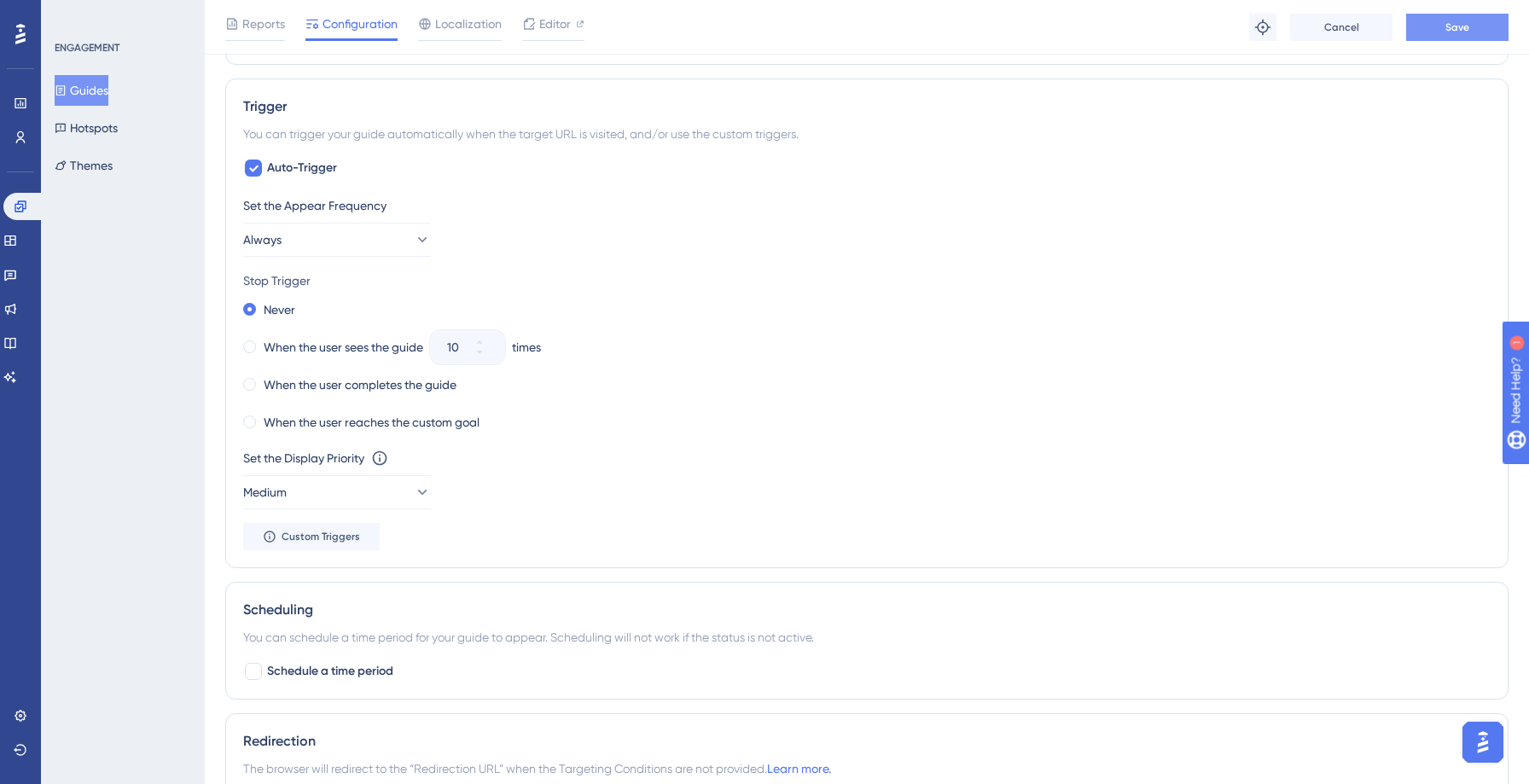
click at [1435, 33] on button "Save" at bounding box center [1457, 28] width 103 height 28
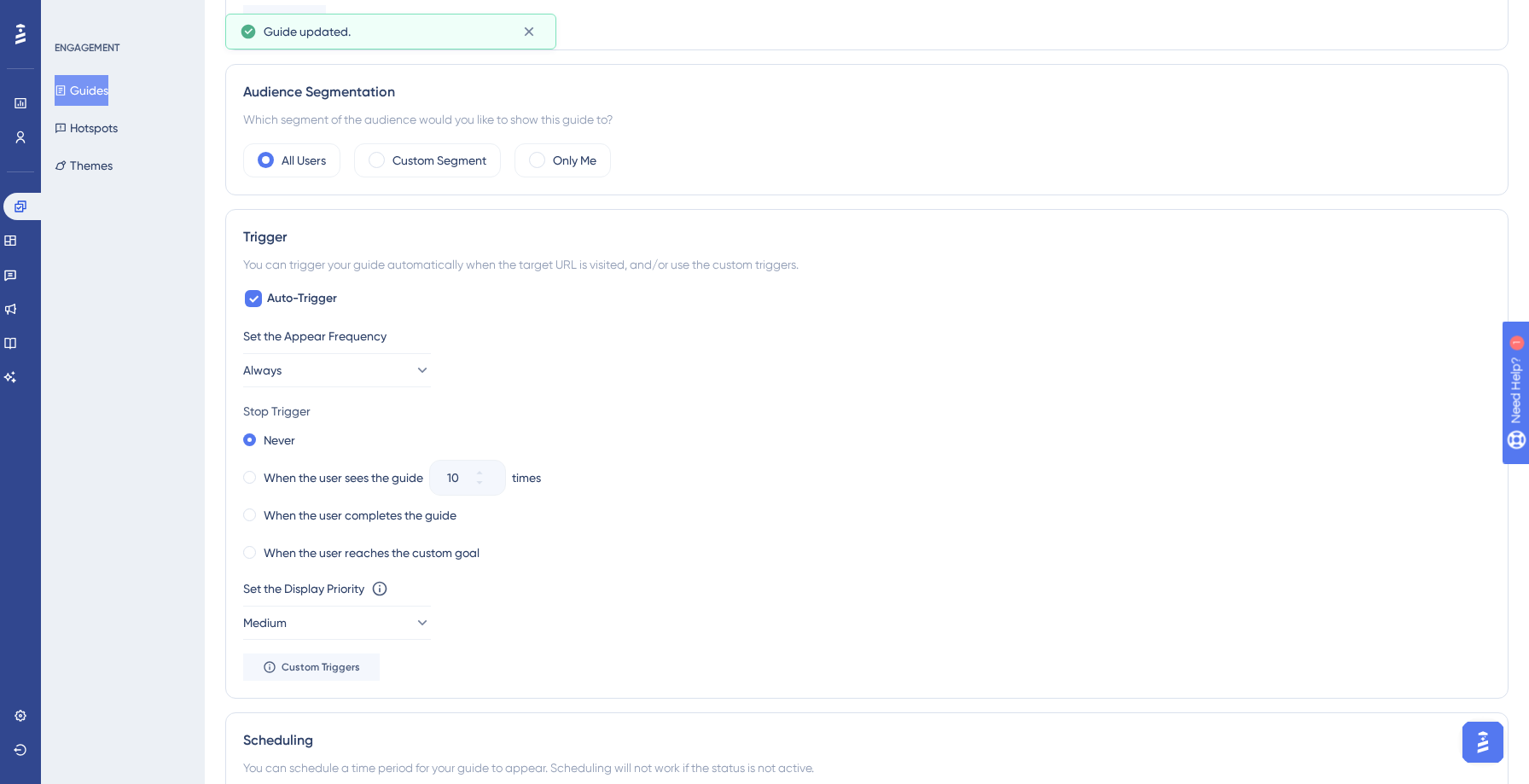
scroll to position [0, 0]
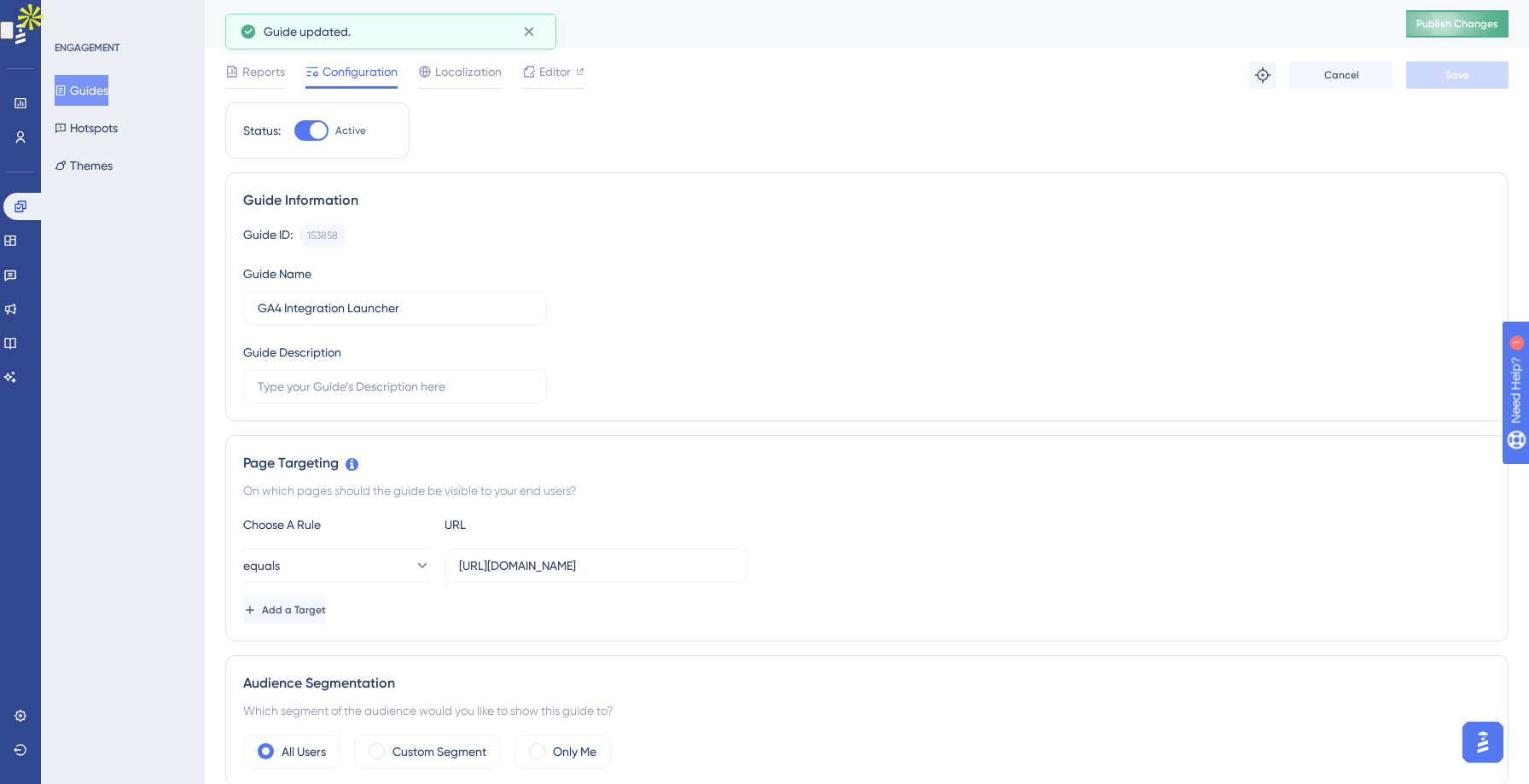
click at [1432, 26] on span "Publish Changes" at bounding box center [1457, 24] width 82 height 14
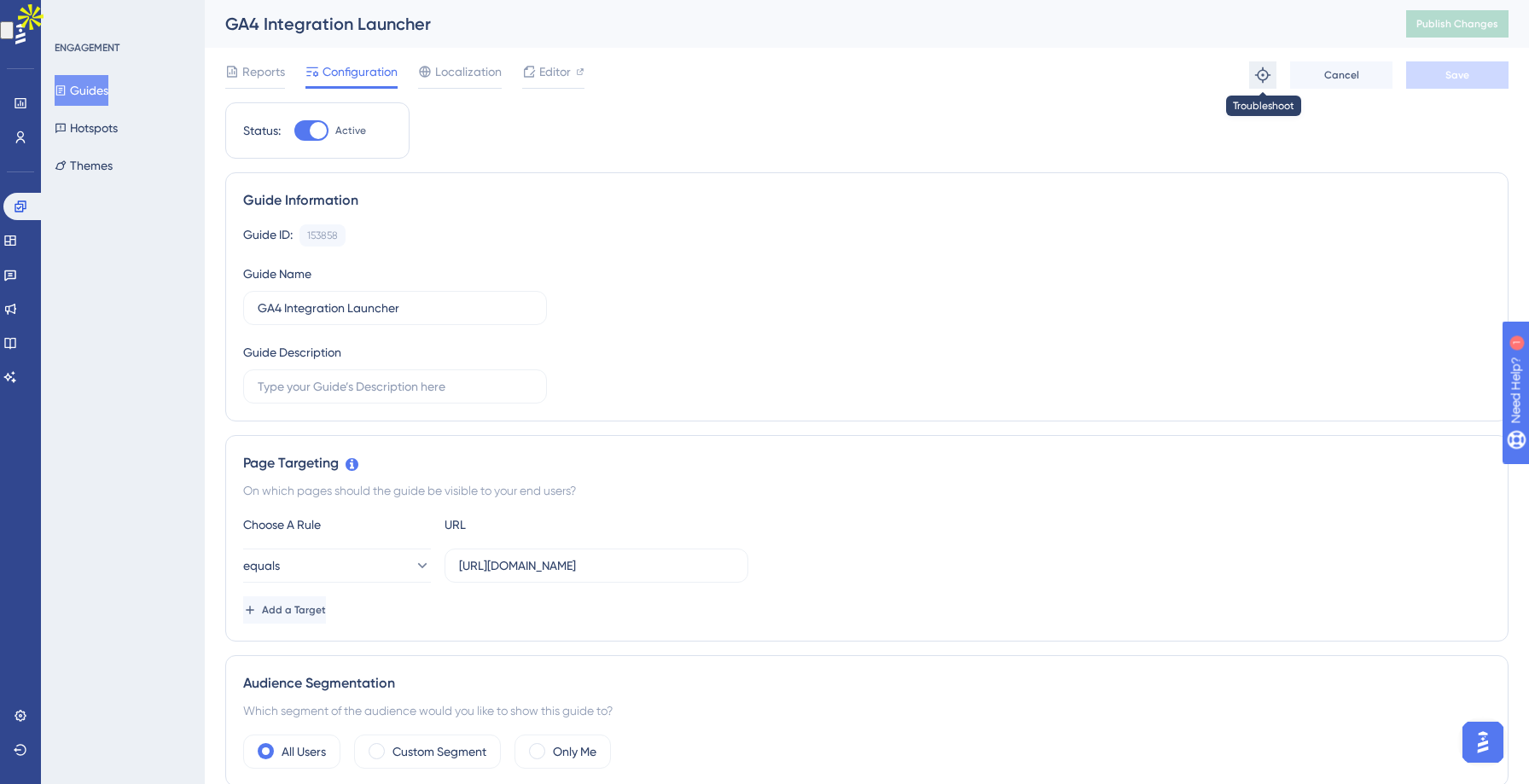
click at [1261, 78] on icon at bounding box center [1262, 75] width 17 height 17
click at [79, 98] on button "Guides" at bounding box center [82, 90] width 54 height 30
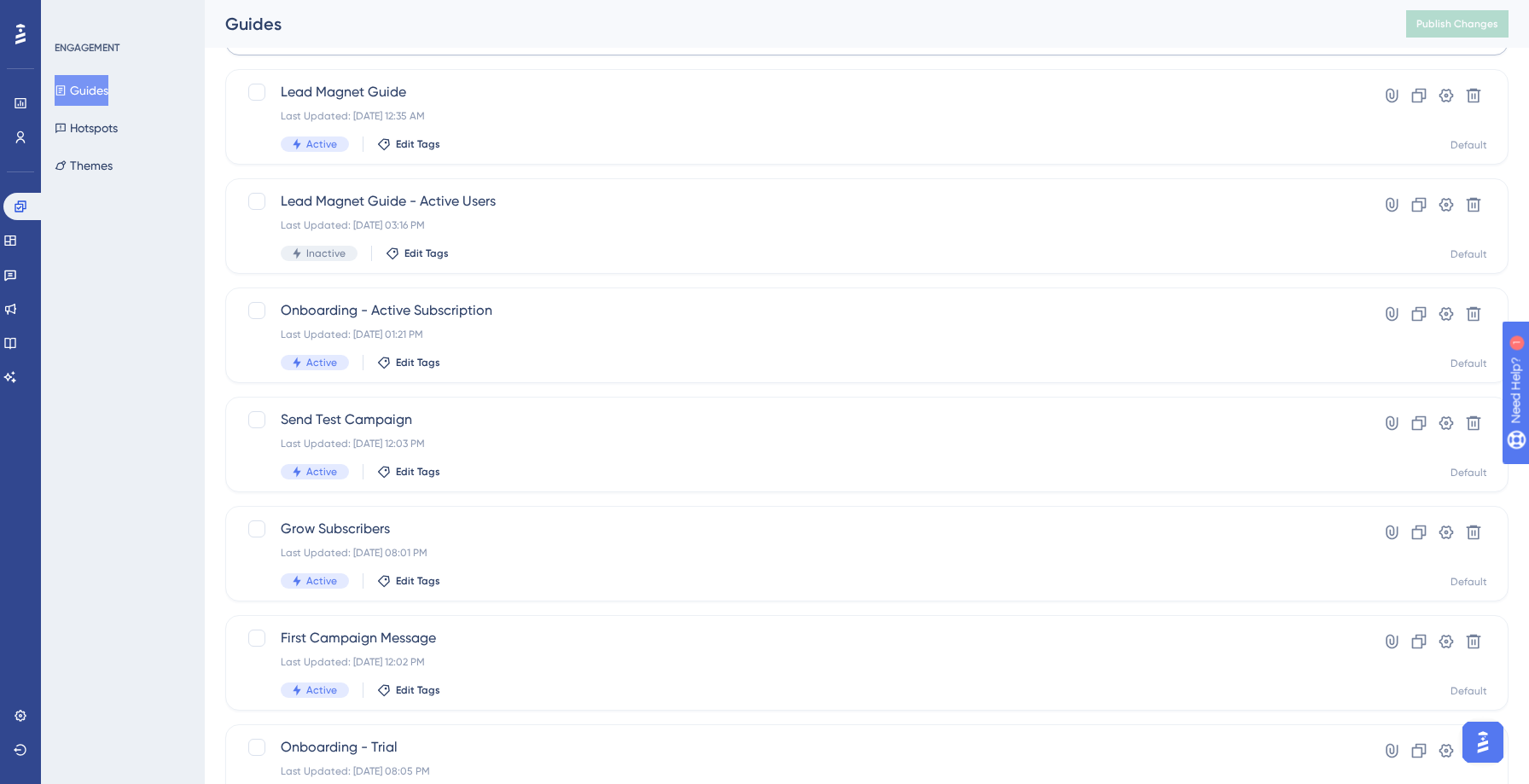
scroll to position [421, 0]
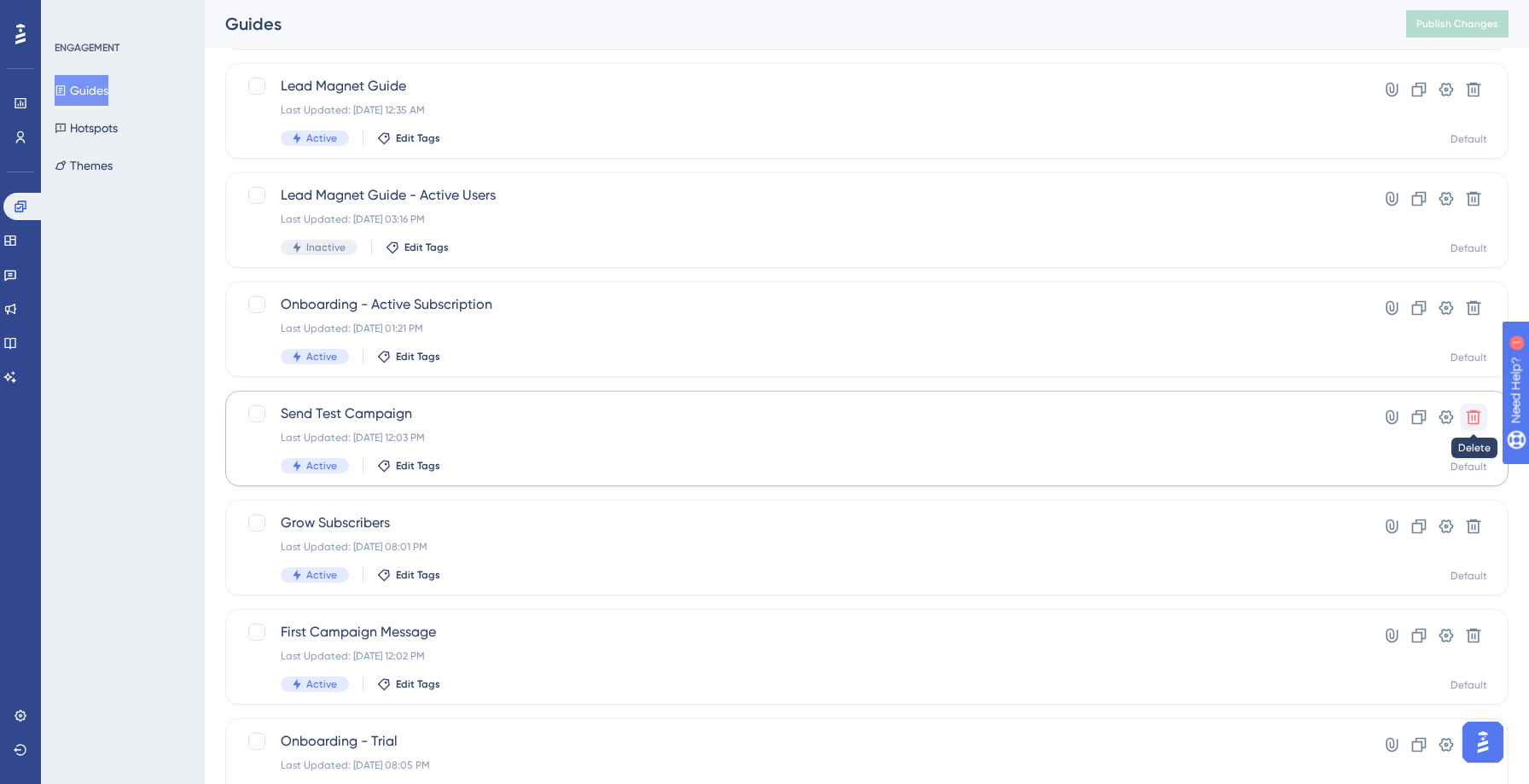
click at [1471, 419] on icon at bounding box center [1474, 417] width 15 height 15
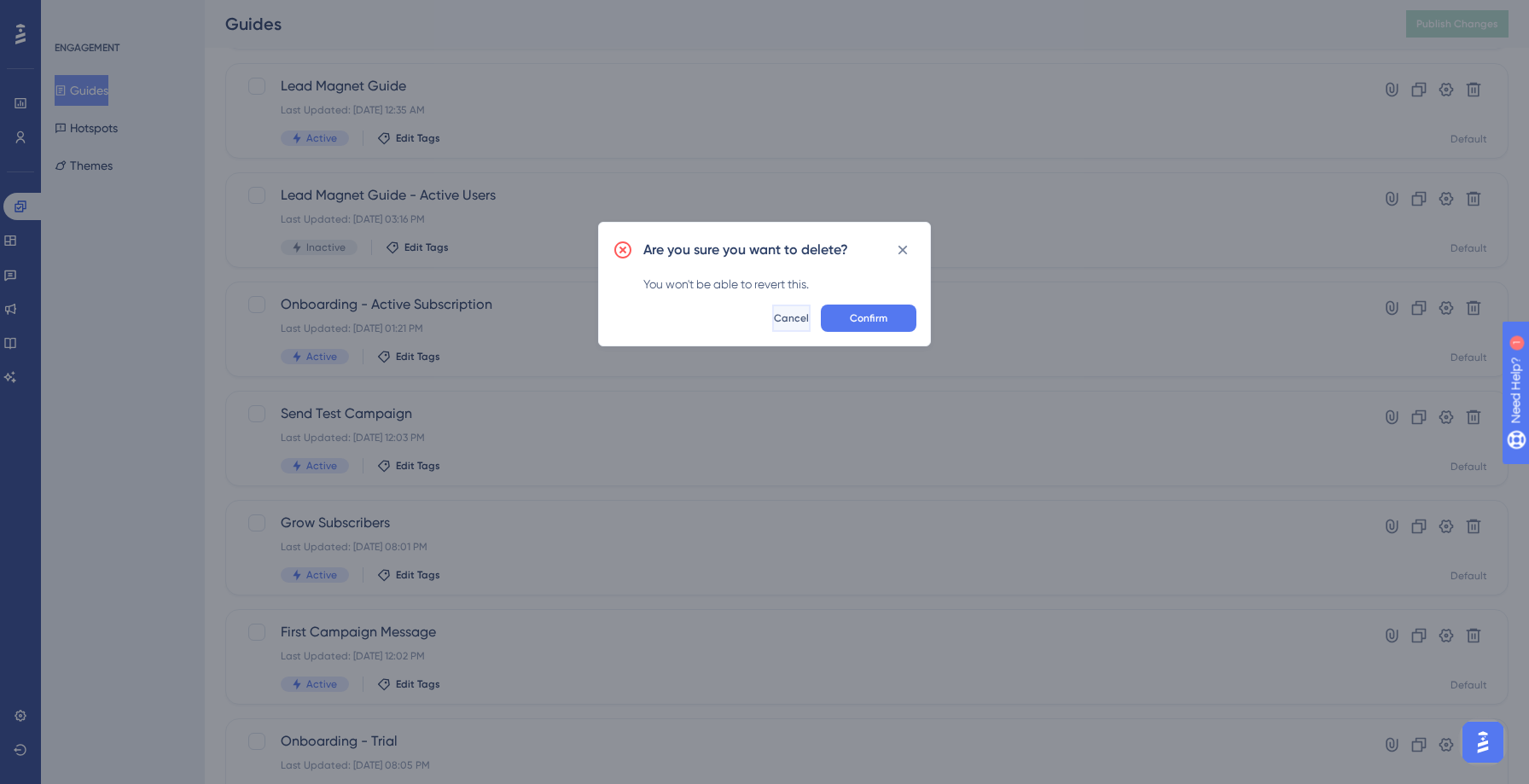
click at [778, 323] on span "Cancel" at bounding box center [792, 317] width 35 height 14
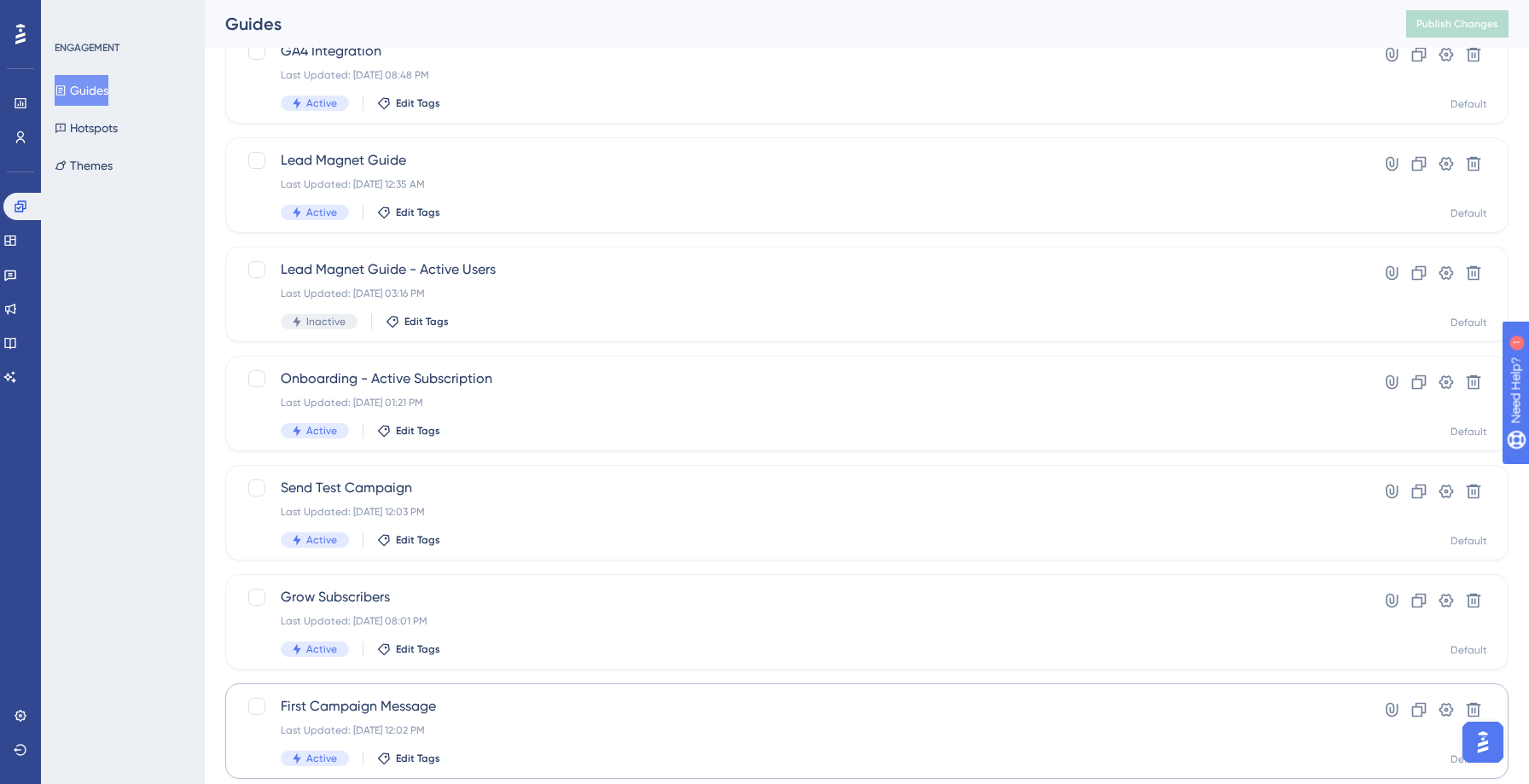
scroll to position [77, 0]
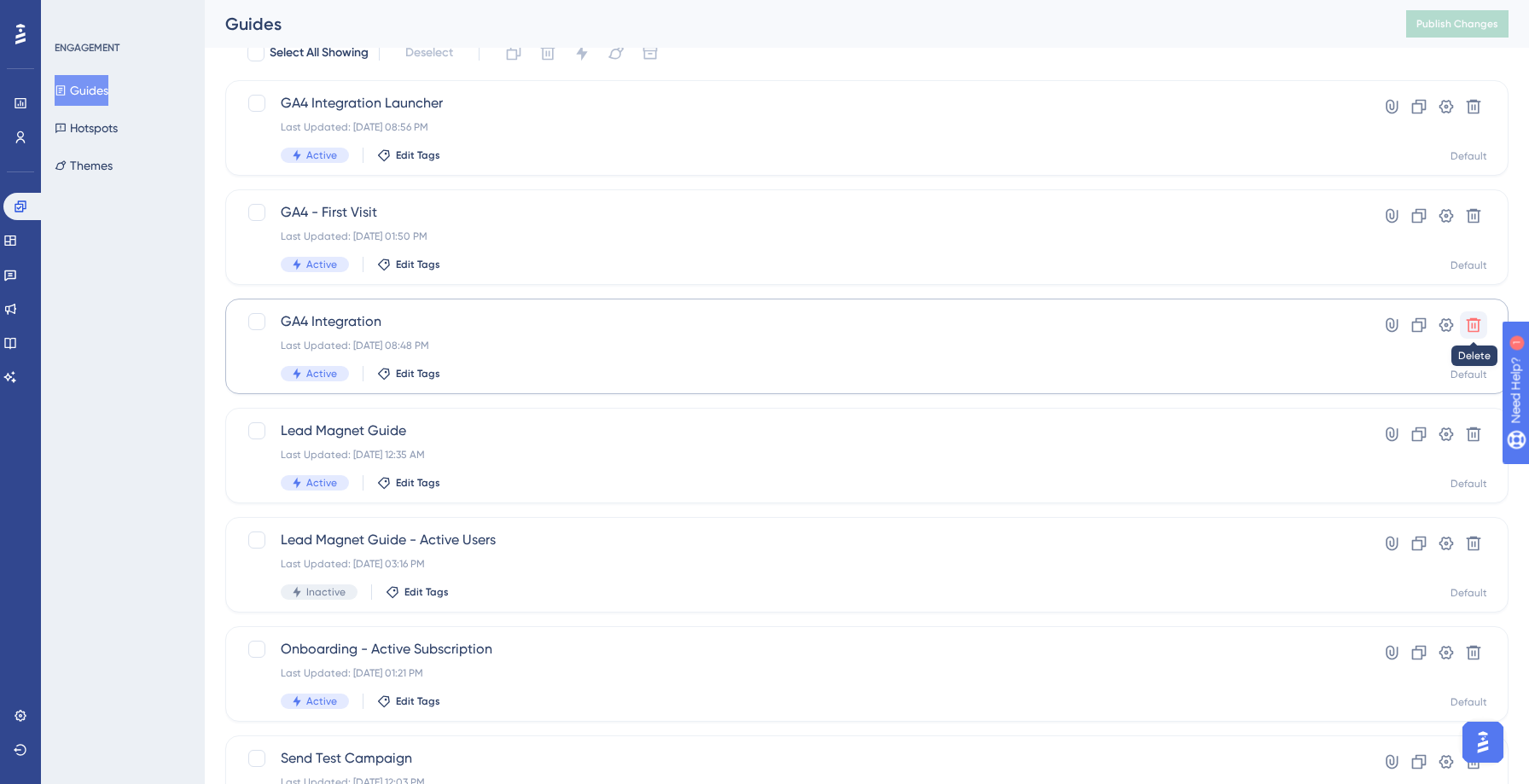
click at [1468, 325] on icon at bounding box center [1474, 326] width 15 height 15
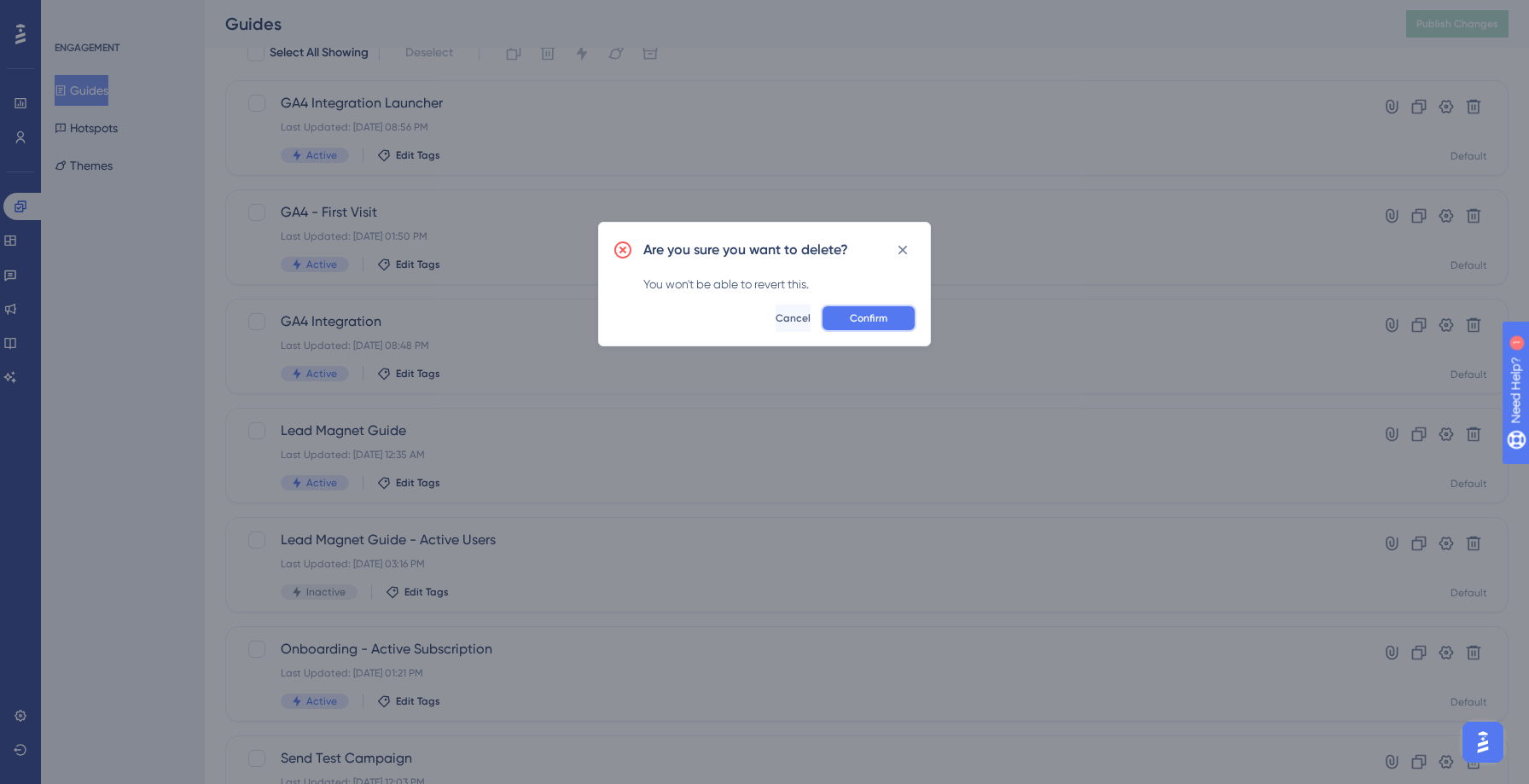
click at [851, 324] on span "Confirm" at bounding box center [868, 317] width 38 height 14
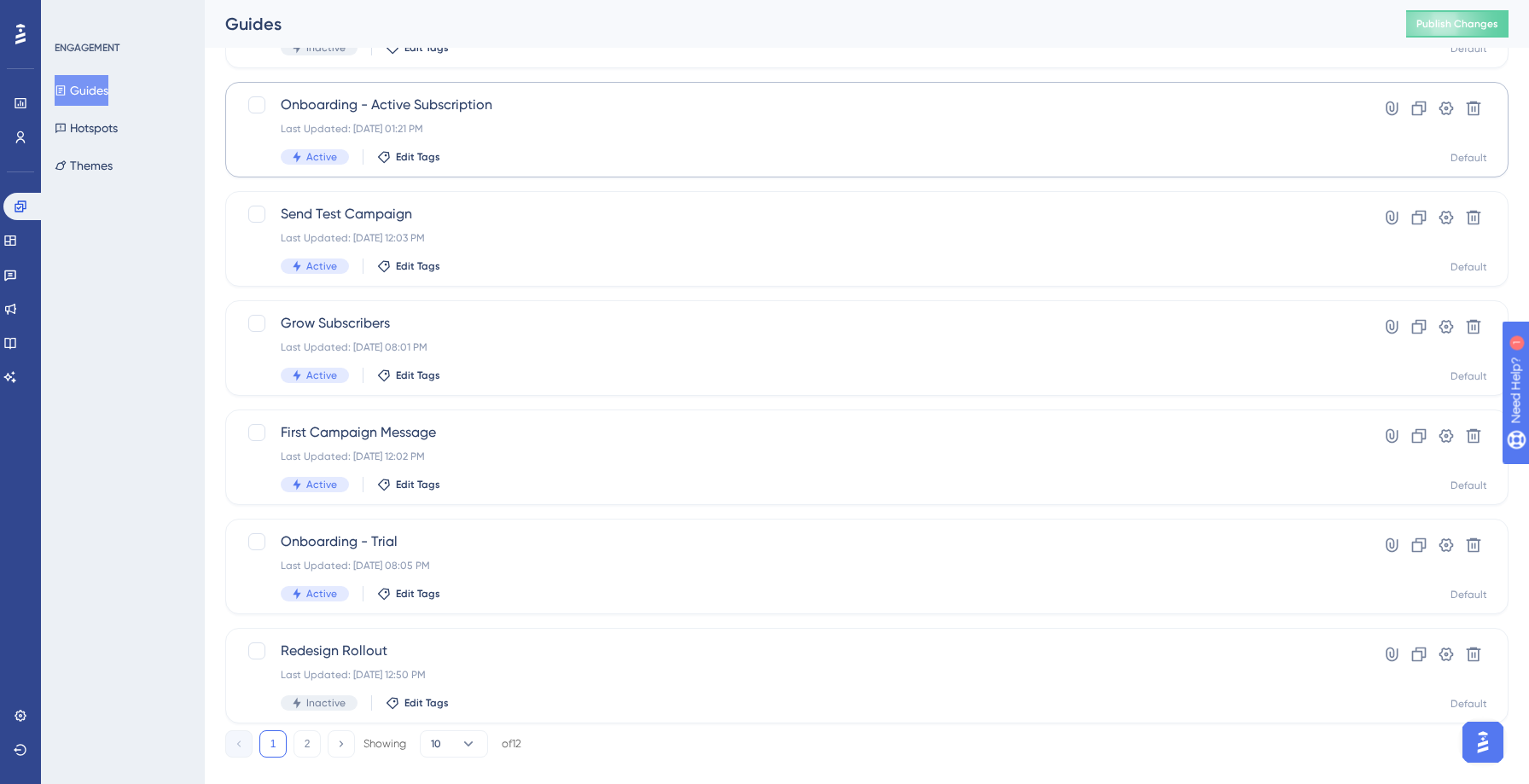
scroll to position [540, 0]
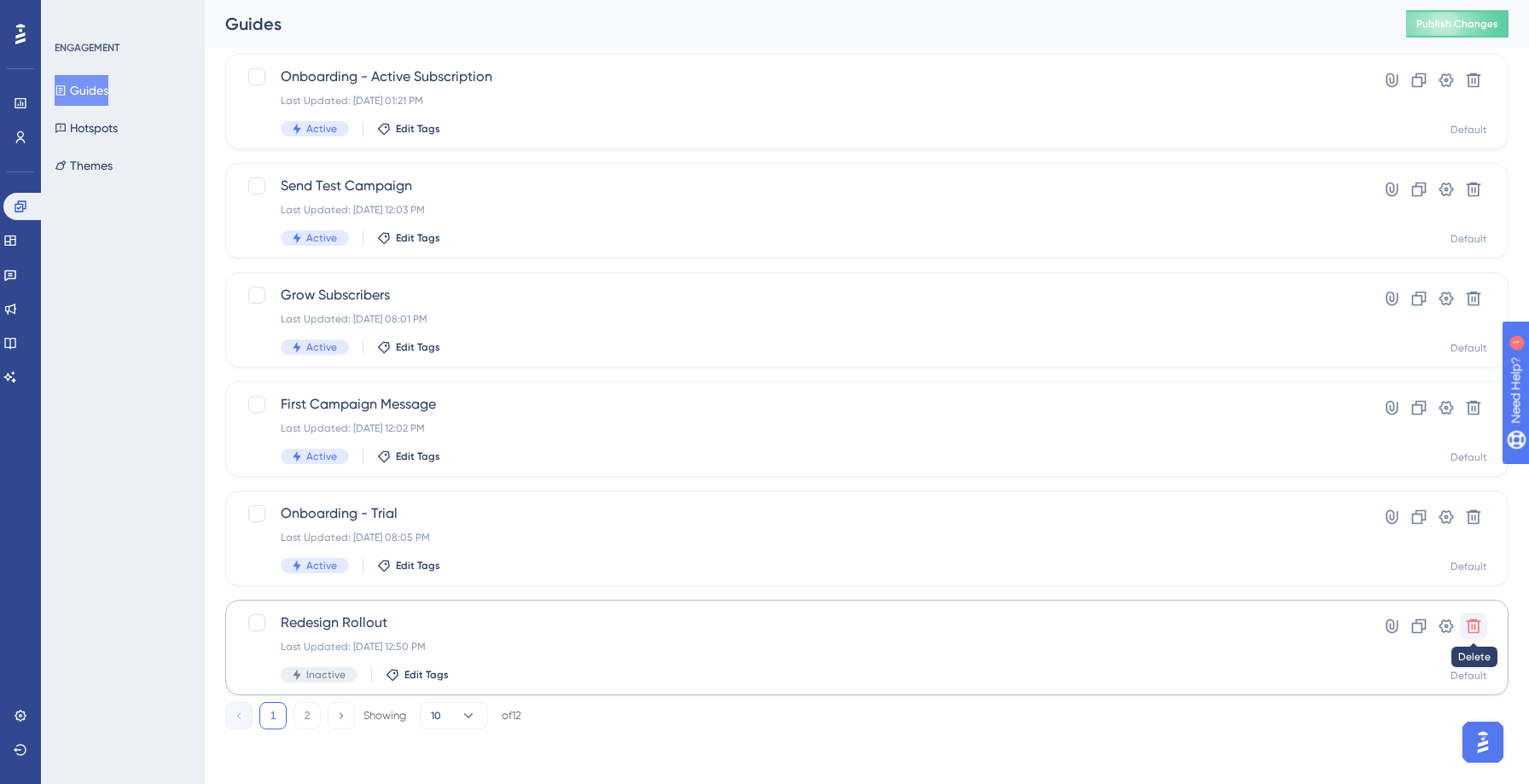
click at [1477, 628] on icon at bounding box center [1473, 625] width 17 height 17
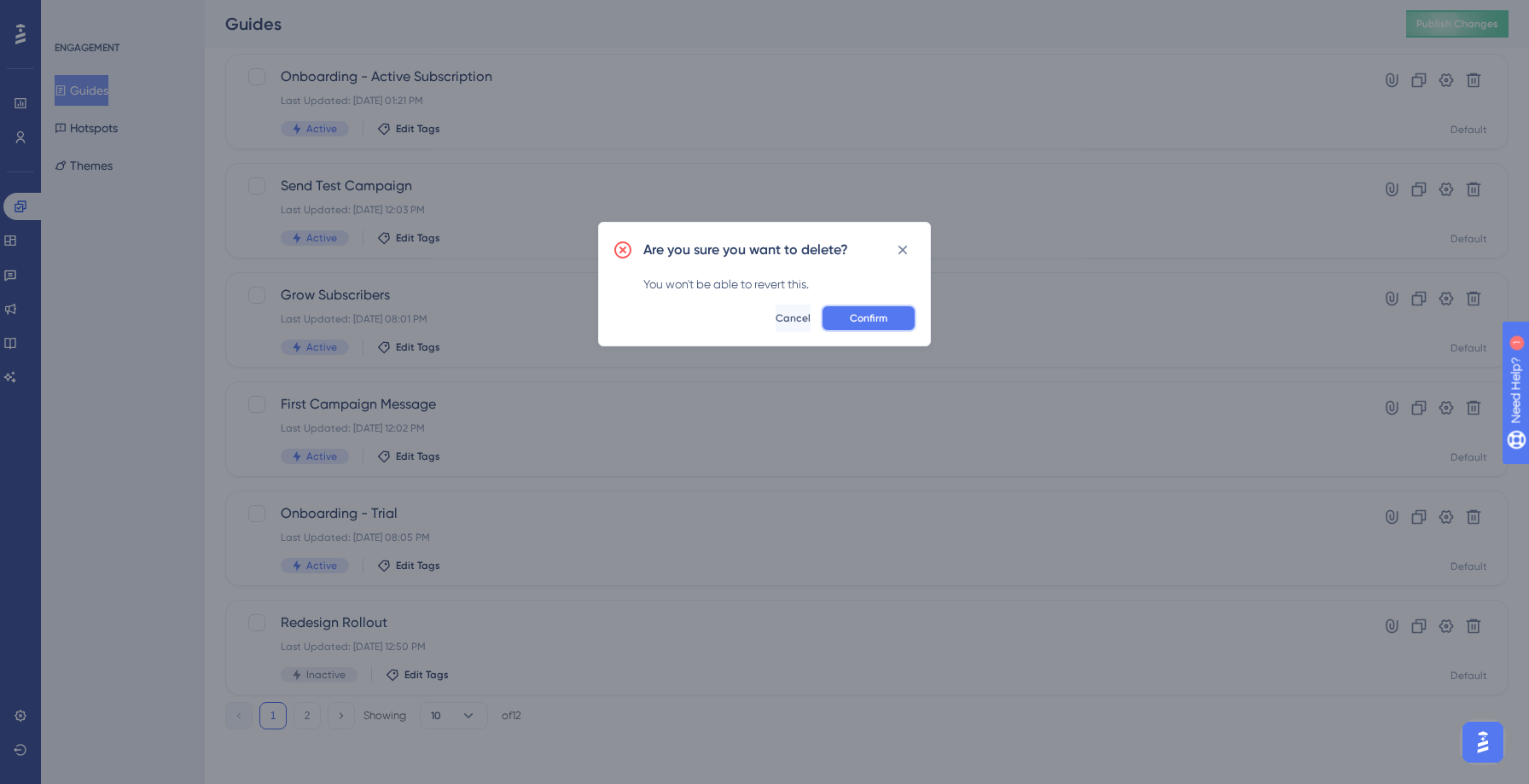
click at [868, 317] on span "Confirm" at bounding box center [868, 317] width 38 height 14
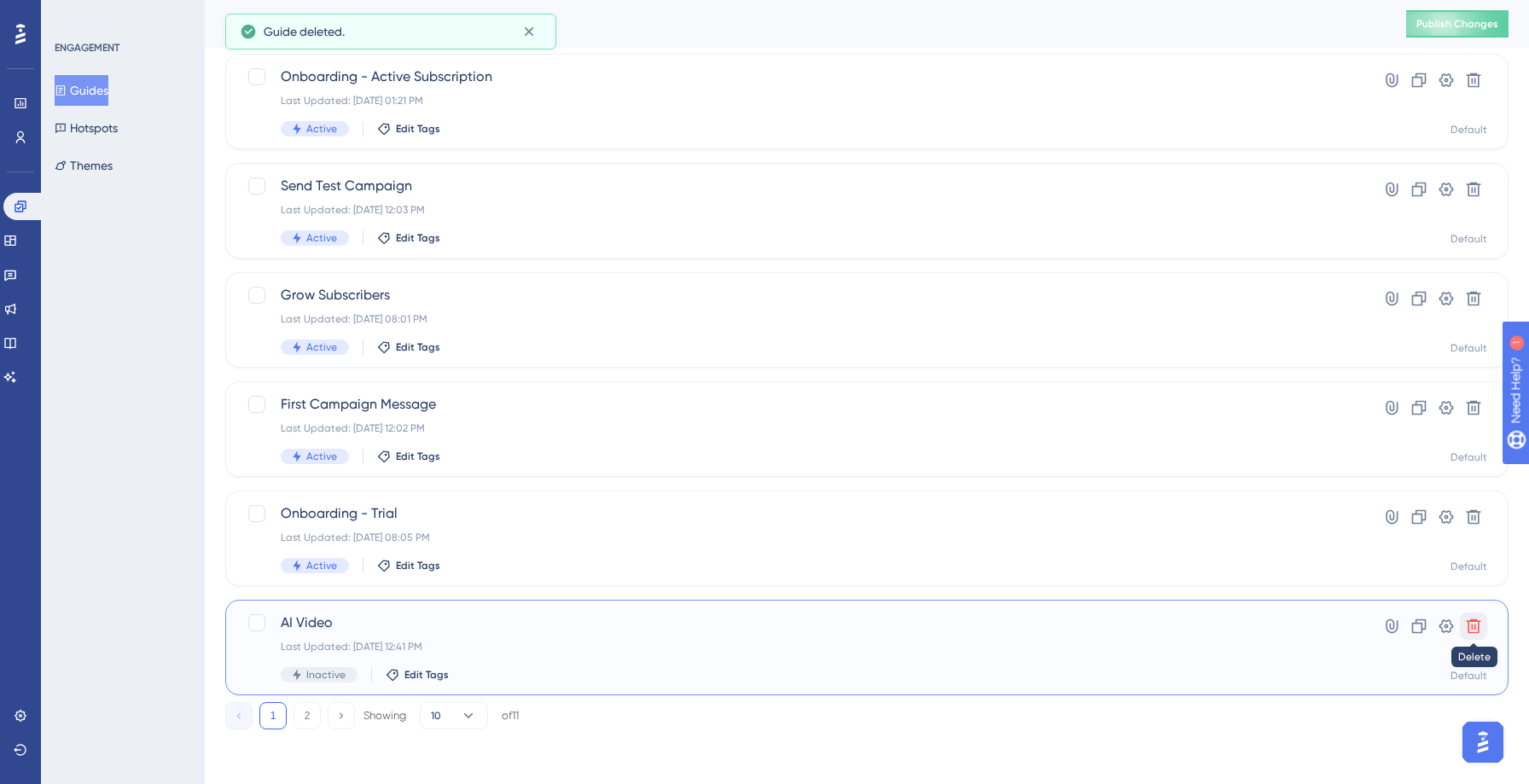
click at [1479, 626] on icon at bounding box center [1474, 626] width 15 height 15
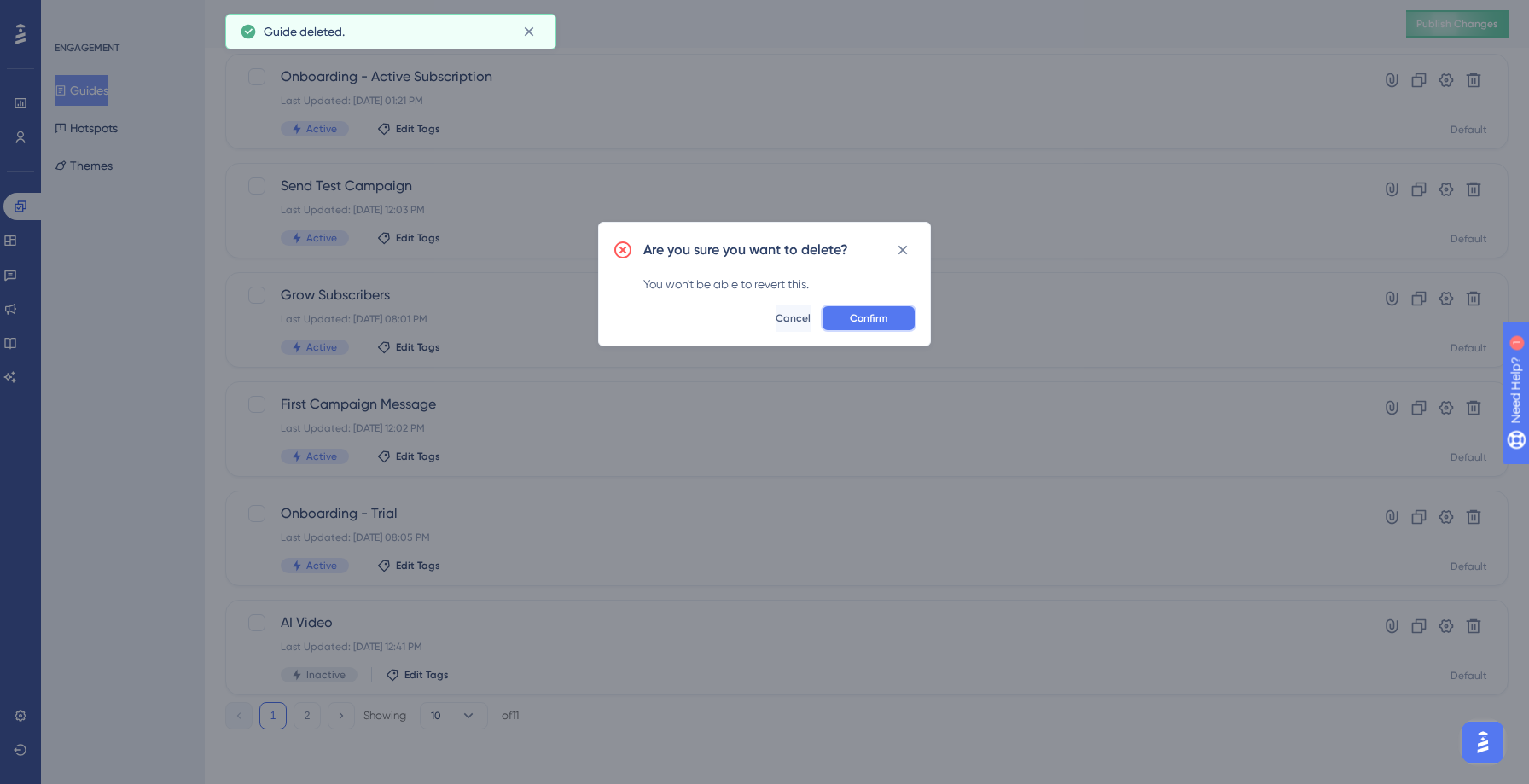
click at [867, 315] on span "Confirm" at bounding box center [868, 317] width 38 height 14
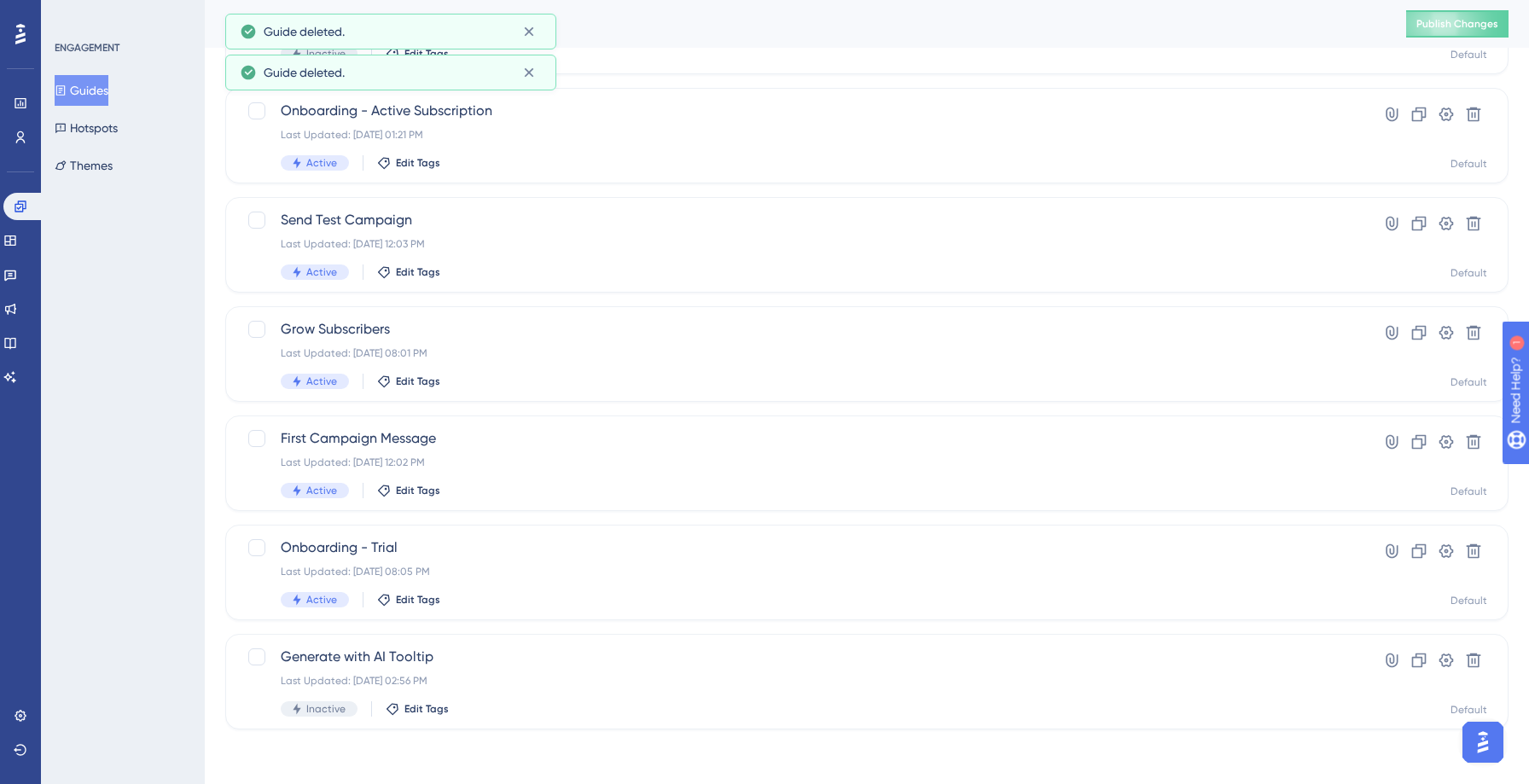
scroll to position [505, 0]
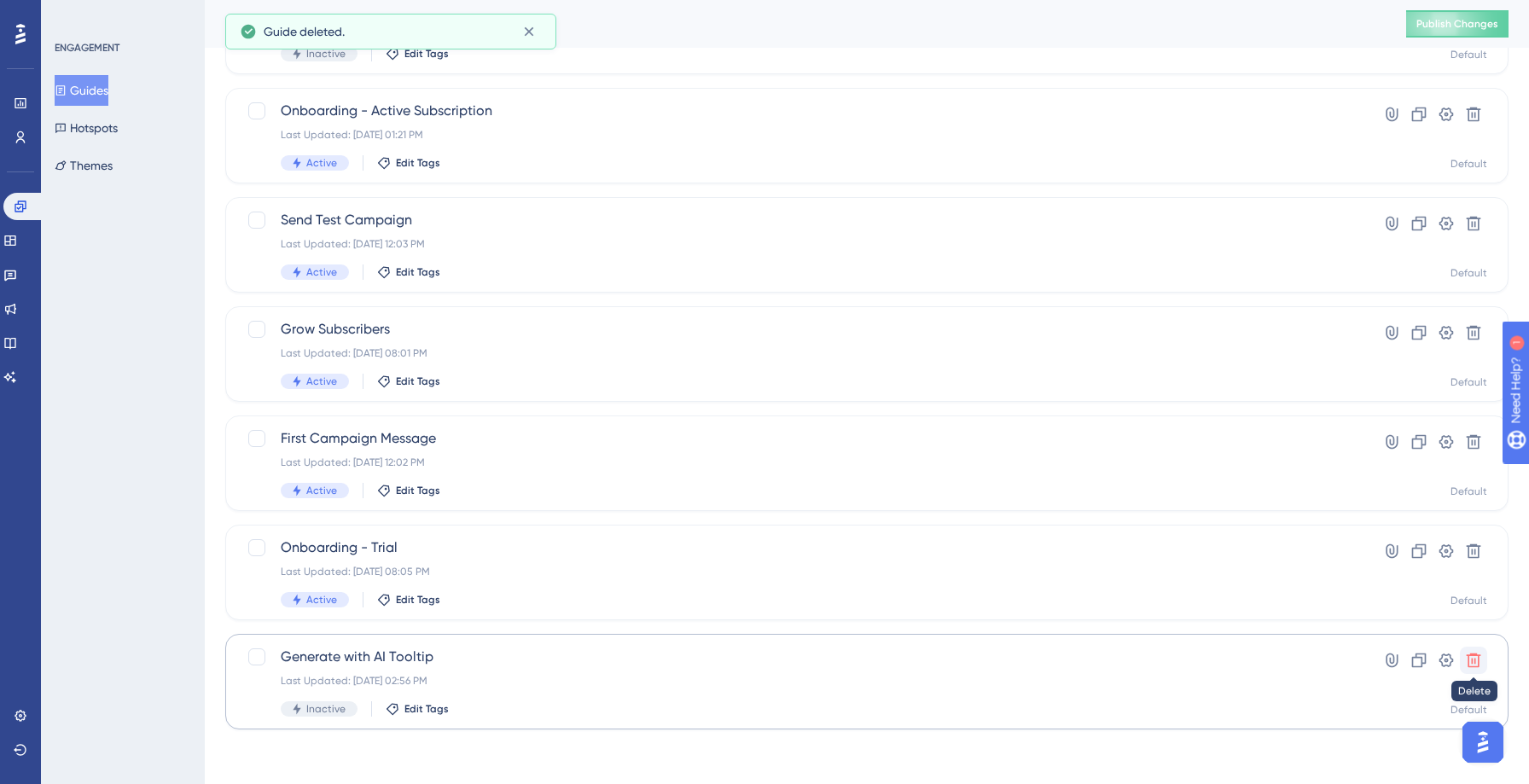
click at [1475, 657] on icon at bounding box center [1473, 660] width 17 height 17
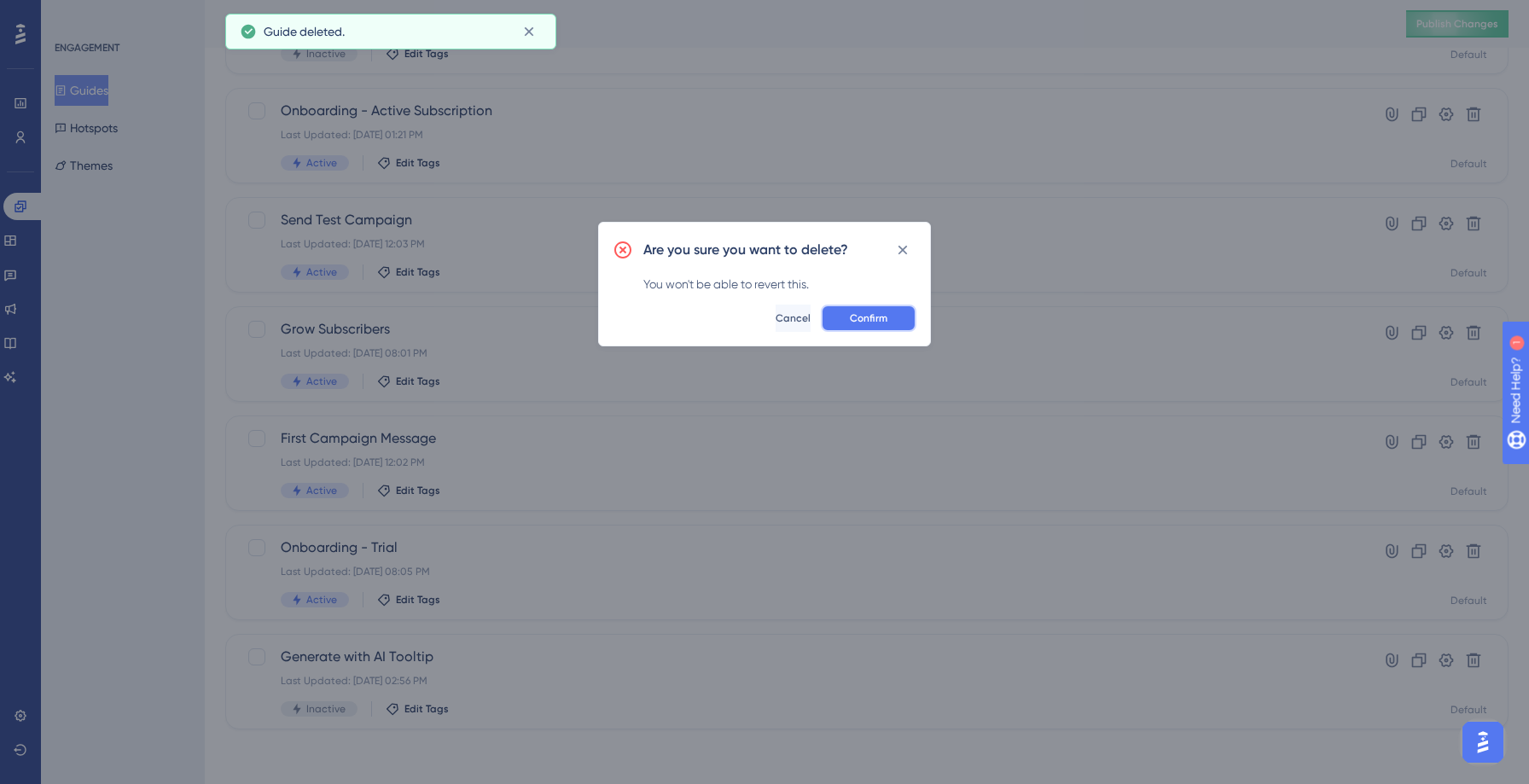
click at [894, 315] on button "Confirm" at bounding box center [869, 318] width 95 height 28
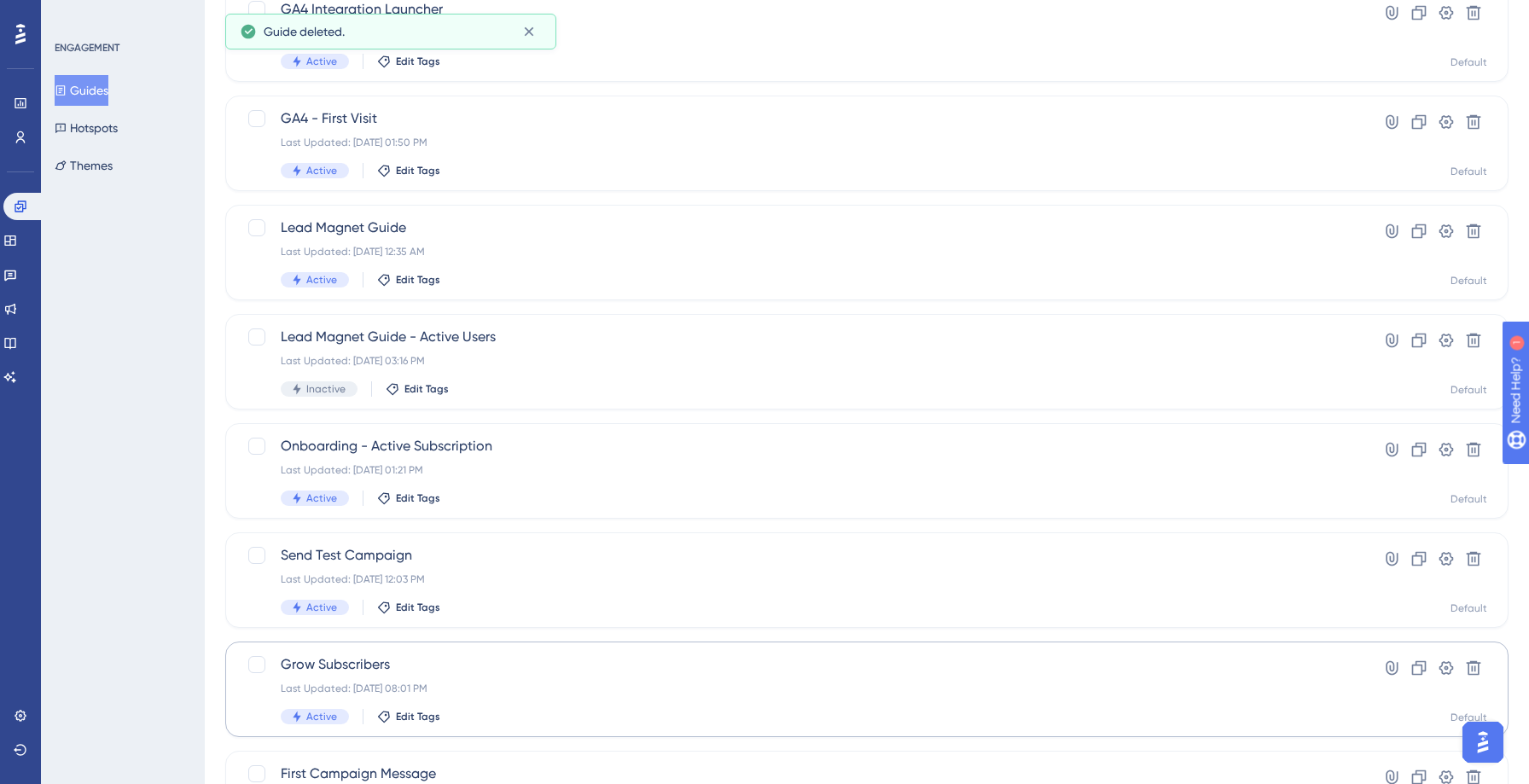
scroll to position [0, 0]
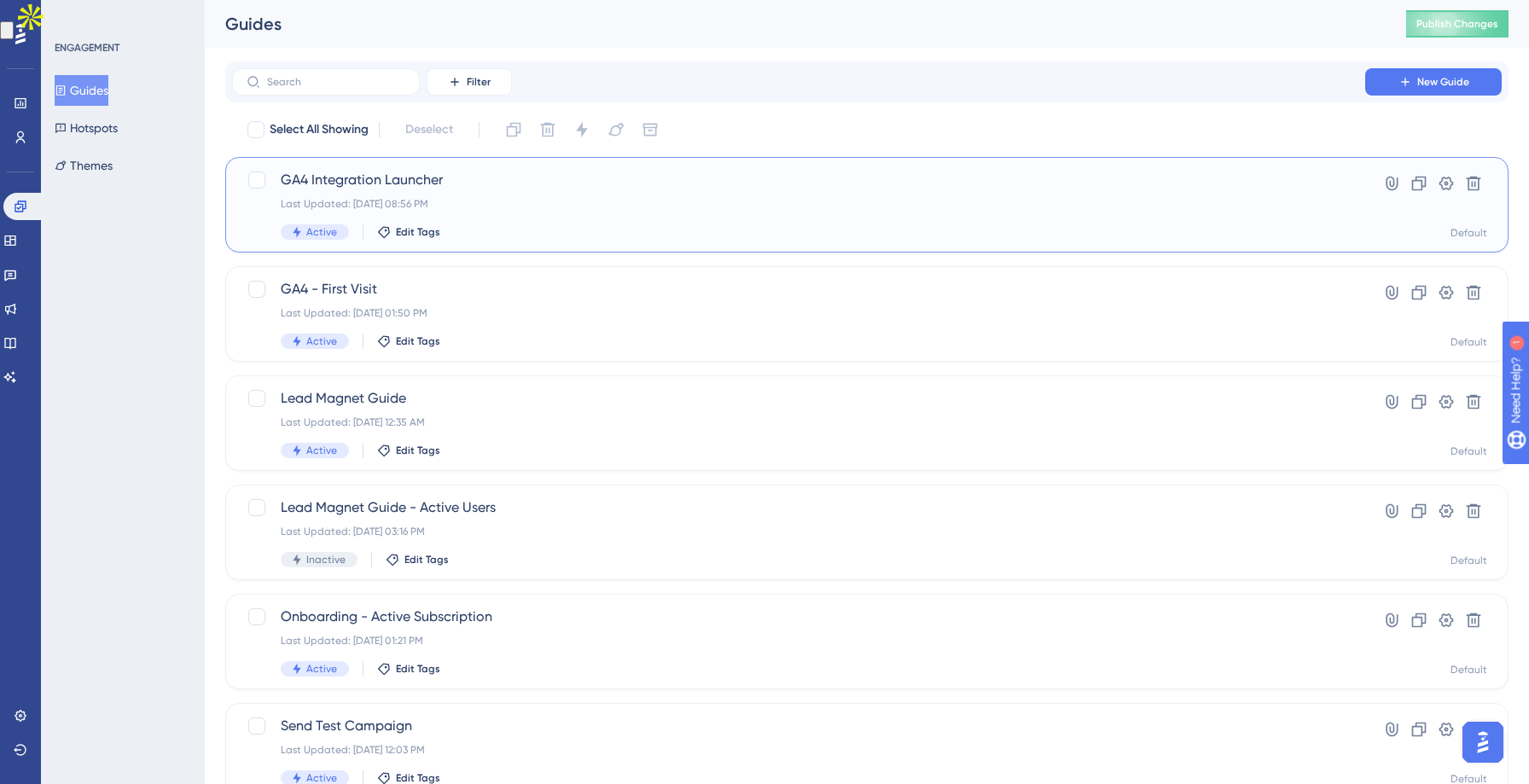
click at [544, 192] on div "GA4 Integration Launcher Last Updated: Oct 09 2025, 08:56 PM Active Edit Tags" at bounding box center [798, 204] width 1036 height 70
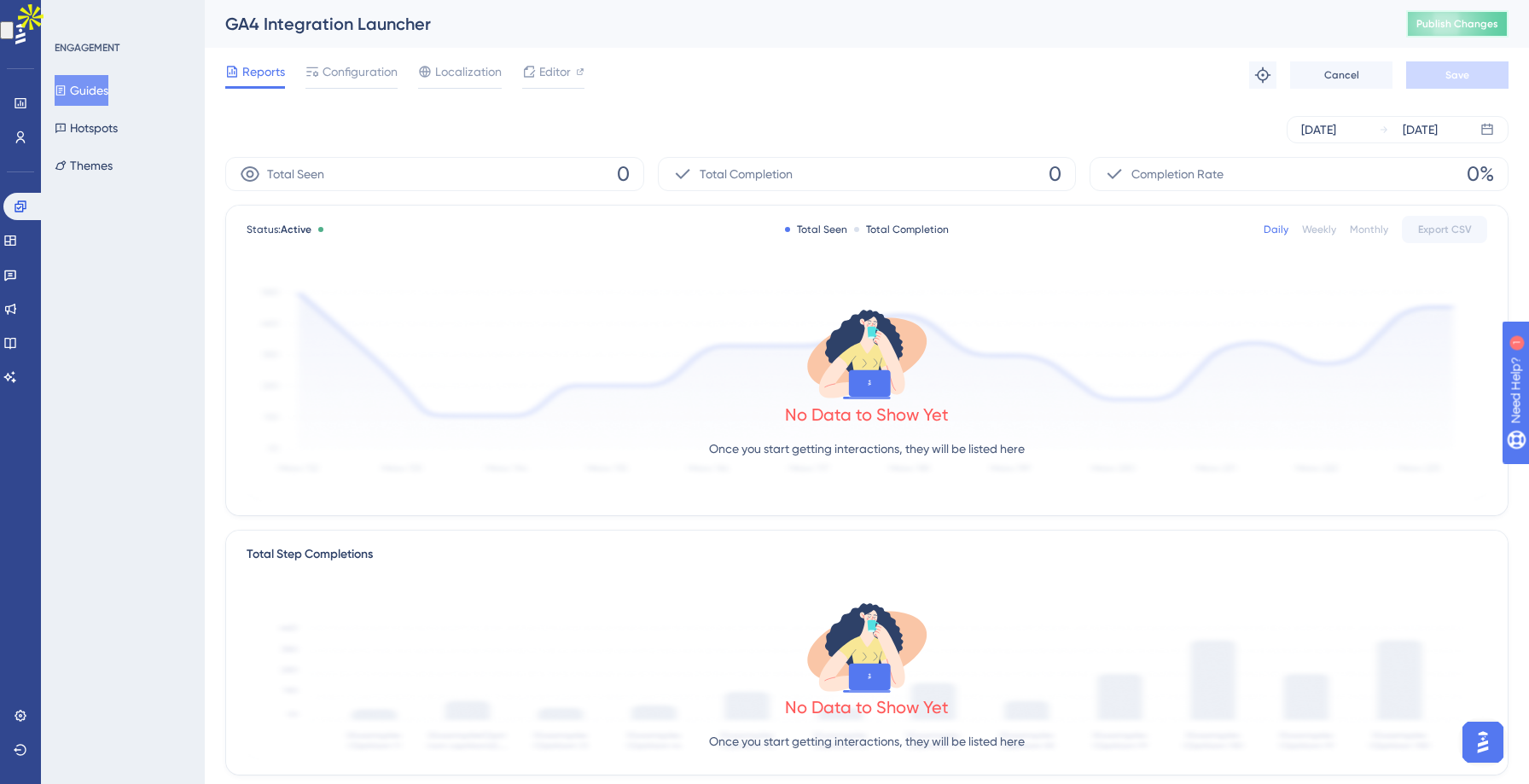
click at [1431, 29] on span "Publish Changes" at bounding box center [1457, 24] width 82 height 14
click at [1254, 77] on icon at bounding box center [1262, 75] width 17 height 17
click at [434, 80] on div "Localization" at bounding box center [460, 72] width 83 height 20
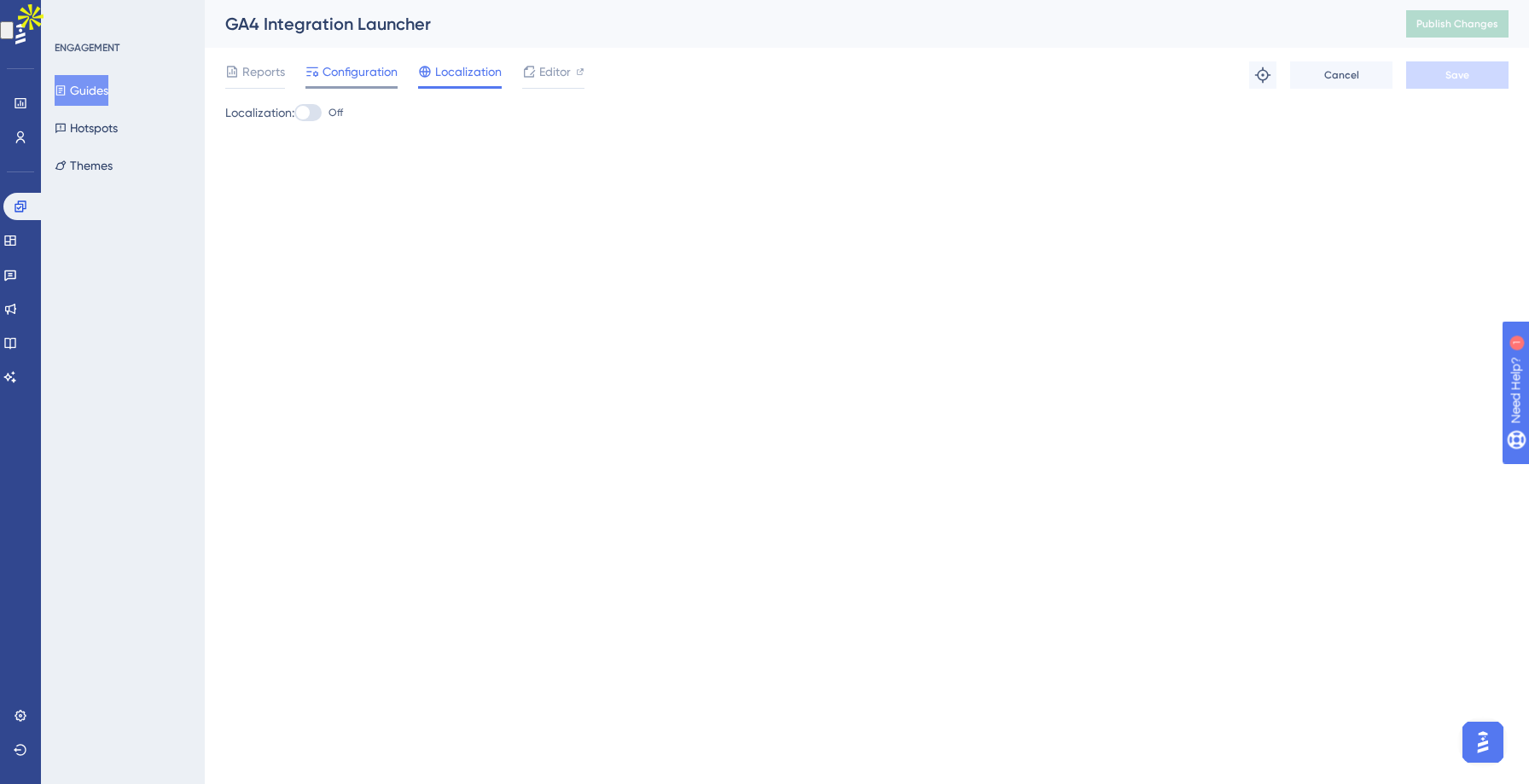
click at [360, 68] on span "Configuration" at bounding box center [360, 72] width 75 height 20
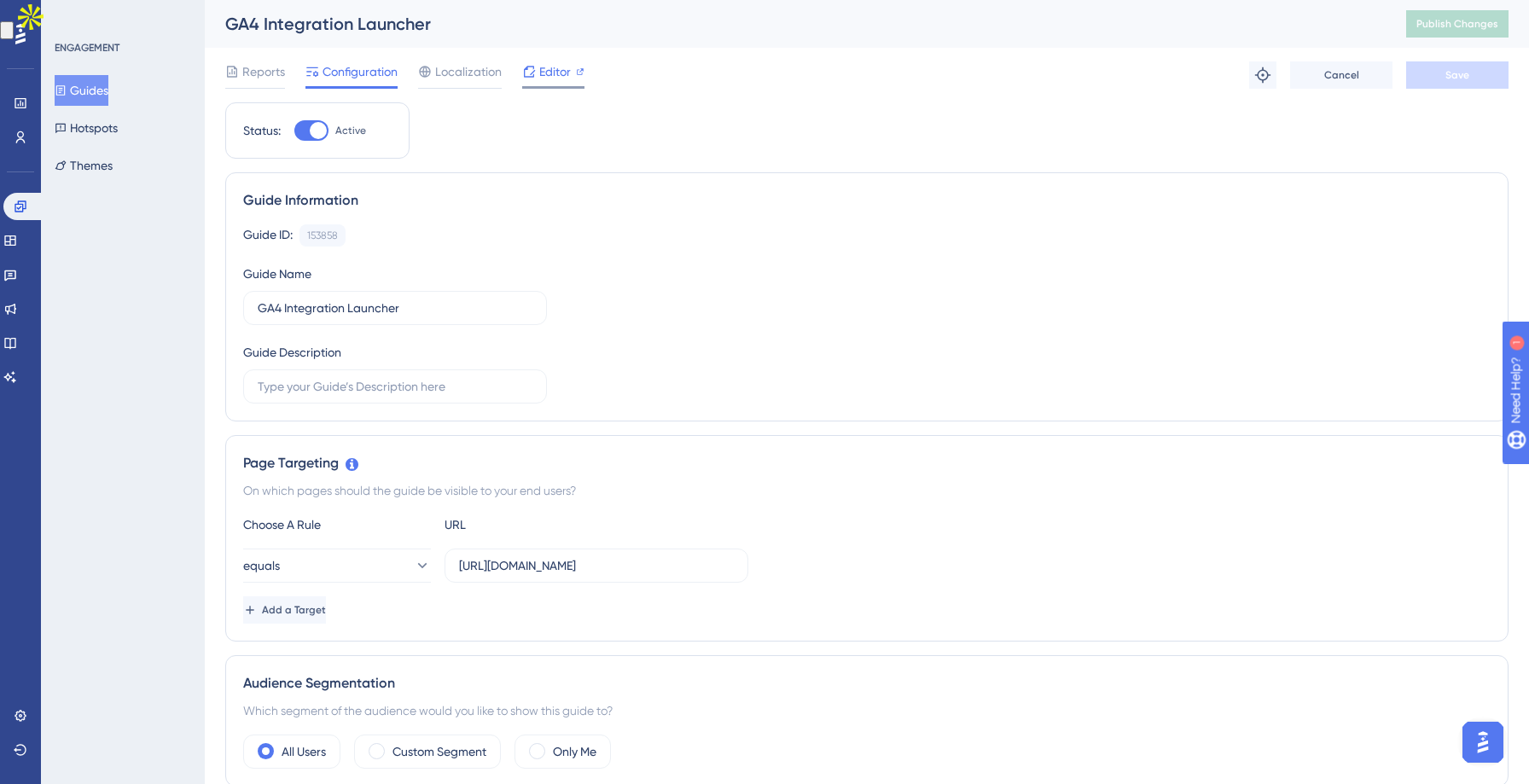
click at [554, 63] on span "Editor" at bounding box center [555, 72] width 31 height 20
drag, startPoint x: 623, startPoint y: 564, endPoint x: 454, endPoint y: 566, distance: 169.0
click at [454, 566] on label "https://app.leadwireapp.com/dashboard" at bounding box center [596, 565] width 304 height 34
click at [413, 569] on icon at bounding box center [421, 565] width 17 height 17
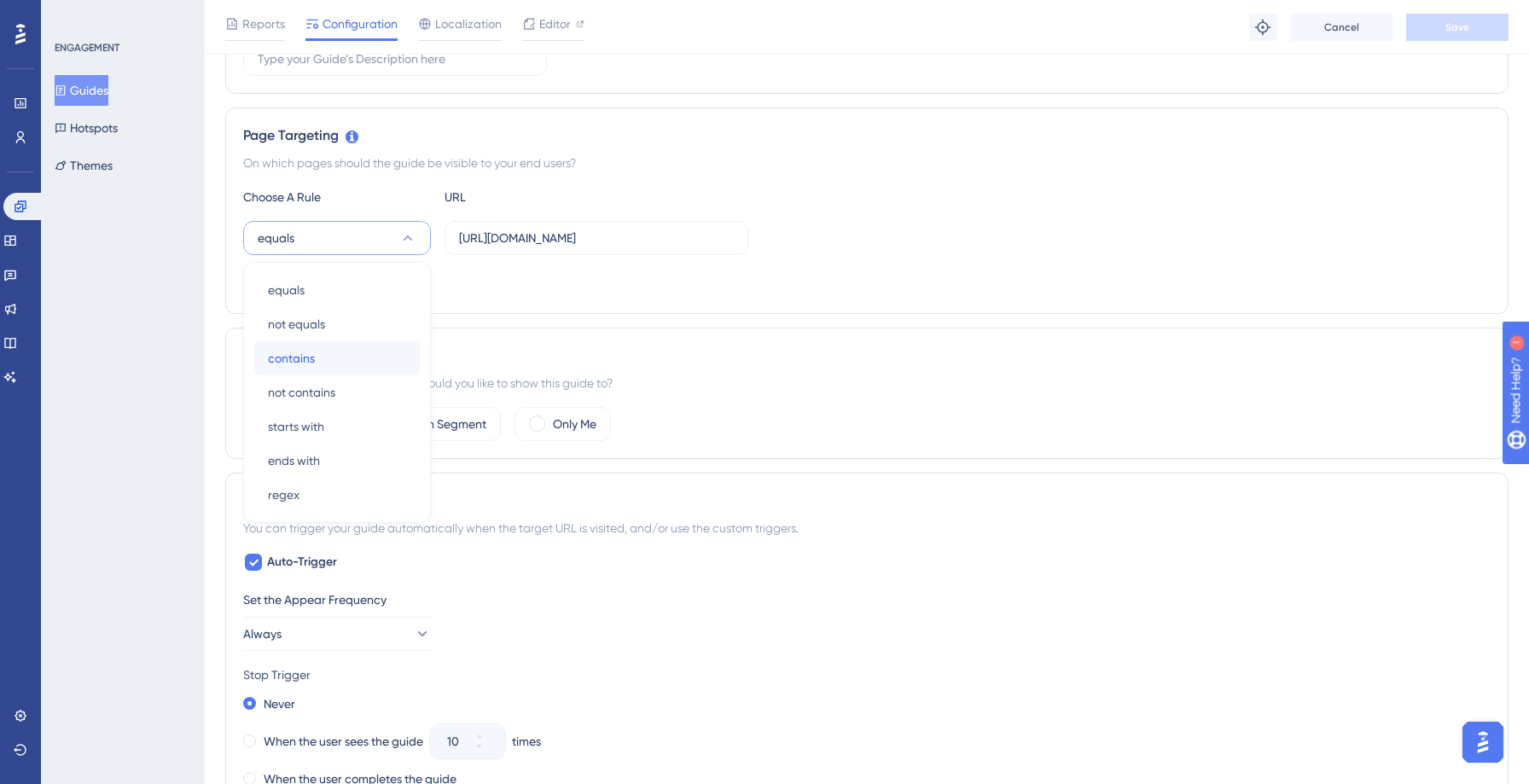
click at [358, 349] on div "contains contains" at bounding box center [337, 358] width 138 height 34
click at [1468, 30] on span "Save" at bounding box center [1457, 27] width 24 height 14
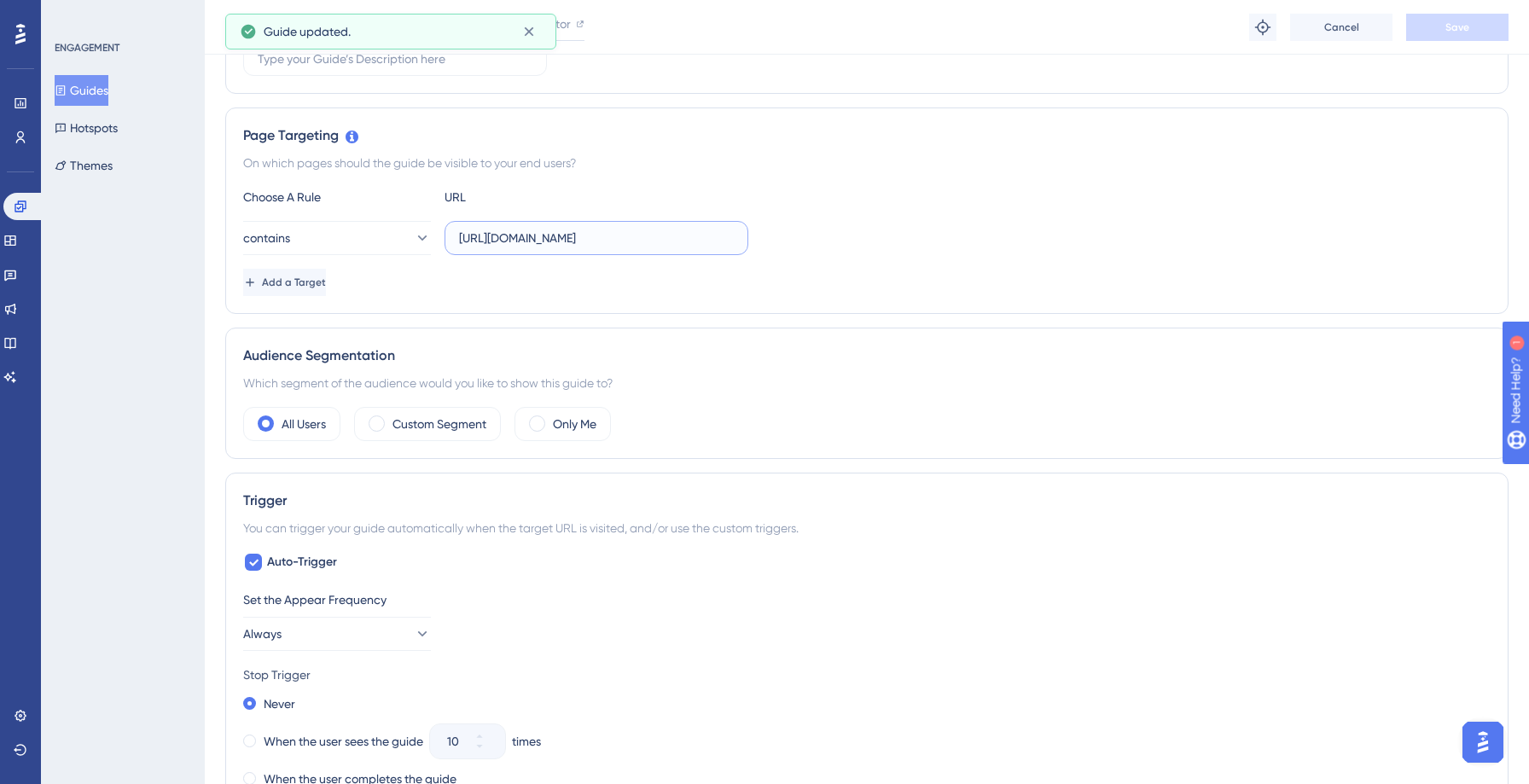
drag, startPoint x: 625, startPoint y: 238, endPoint x: 444, endPoint y: 239, distance: 181.0
click at [444, 239] on div "contains https://app.leadwireapp.com/dashboard" at bounding box center [495, 237] width 505 height 34
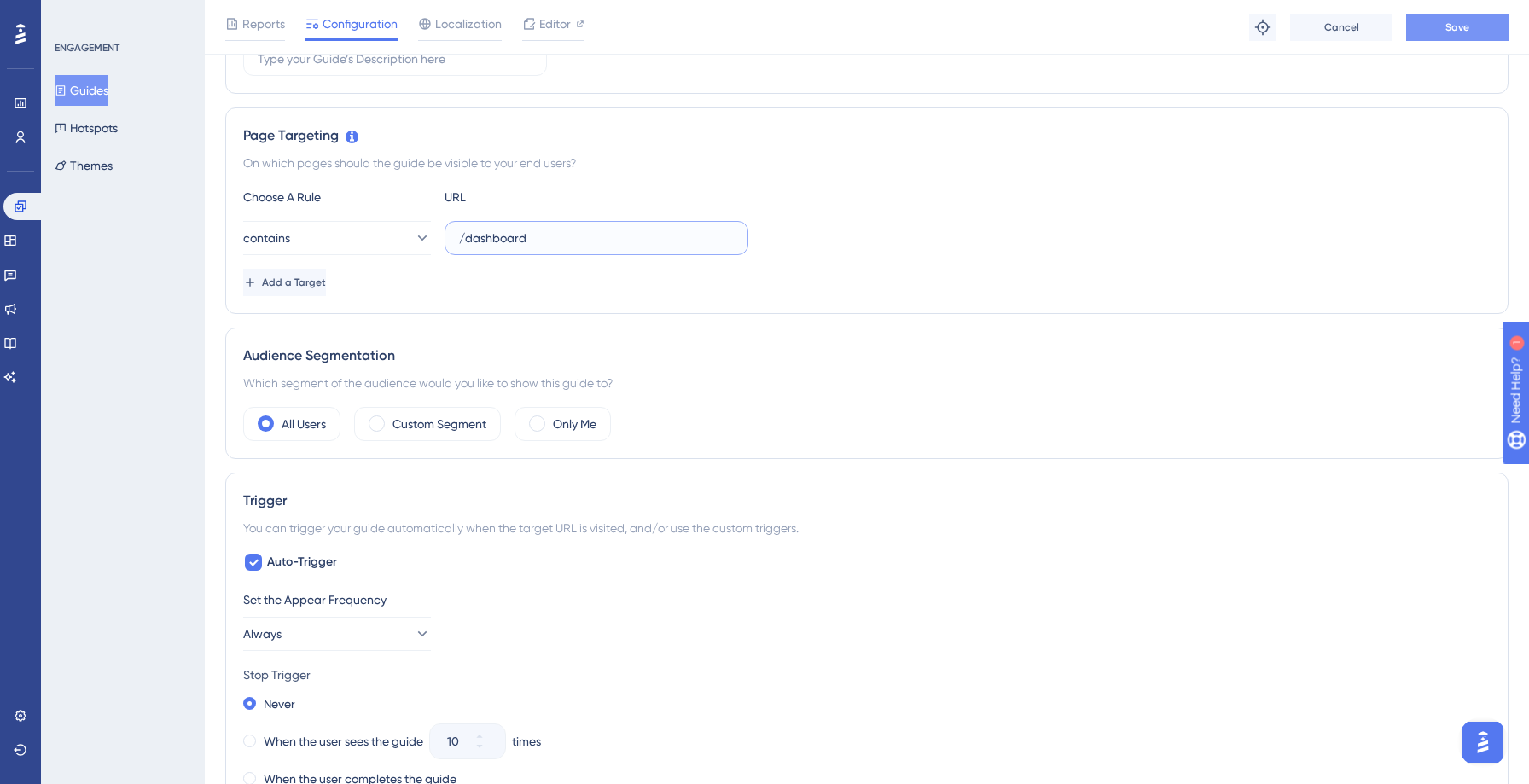
type input "/dashboard"
click at [1439, 18] on button "Save" at bounding box center [1457, 28] width 103 height 28
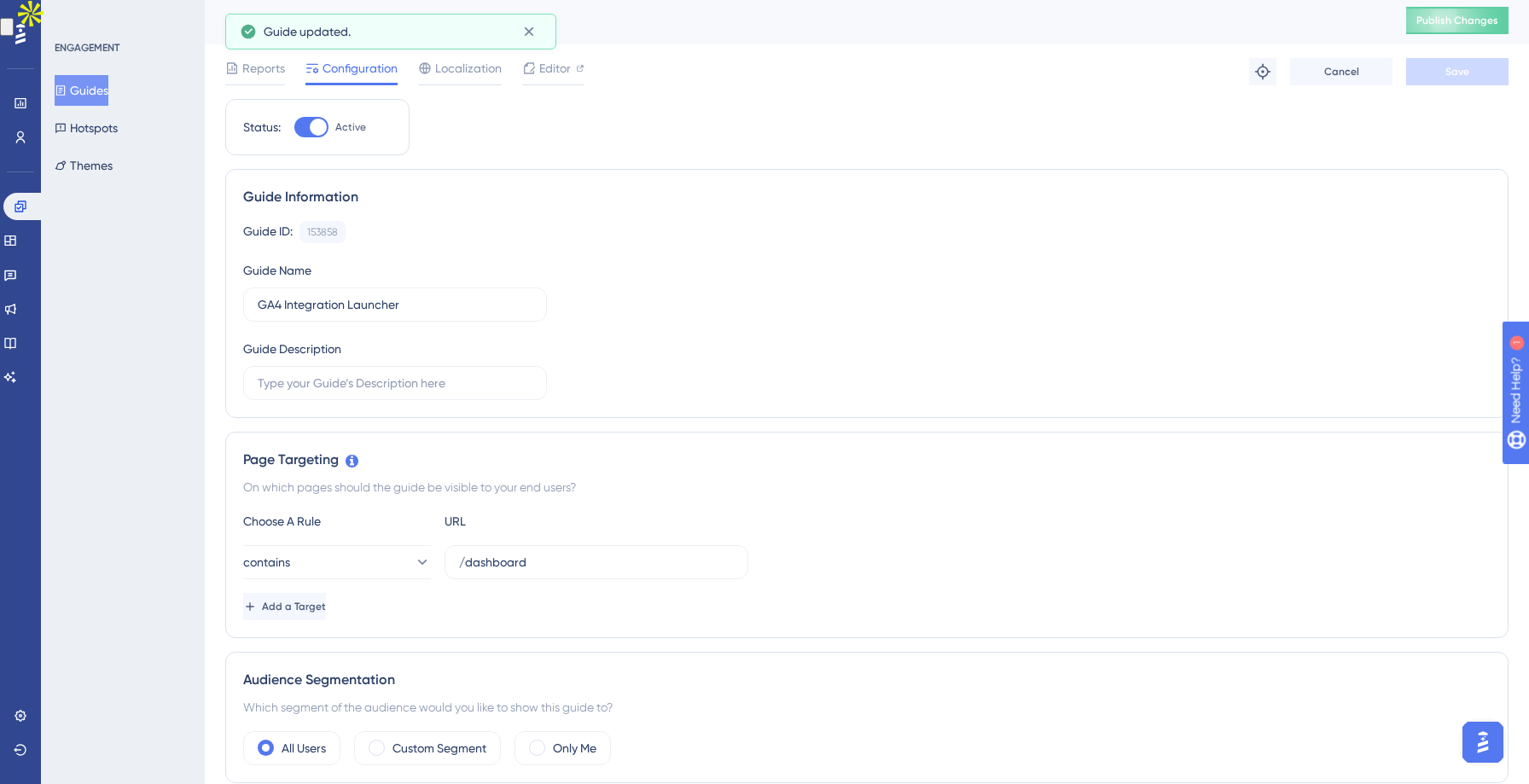
scroll to position [0, 0]
click at [1450, 27] on span "Publish Changes" at bounding box center [1457, 24] width 82 height 14
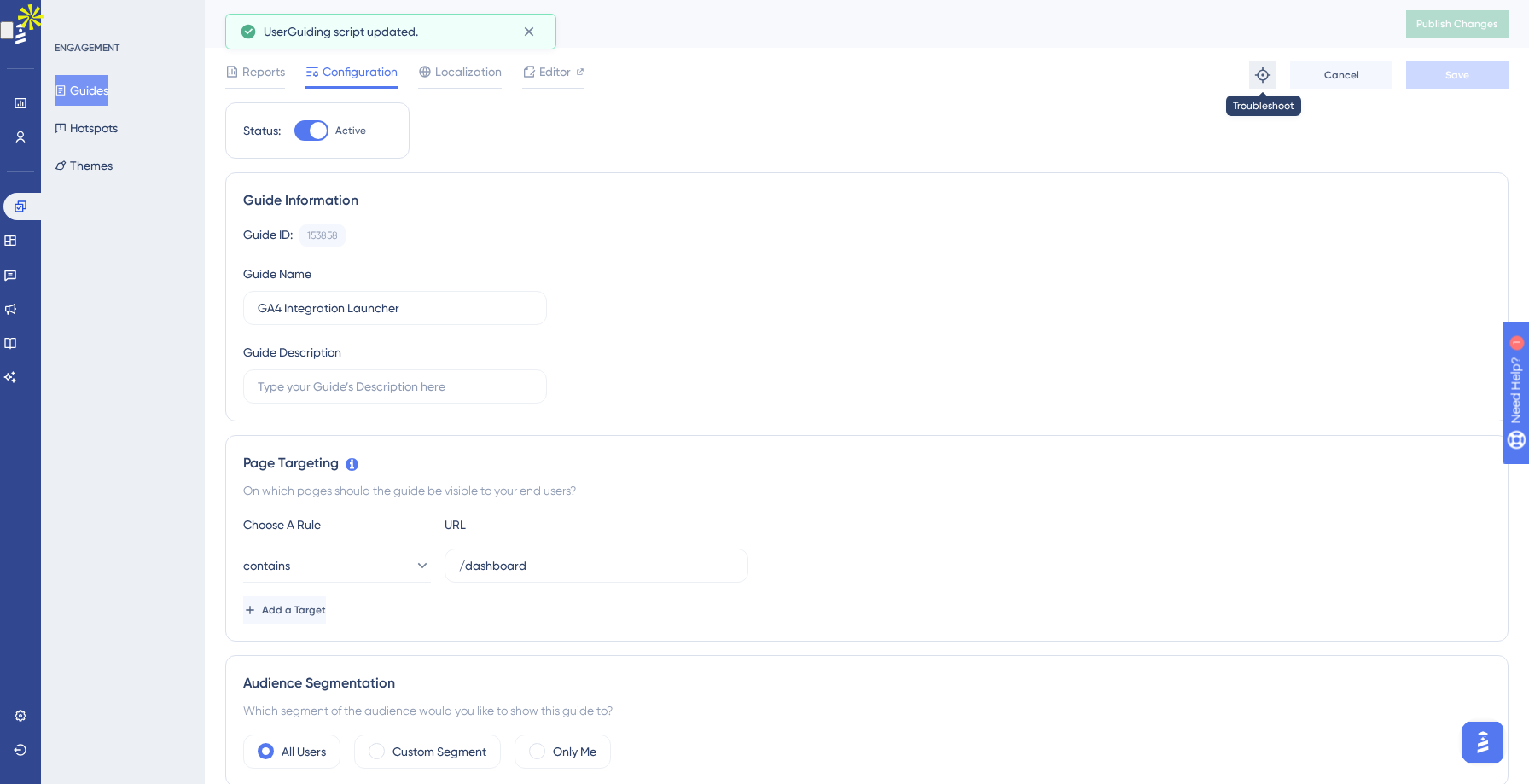
click at [1268, 74] on icon at bounding box center [1262, 74] width 16 height 16
click at [117, 138] on button "Hotspots" at bounding box center [86, 127] width 63 height 30
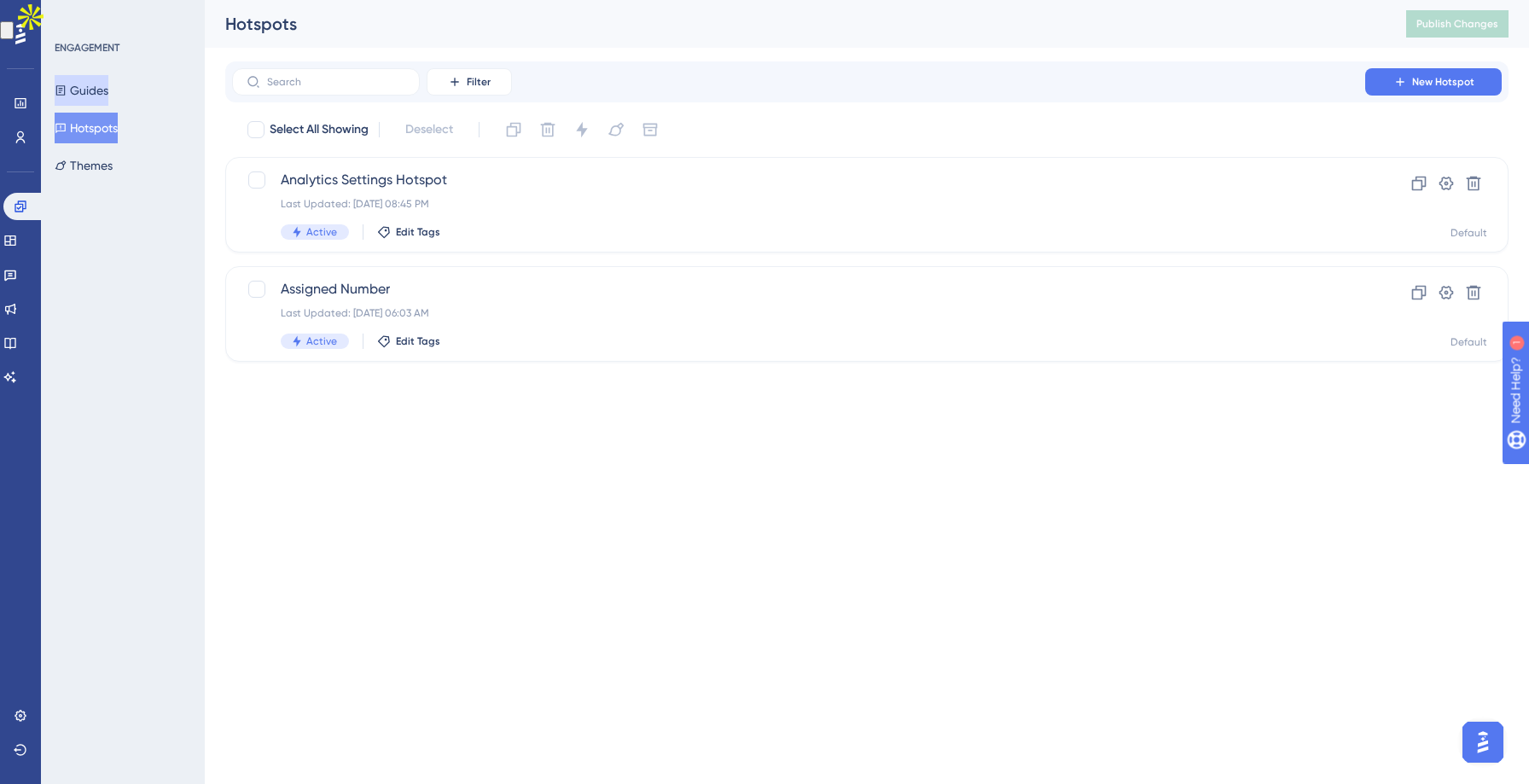
click at [76, 78] on button "Guides" at bounding box center [82, 90] width 54 height 30
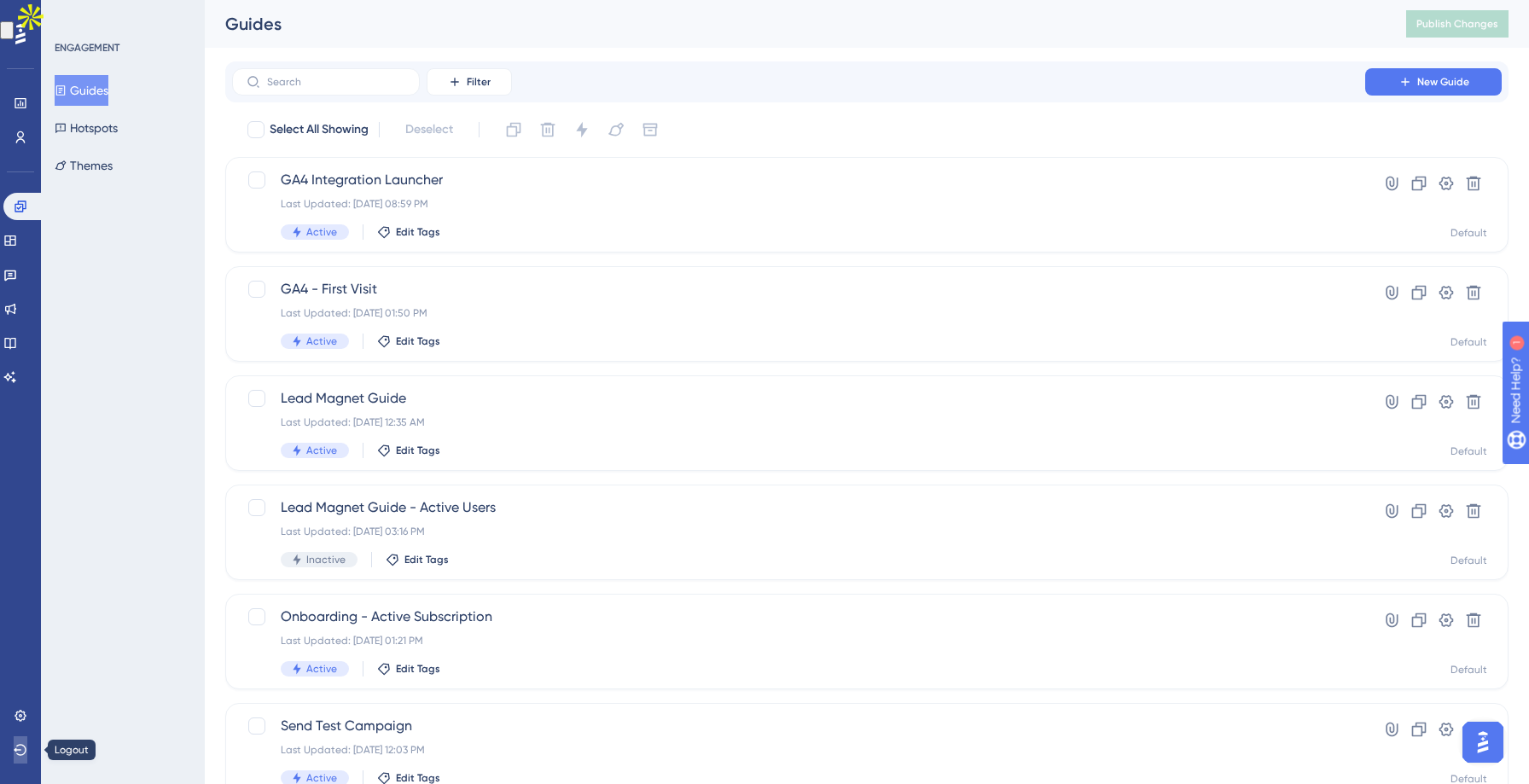
click at [14, 745] on icon at bounding box center [20, 749] width 14 height 14
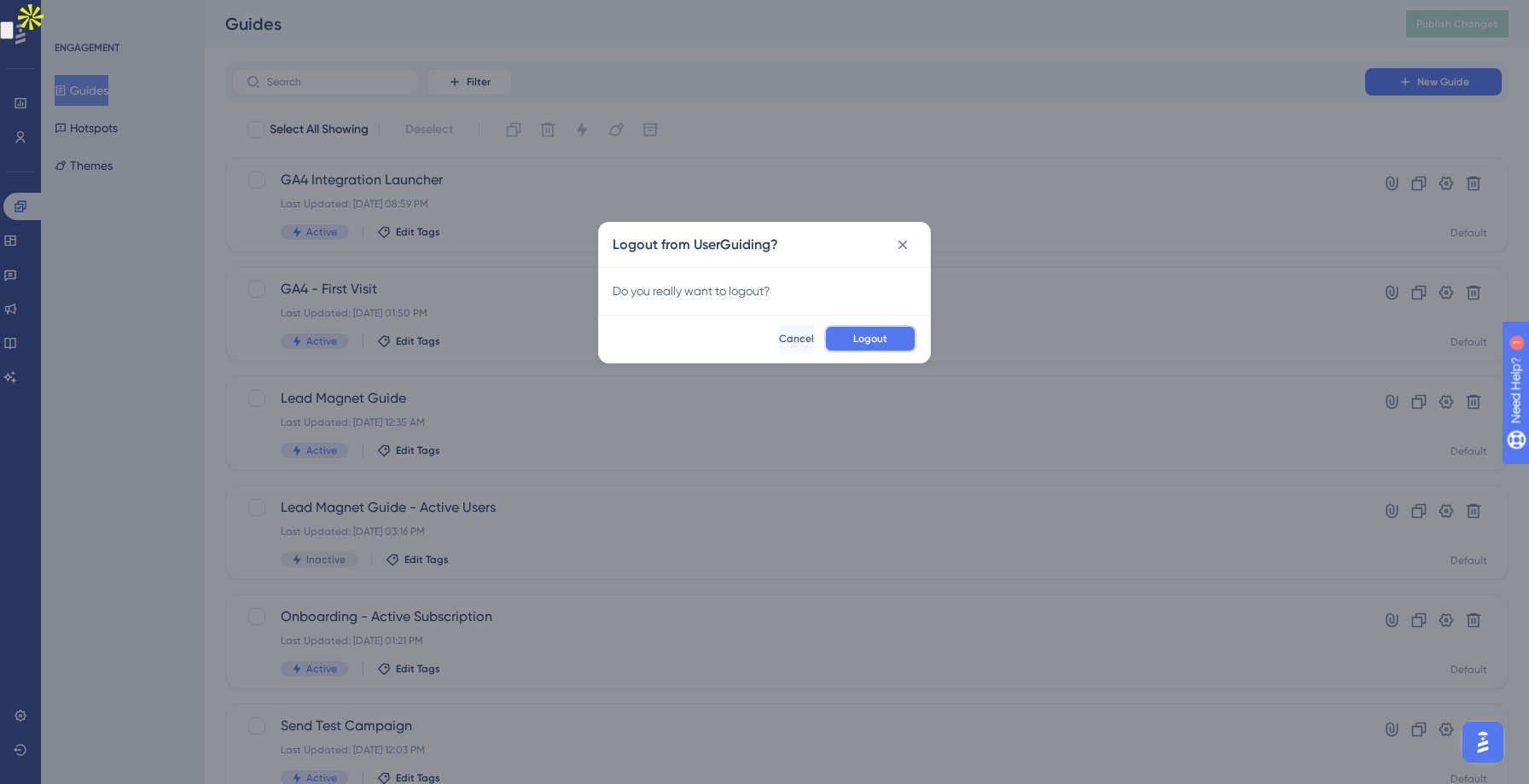
click at [837, 333] on button "Logout" at bounding box center [870, 338] width 92 height 28
